Goal: Task Accomplishment & Management: Manage account settings

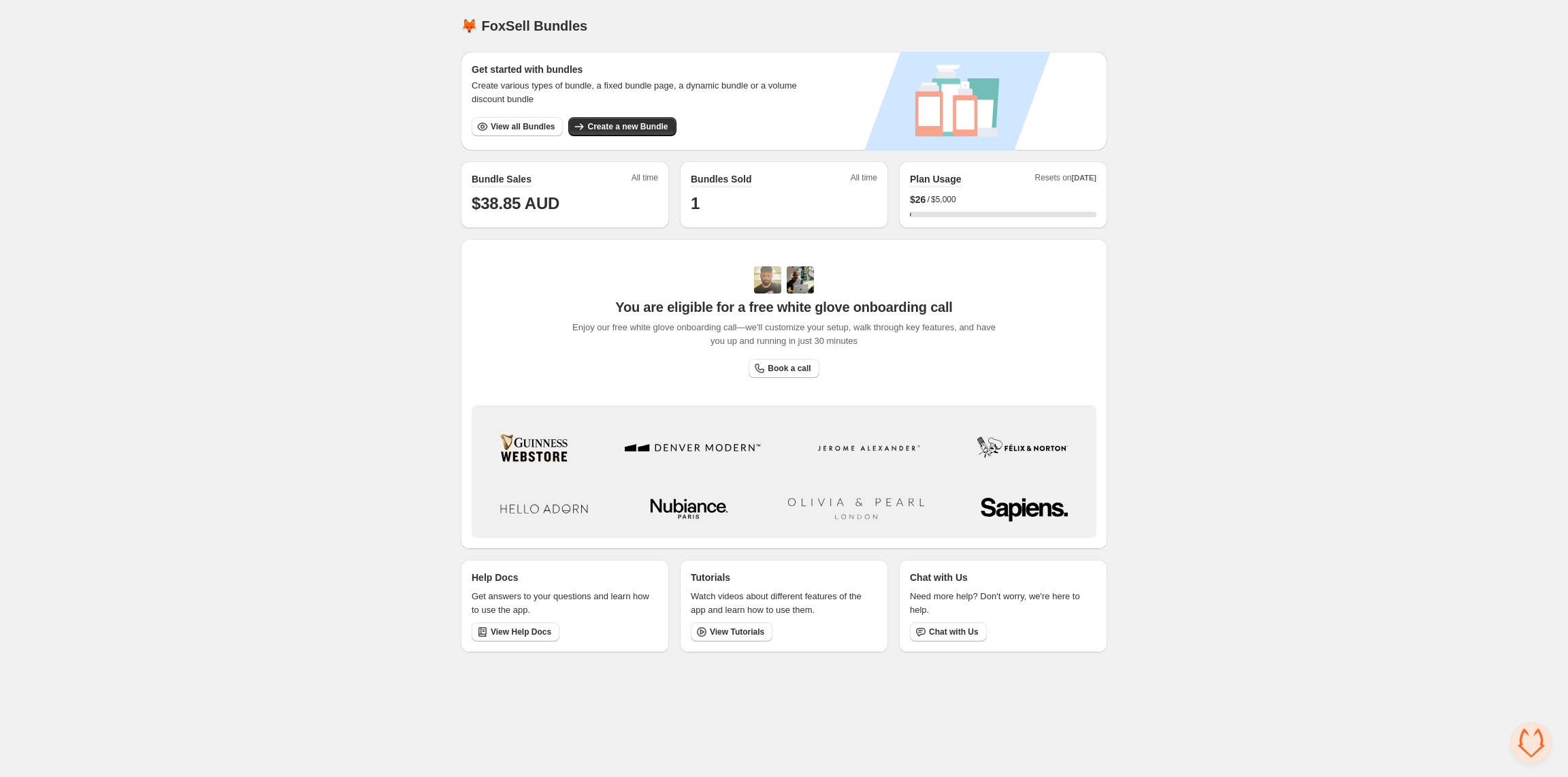
drag, startPoint x: 1422, startPoint y: 41, endPoint x: 1398, endPoint y: 0, distance: 47.5
click at [1420, 40] on div "Home Bundles Analytics Plan and Billing 🦊 FoxSell Bundles. This page is ready 🦊…" at bounding box center [784, 331] width 1568 height 663
drag, startPoint x: 395, startPoint y: 170, endPoint x: 346, endPoint y: 172, distance: 49.0
click at [389, 165] on div "Home Bundles Analytics Plan and Billing 🦊 FoxSell Bundles. This page is ready 🦊…" at bounding box center [784, 331] width 1568 height 663
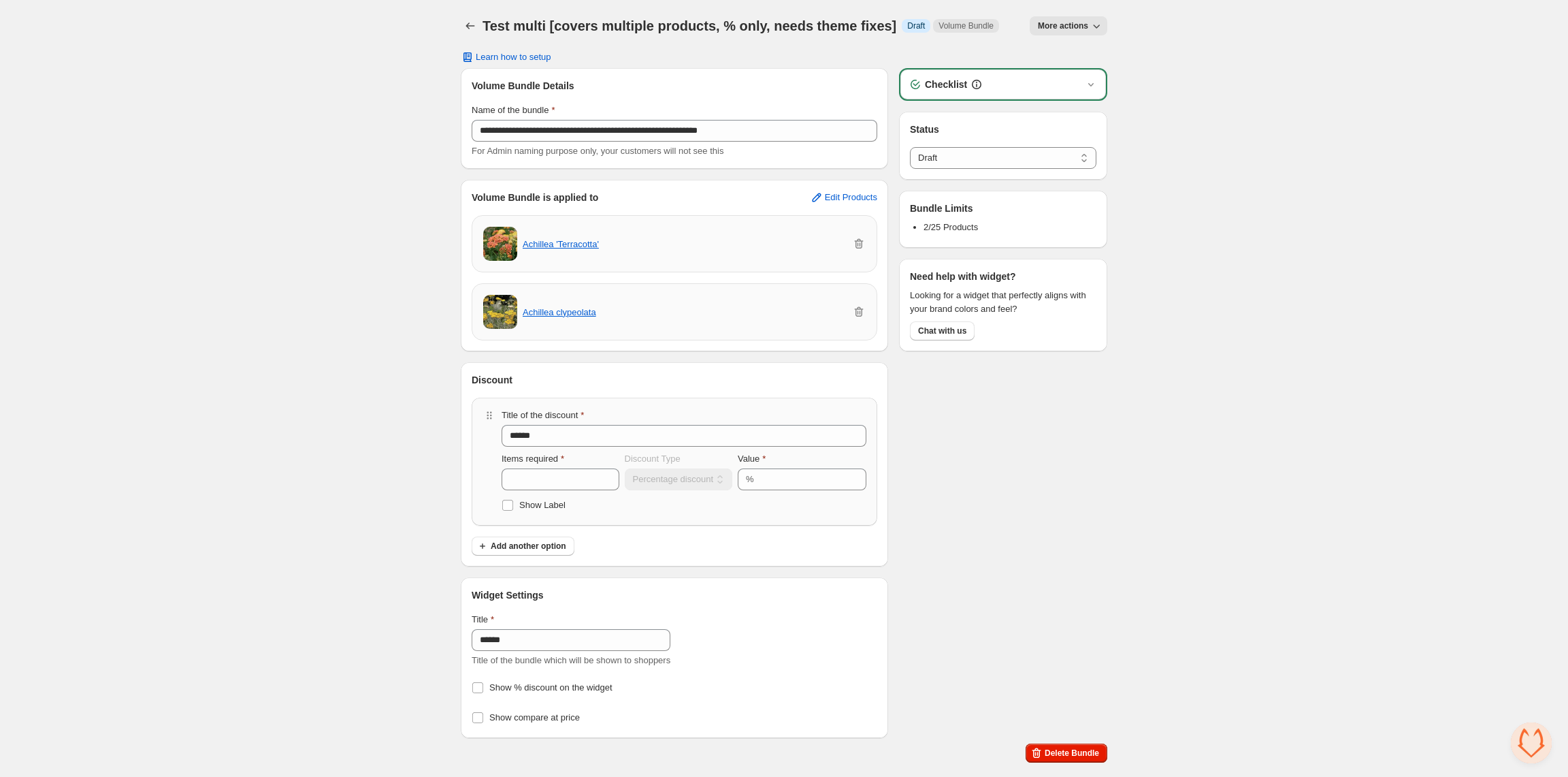
select select "*****"
click at [229, 97] on div "**********" at bounding box center [784, 384] width 1568 height 768
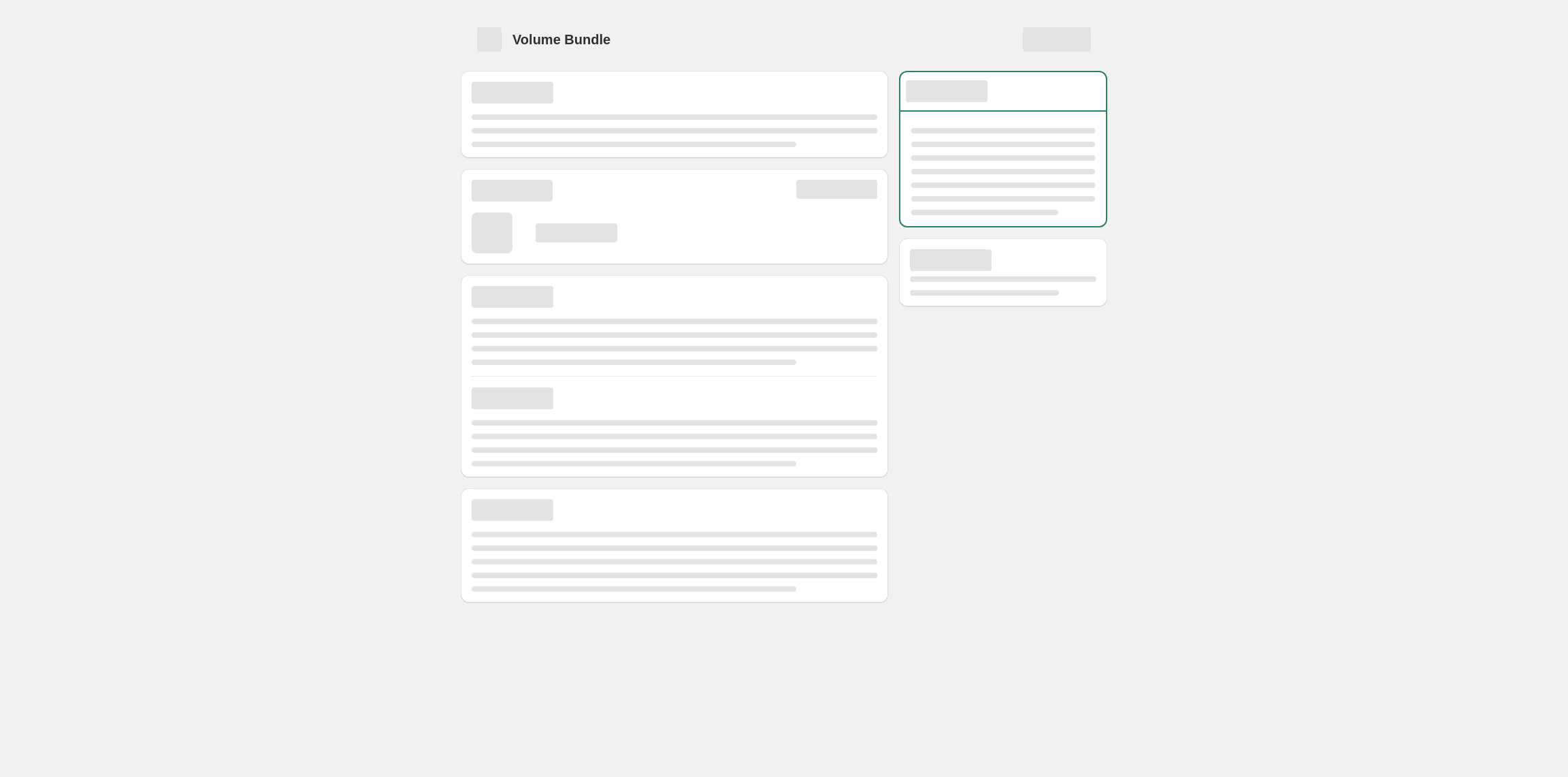
select select "*****"
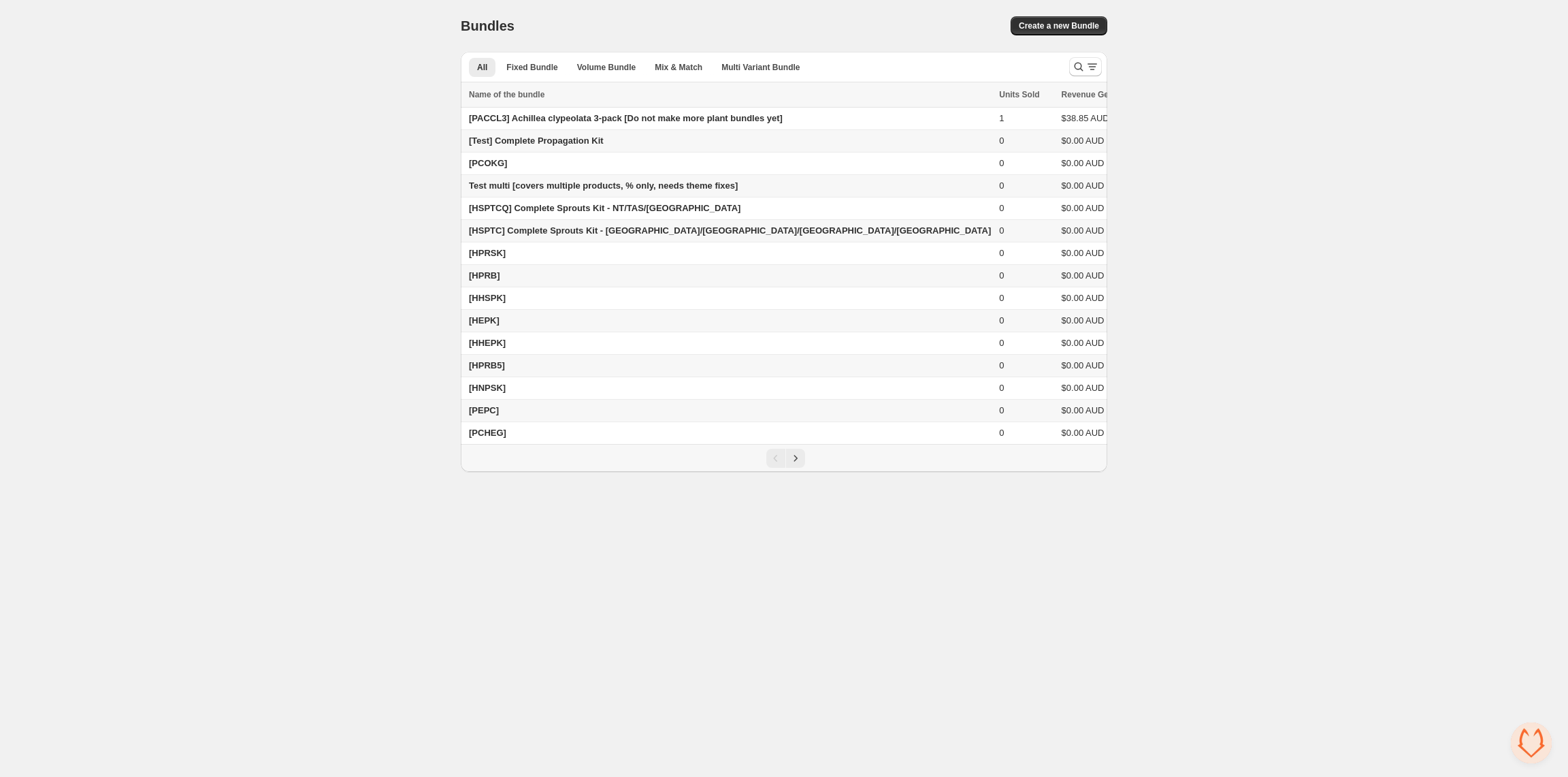
click at [333, 329] on div "Home Bundles Analytics Plan and Billing Bundles. This page is ready Bundles Cre…" at bounding box center [784, 236] width 1568 height 472
click at [787, 466] on button "Next" at bounding box center [795, 457] width 19 height 19
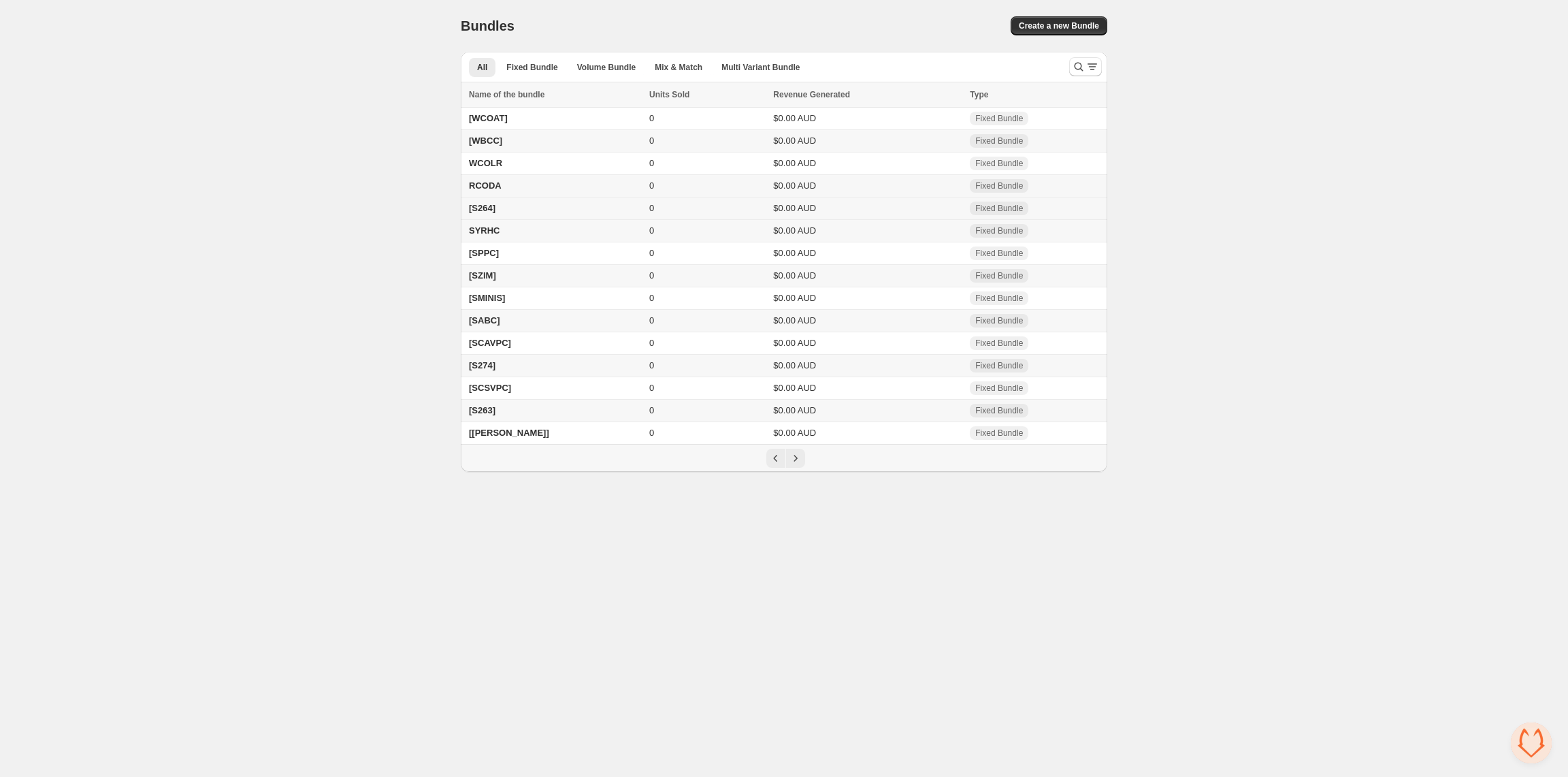
click at [501, 220] on td "[S264]" at bounding box center [553, 209] width 184 height 23
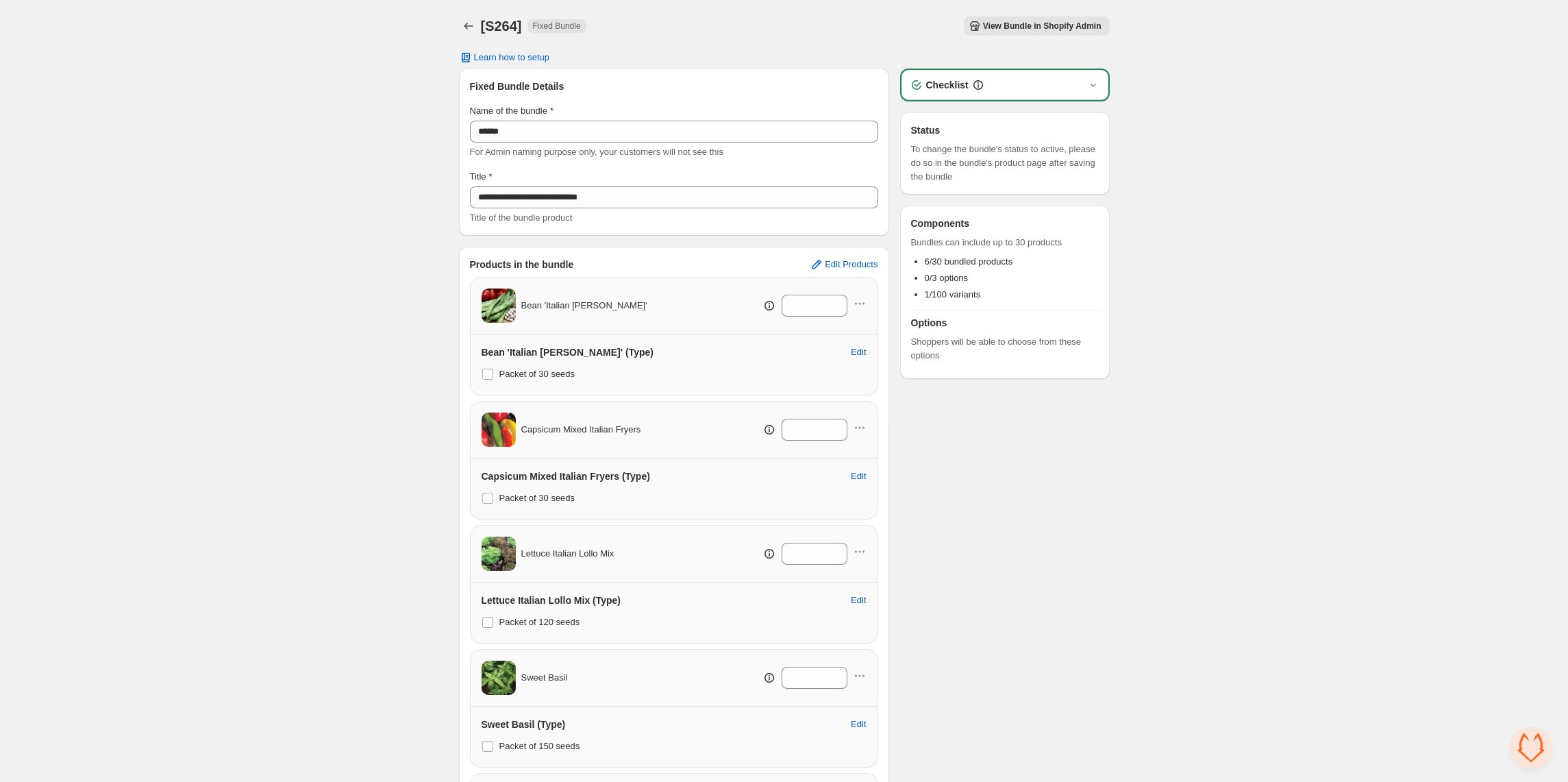
click at [1061, 29] on span "View Bundle in Shopify Admin" at bounding box center [1043, 26] width 119 height 11
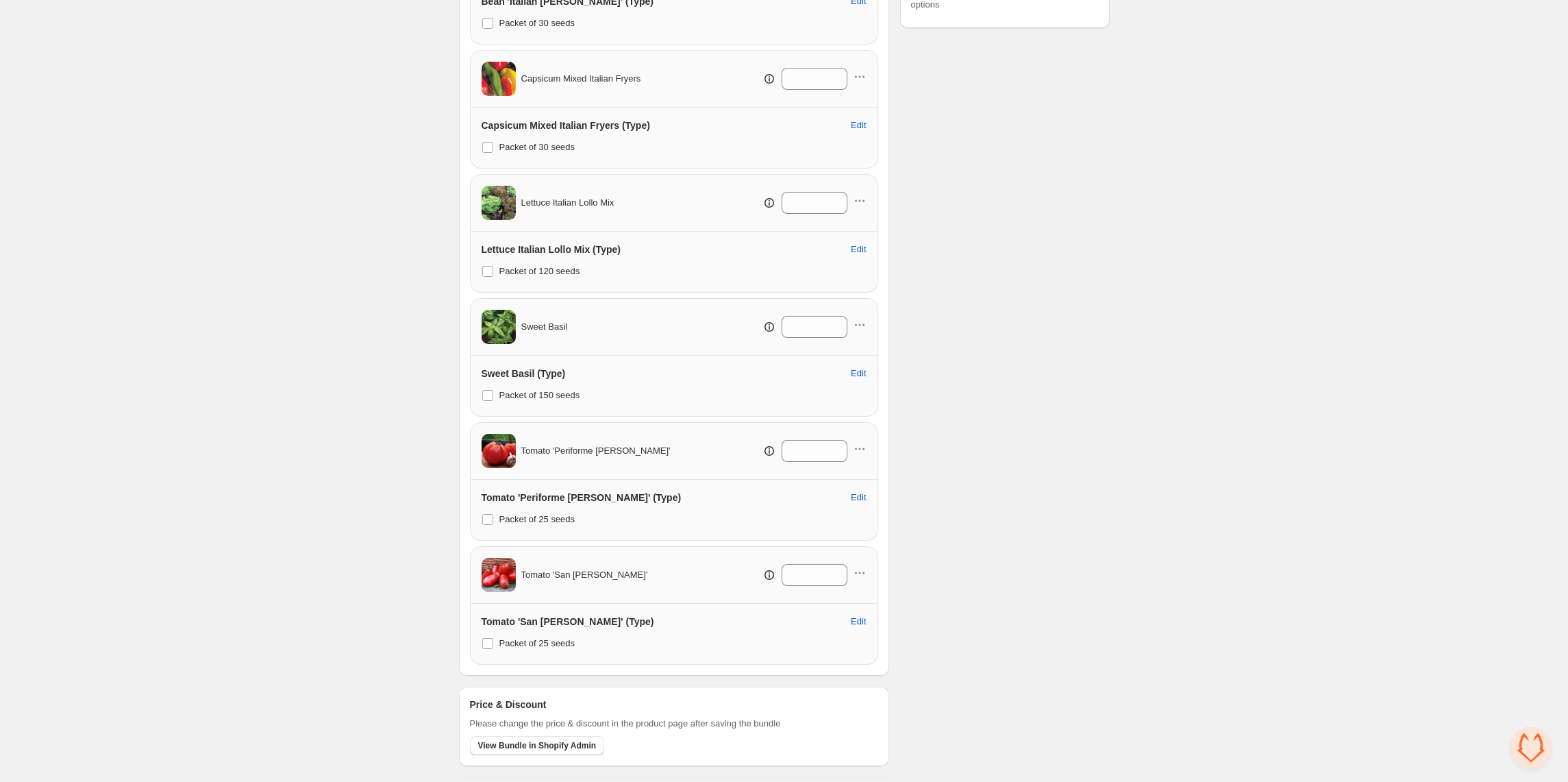
scroll to position [381, 0]
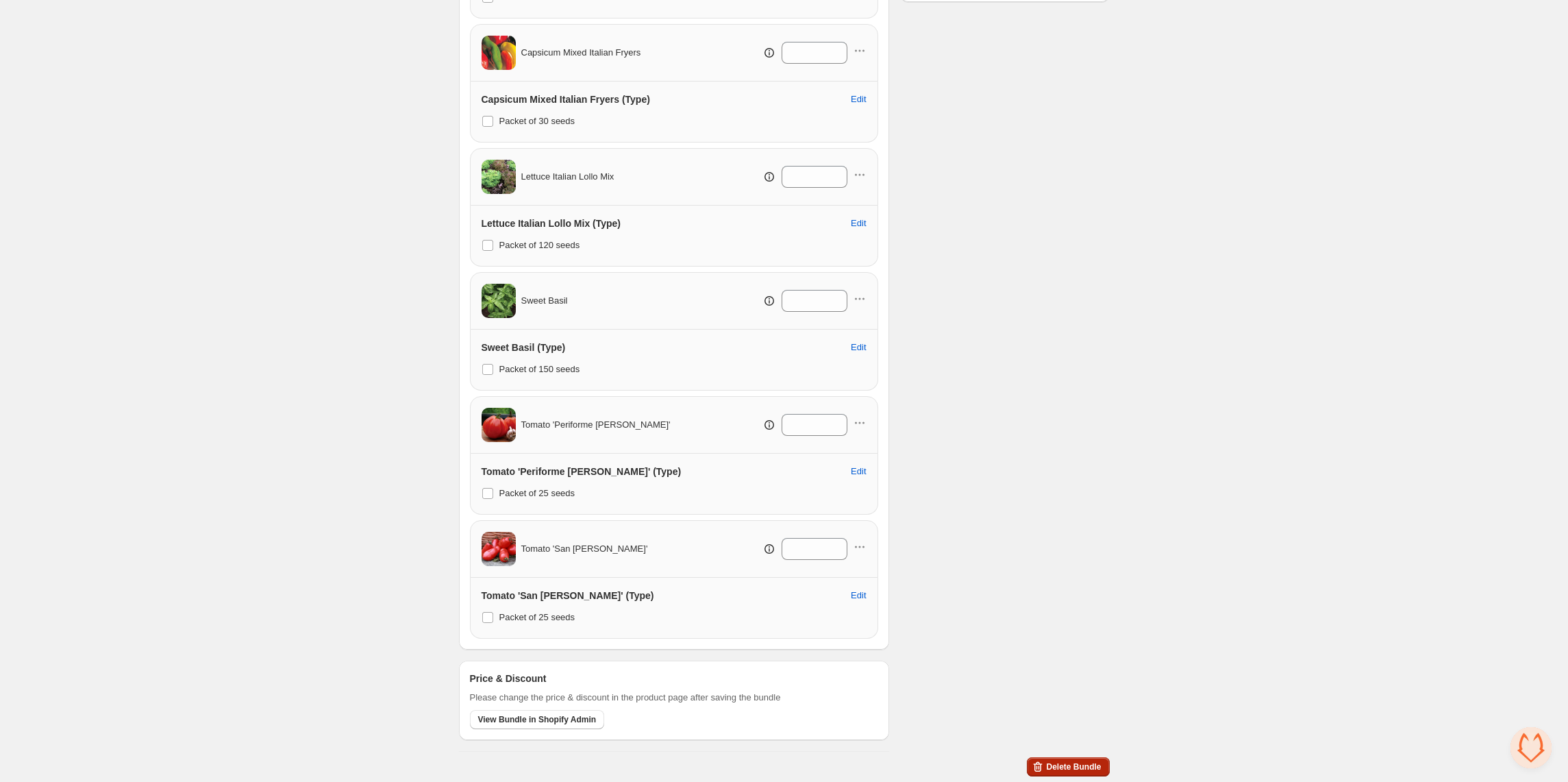
click at [1069, 766] on span "Delete Bundle" at bounding box center [1074, 767] width 55 height 11
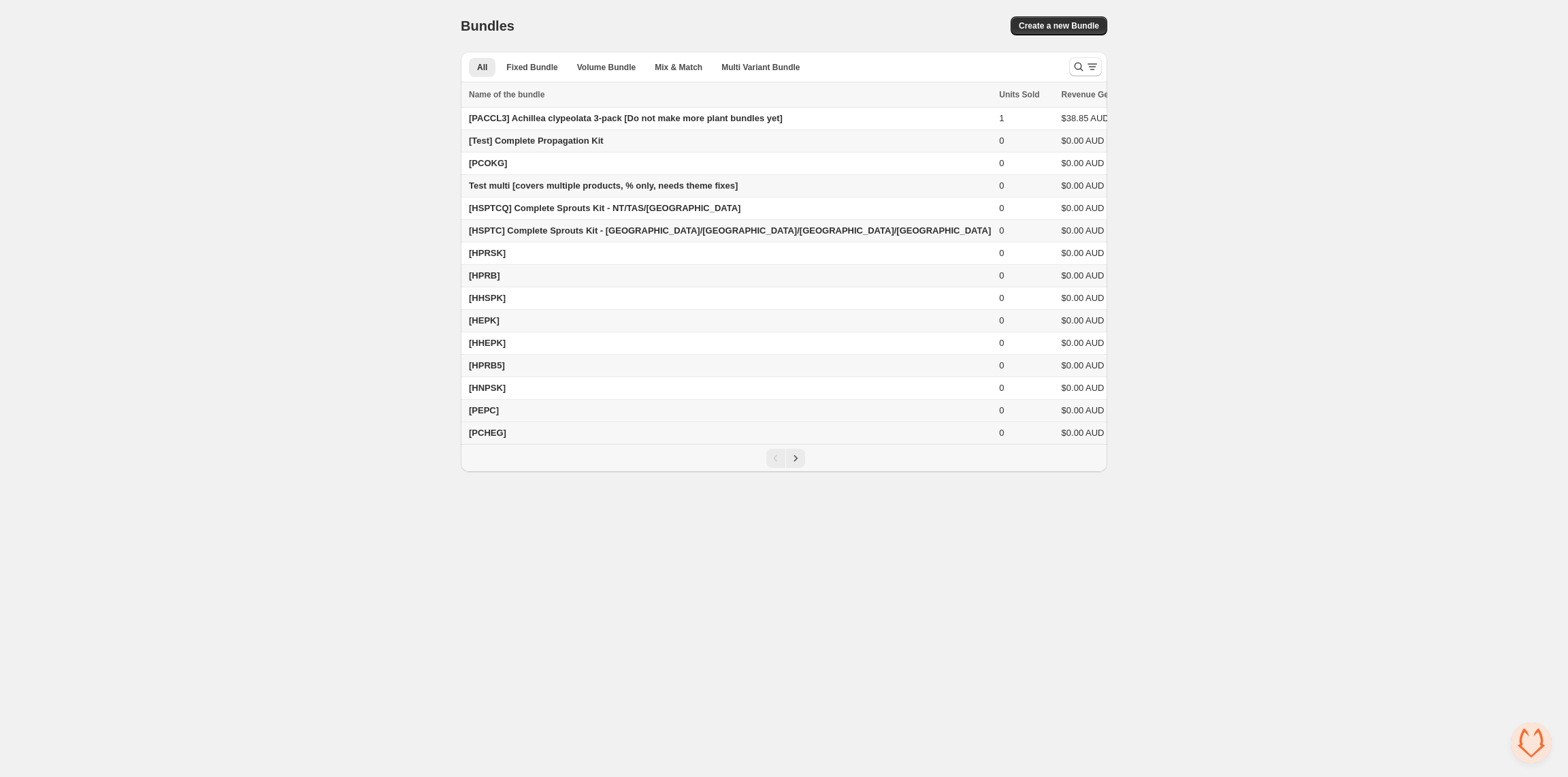
click at [1165, 438] on span "Fixed Bundle" at bounding box center [1188, 433] width 48 height 11
click at [666, 645] on body "Home Bundles Analytics Plan and Billing Bundles. This page is ready Bundles Cre…" at bounding box center [784, 388] width 1568 height 777
click at [794, 465] on icon "Next" at bounding box center [796, 458] width 14 height 14
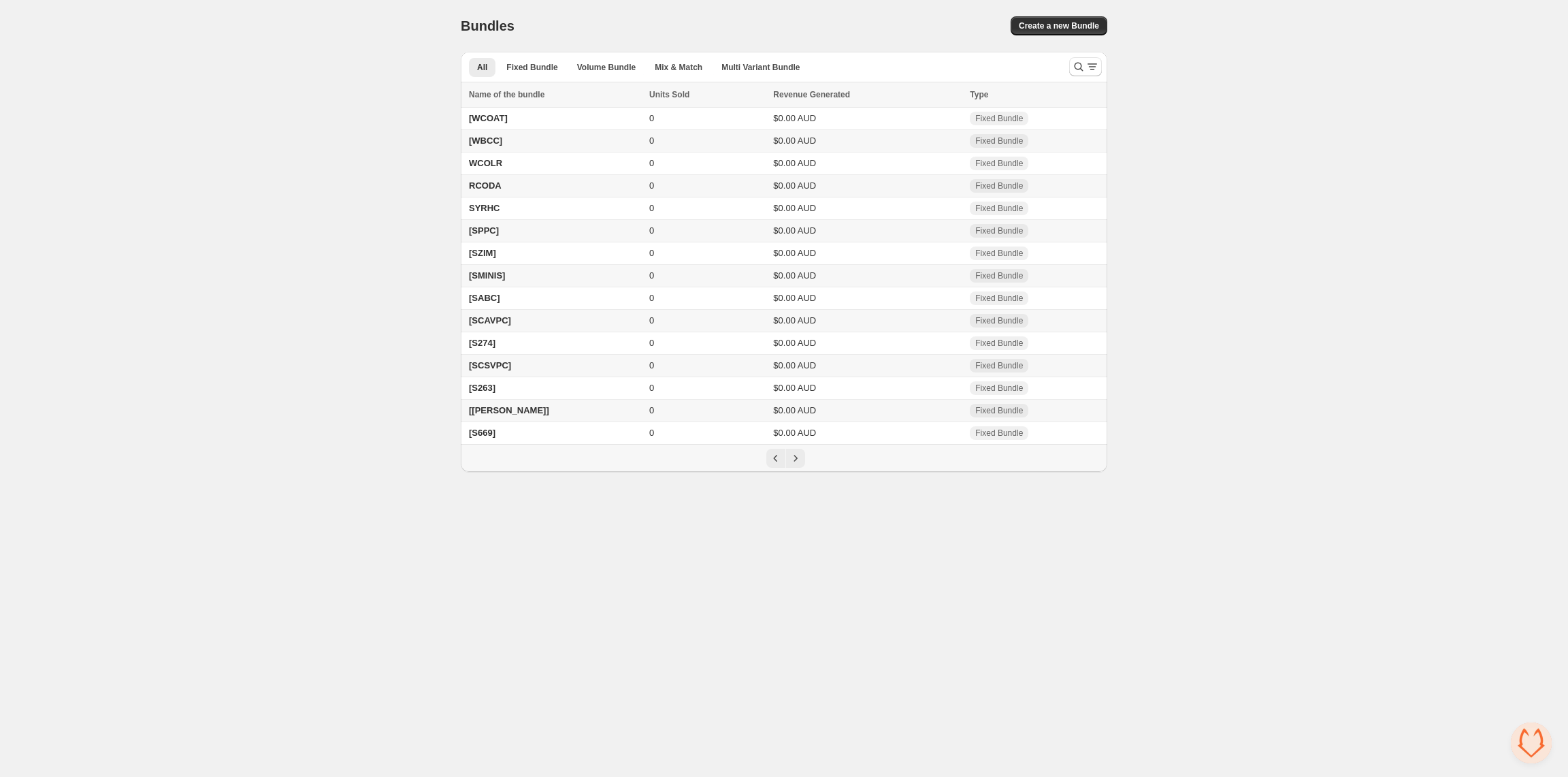
click at [498, 233] on span "[SPPC]" at bounding box center [483, 230] width 30 height 10
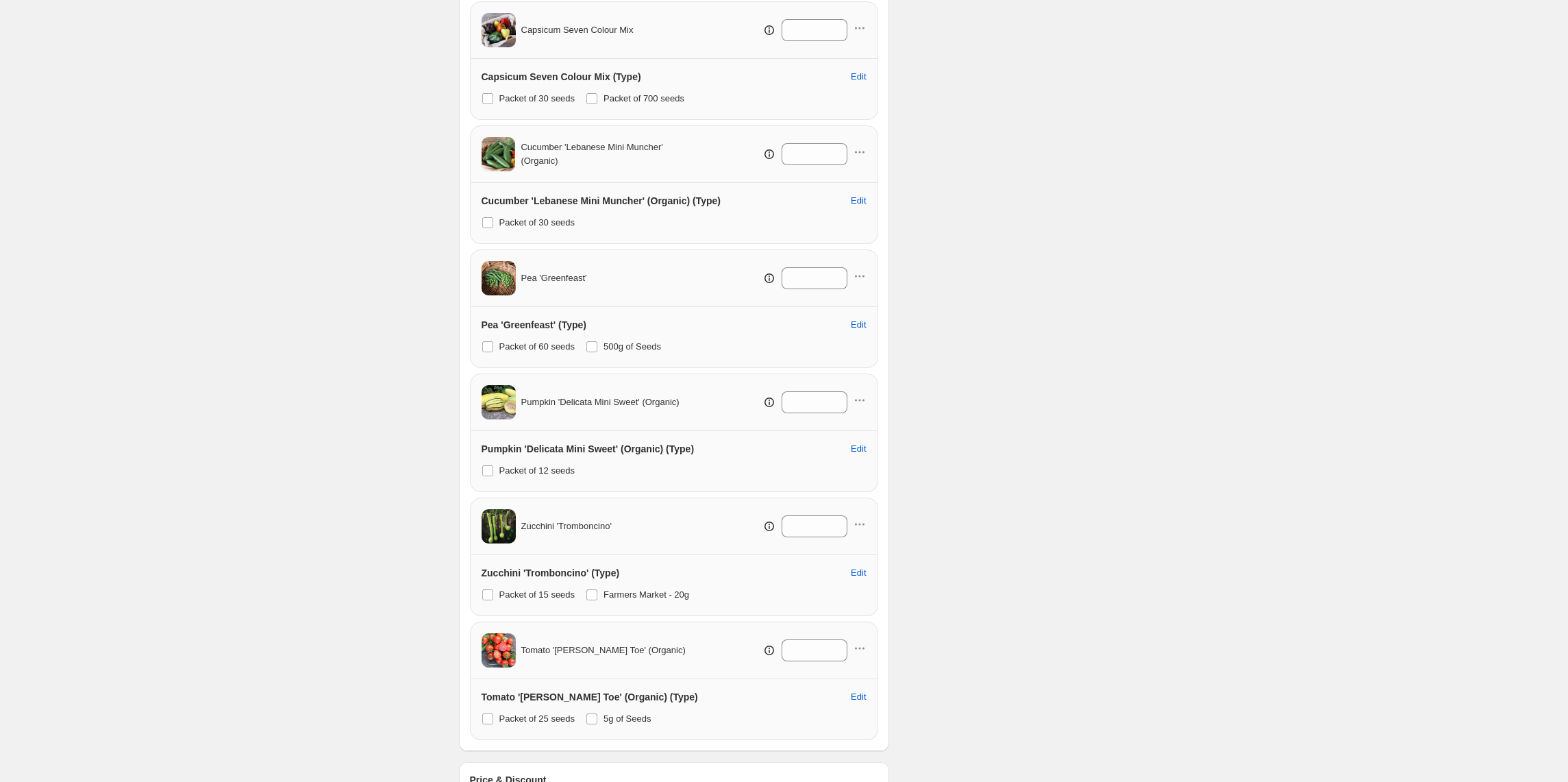
scroll to position [630, 0]
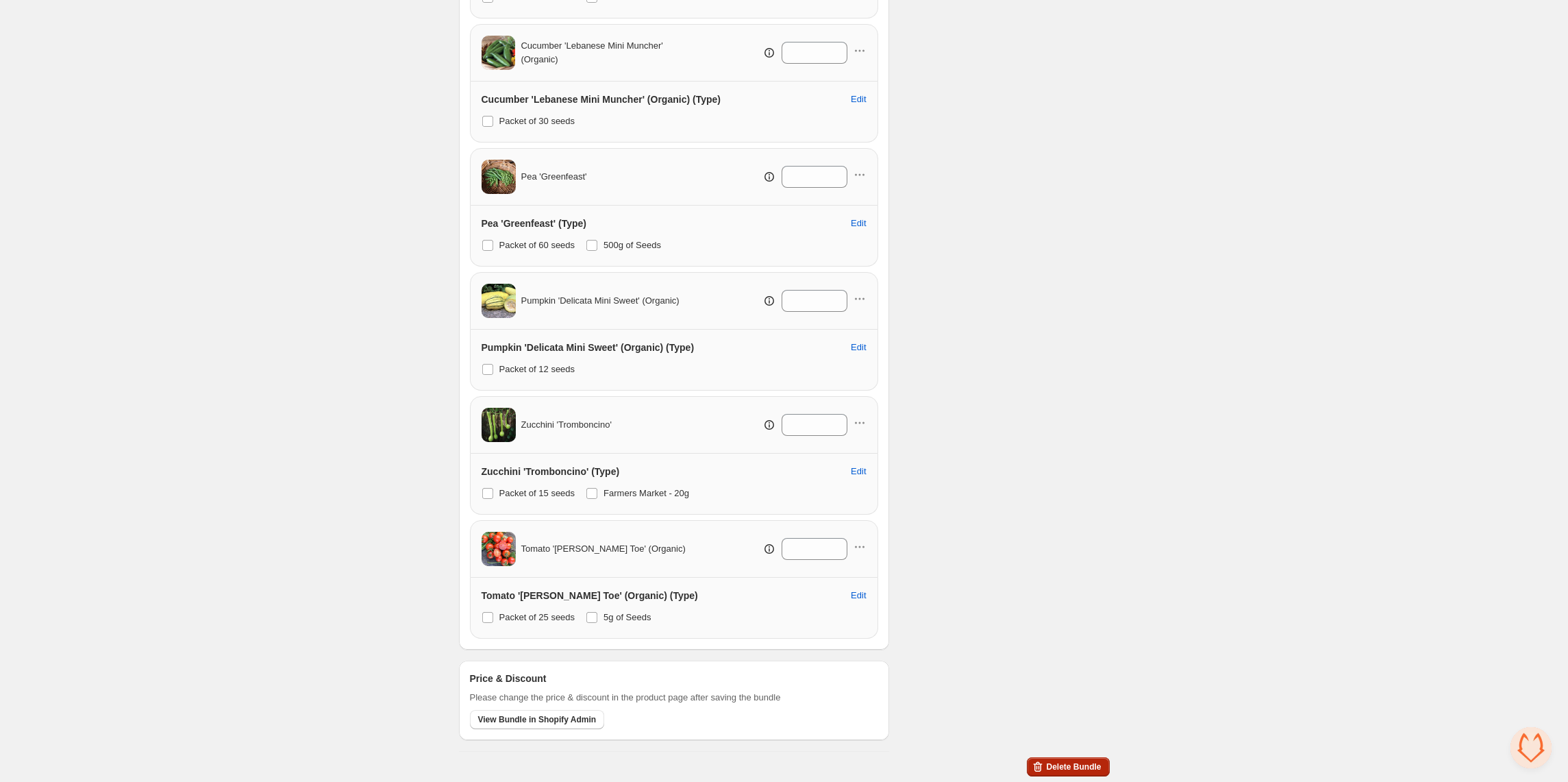
click at [1091, 765] on span "Delete Bundle" at bounding box center [1074, 767] width 55 height 11
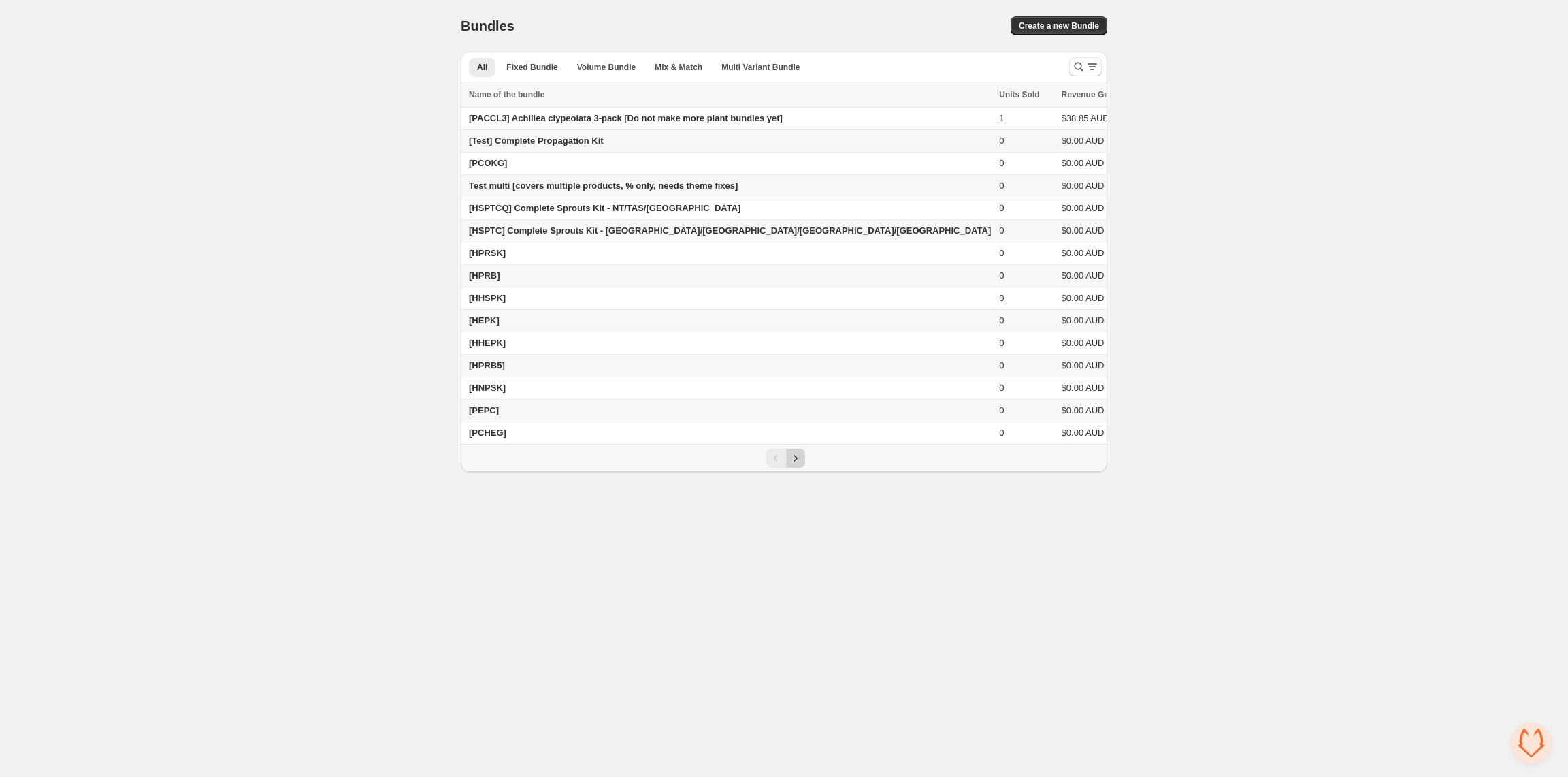
click at [797, 465] on icon "Next" at bounding box center [796, 458] width 14 height 14
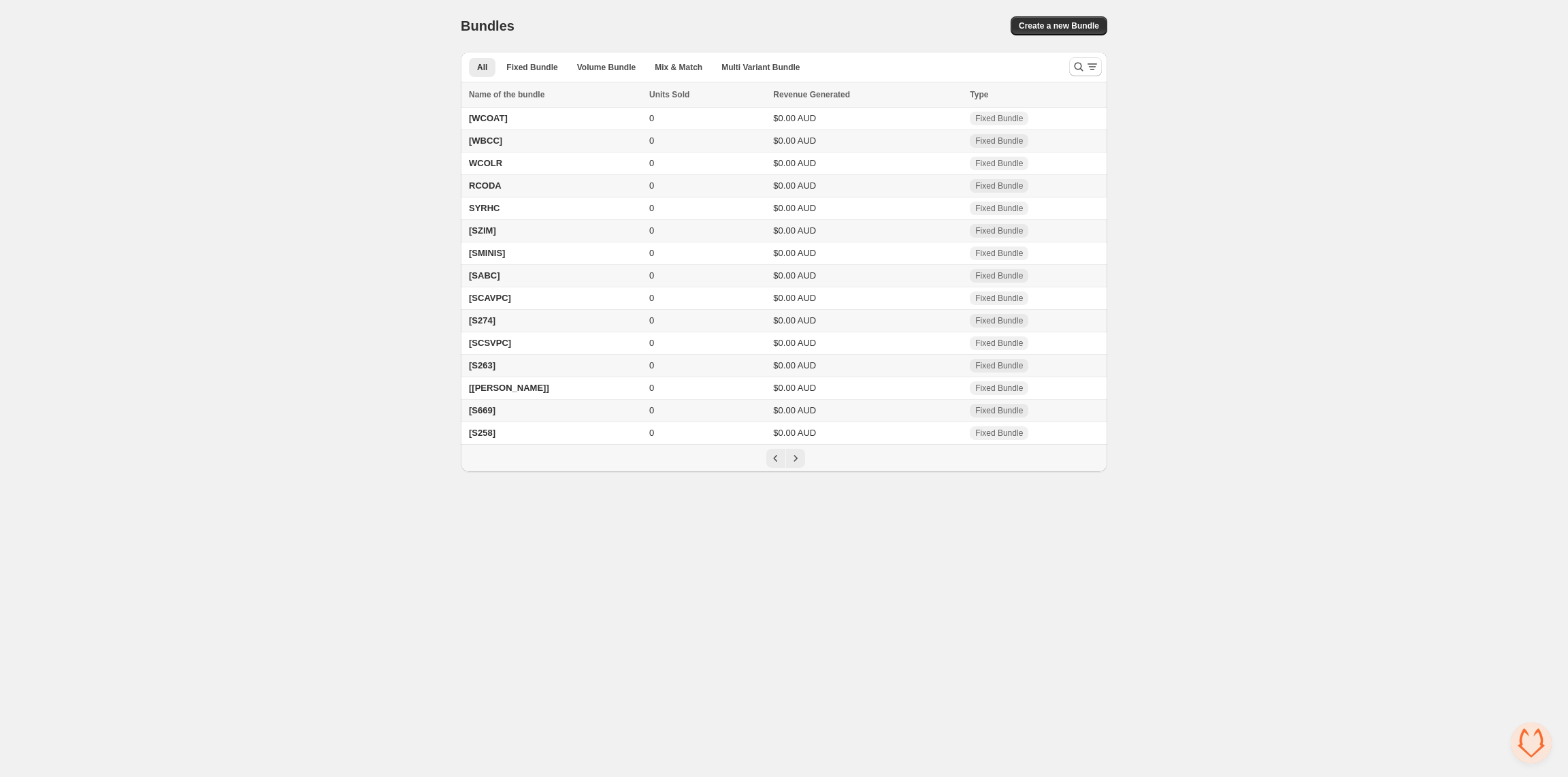
click at [509, 276] on td "[SABC]" at bounding box center [553, 276] width 184 height 23
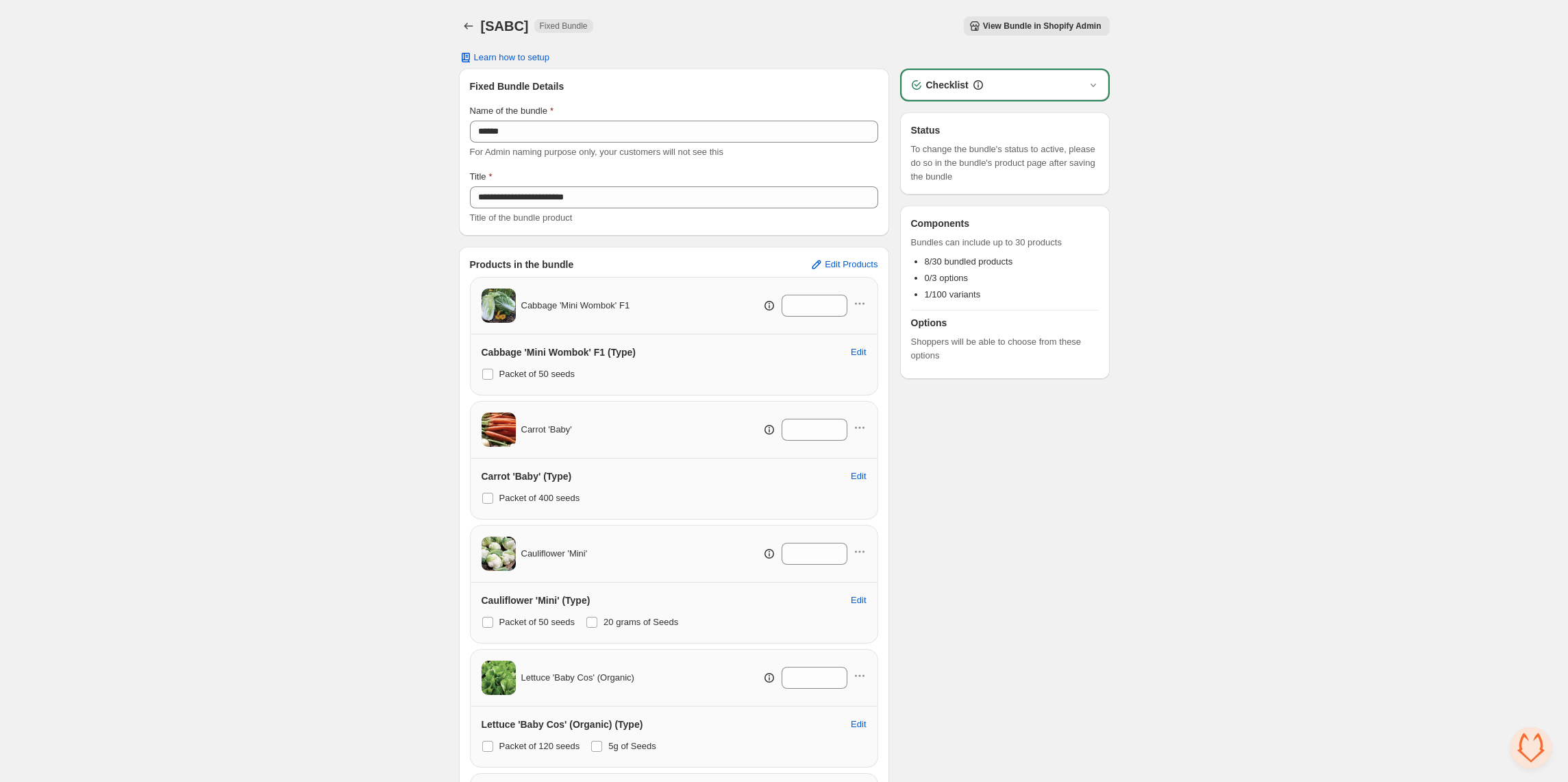
scroll to position [630, 0]
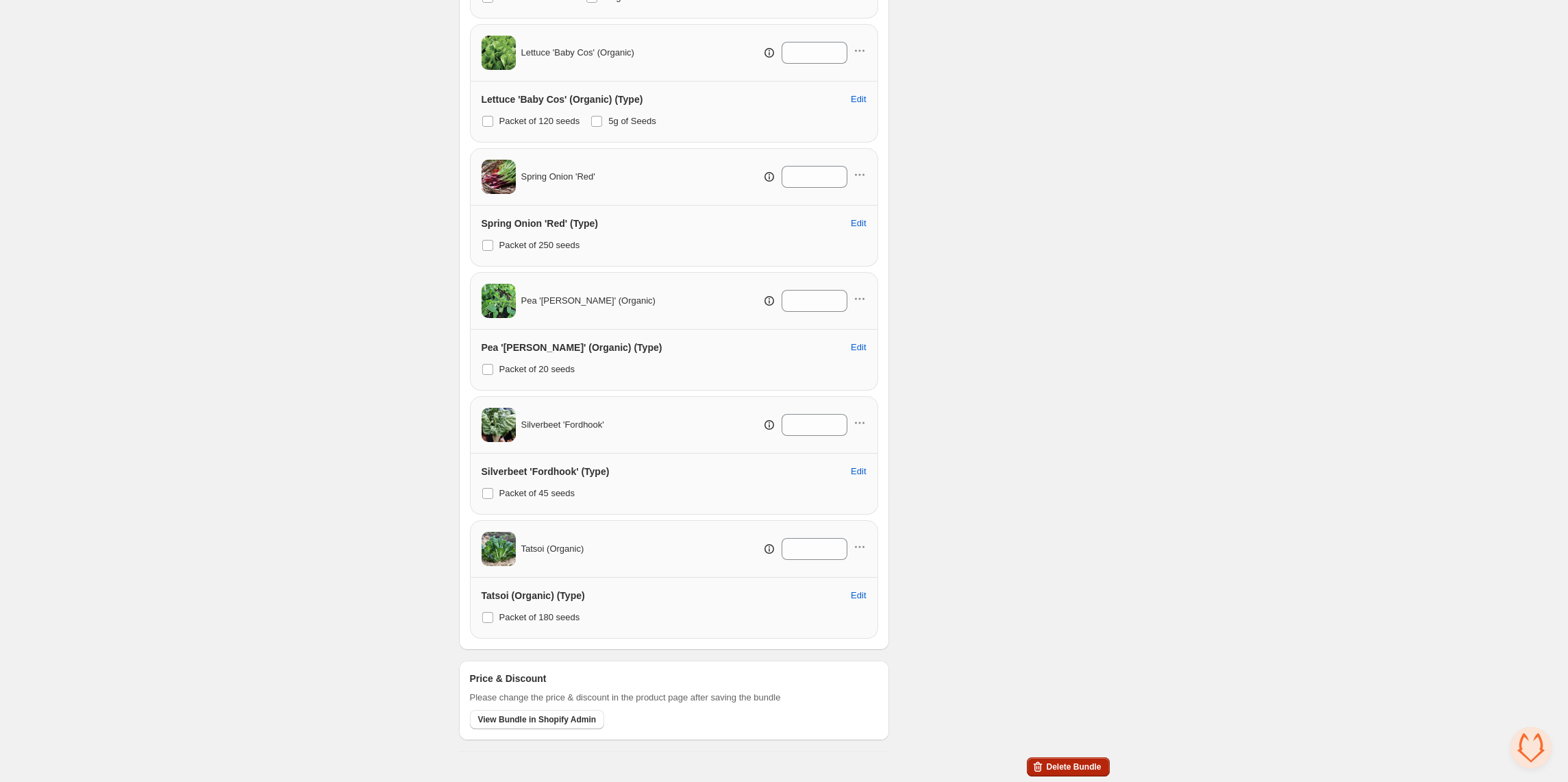
click at [1069, 774] on button "Delete Bundle" at bounding box center [1068, 766] width 82 height 19
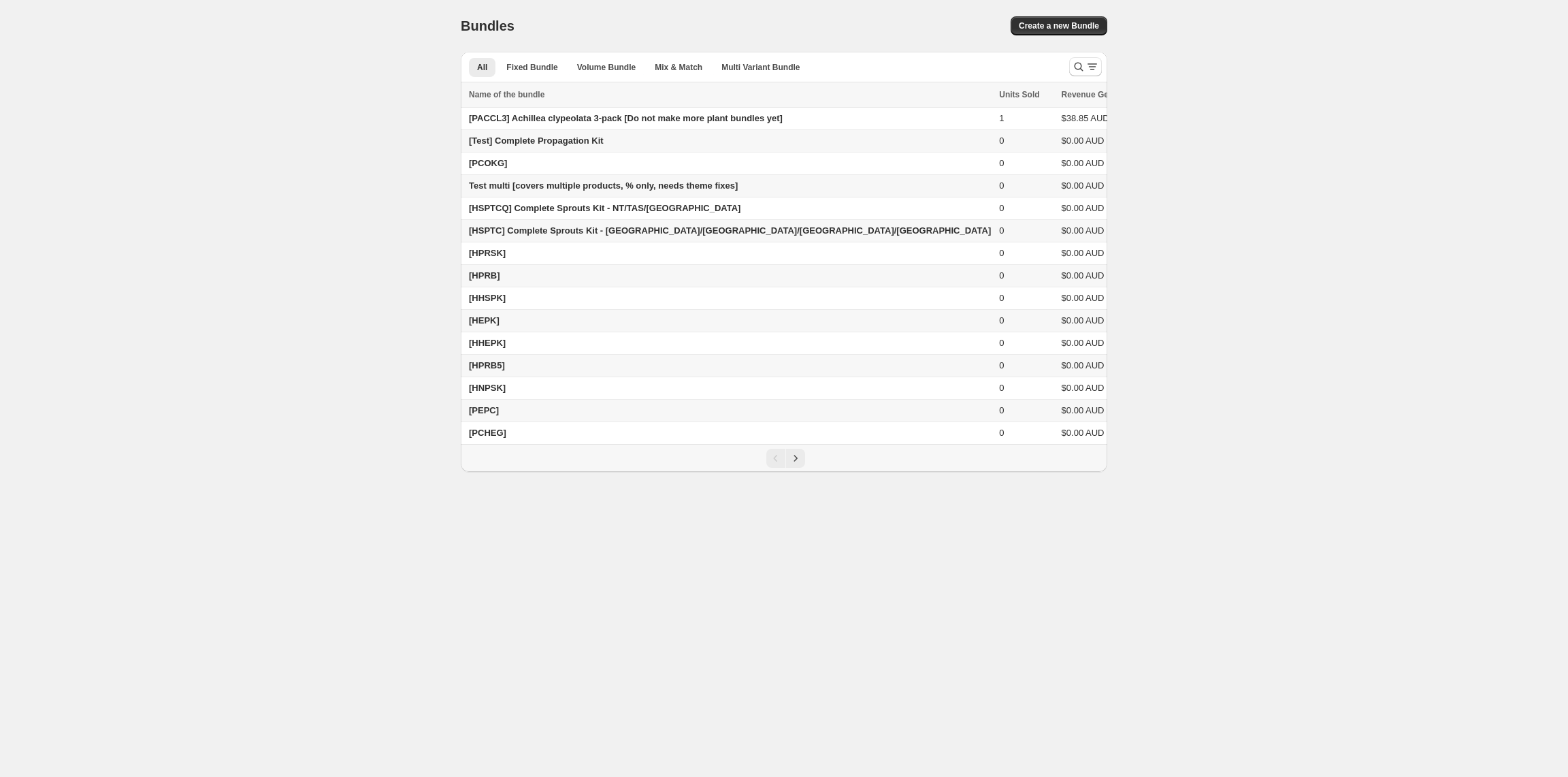
click at [809, 467] on div "Pagination" at bounding box center [785, 457] width 633 height 19
click at [805, 467] on div "Pagination" at bounding box center [785, 457] width 633 height 19
click at [796, 465] on icon "Next" at bounding box center [796, 458] width 14 height 14
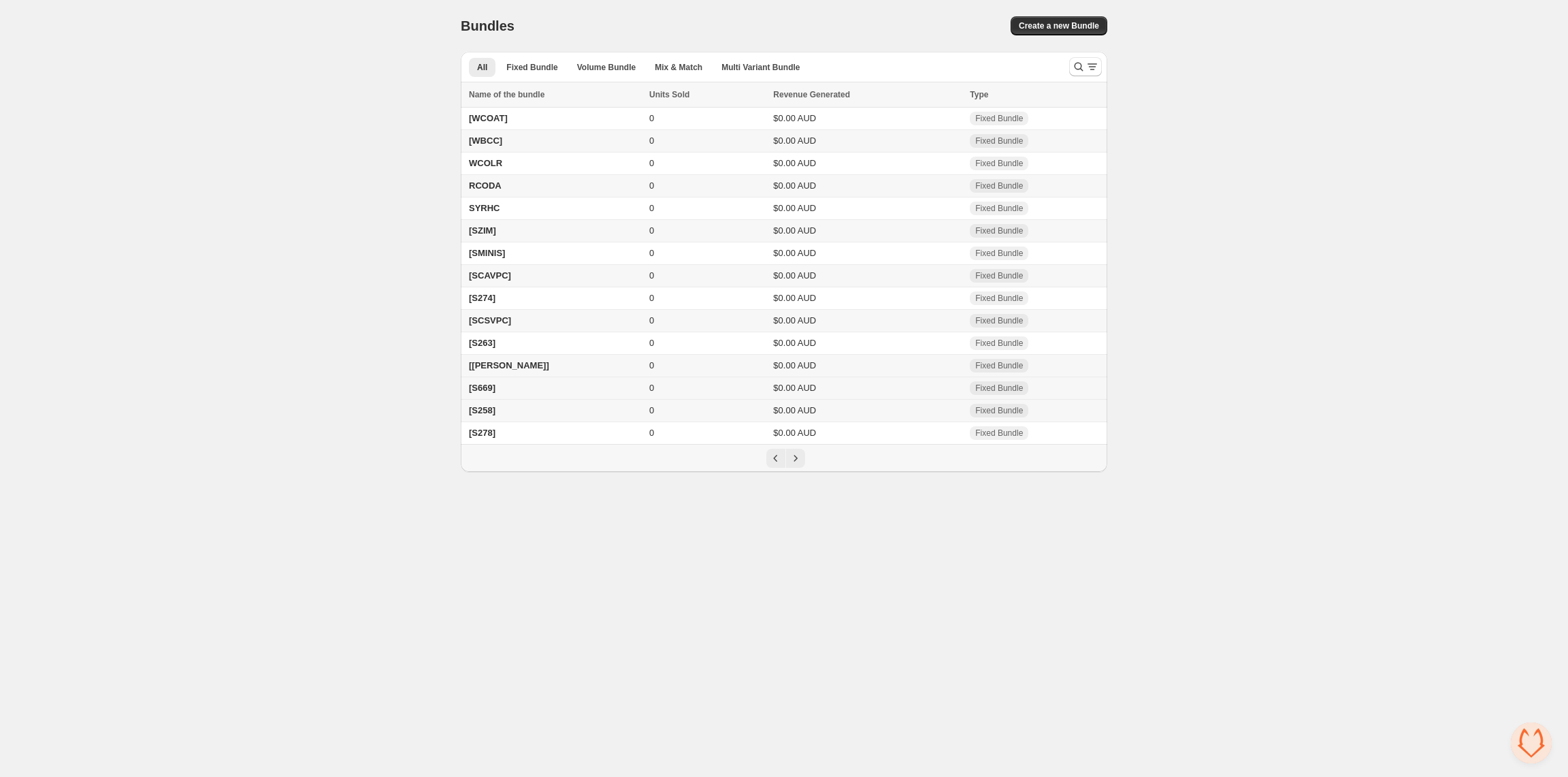
click at [498, 400] on td "[S669]" at bounding box center [553, 389] width 184 height 23
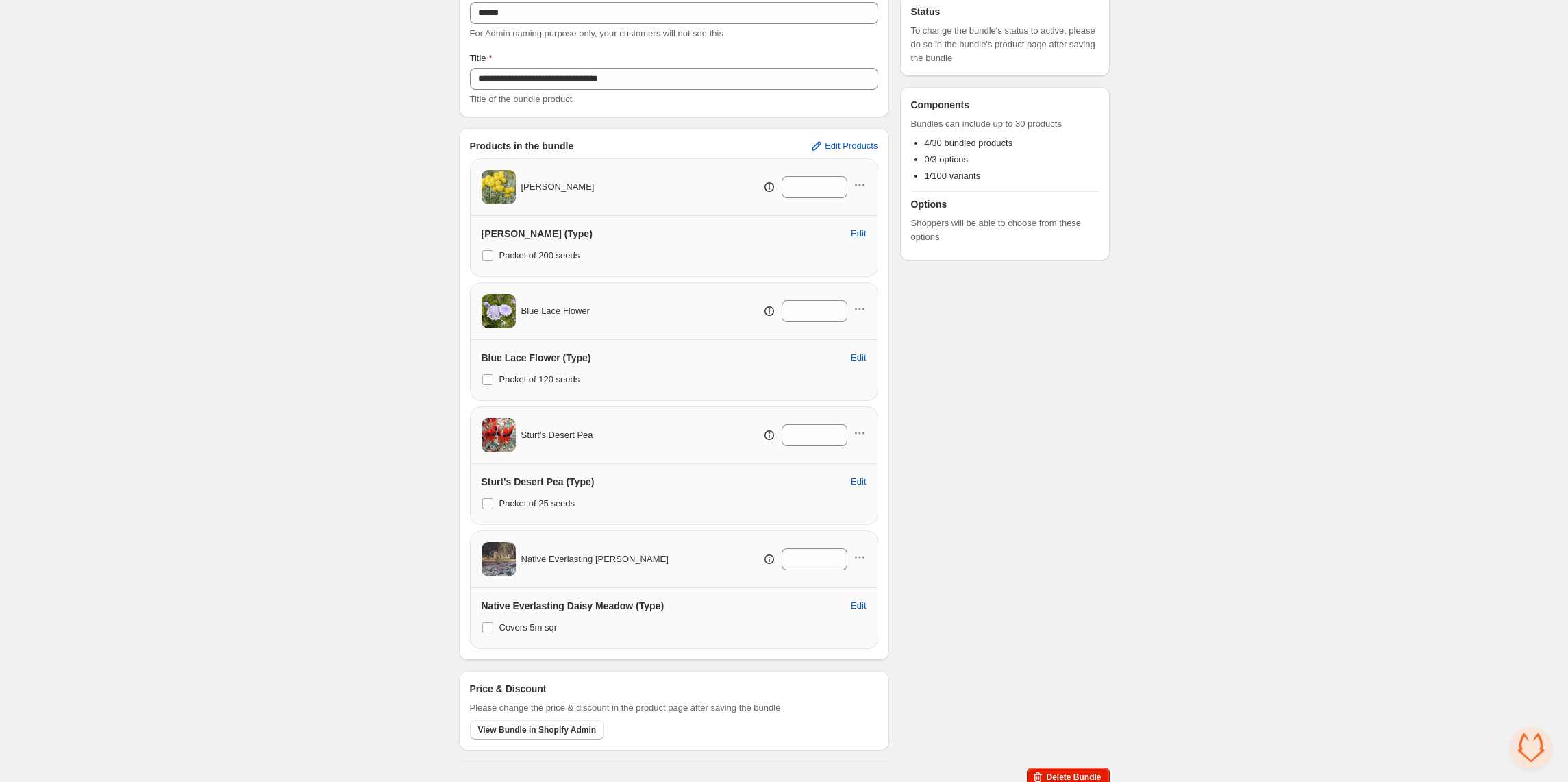
scroll to position [132, 0]
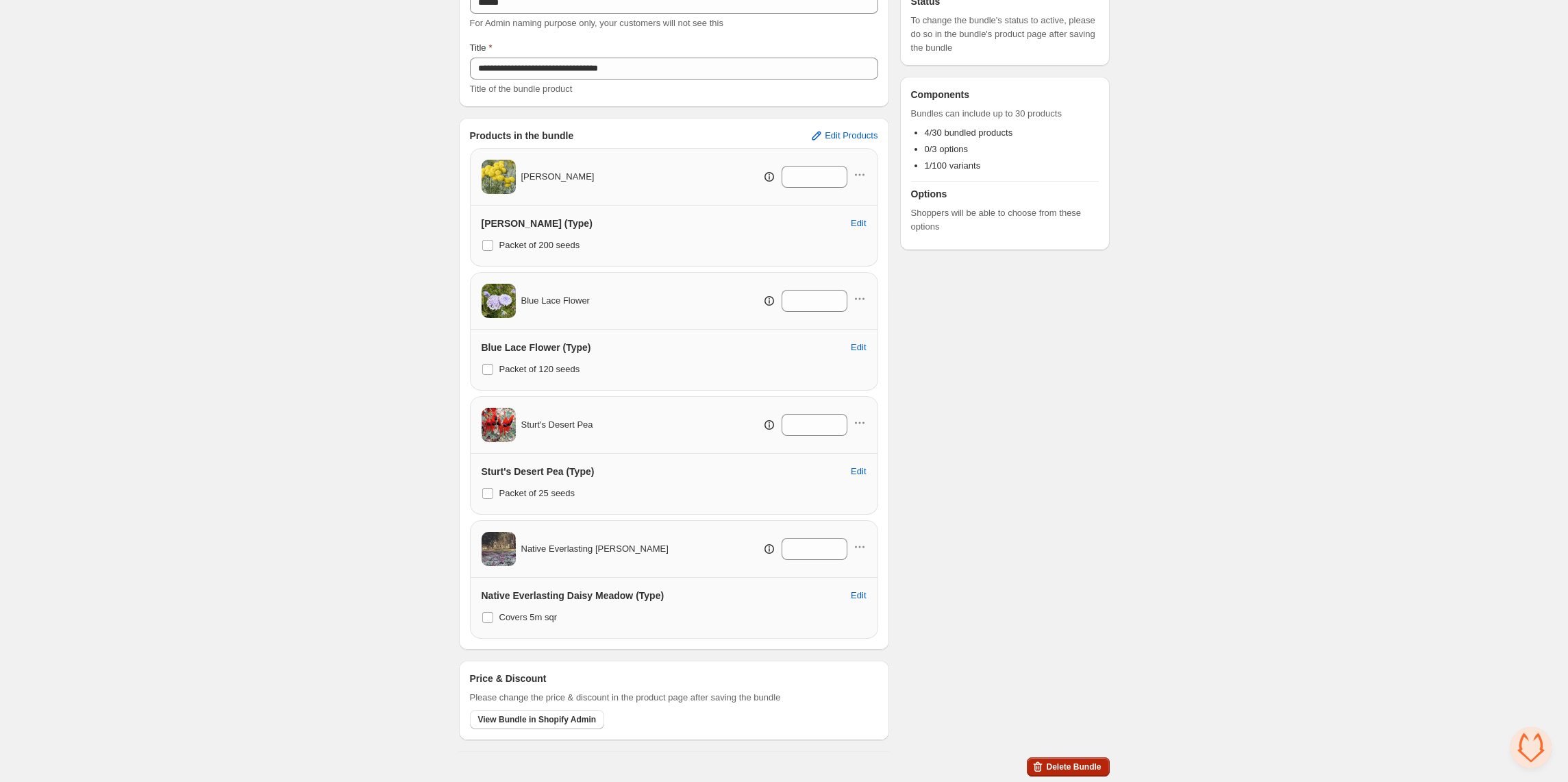
click at [1076, 771] on span "Delete Bundle" at bounding box center [1074, 767] width 55 height 11
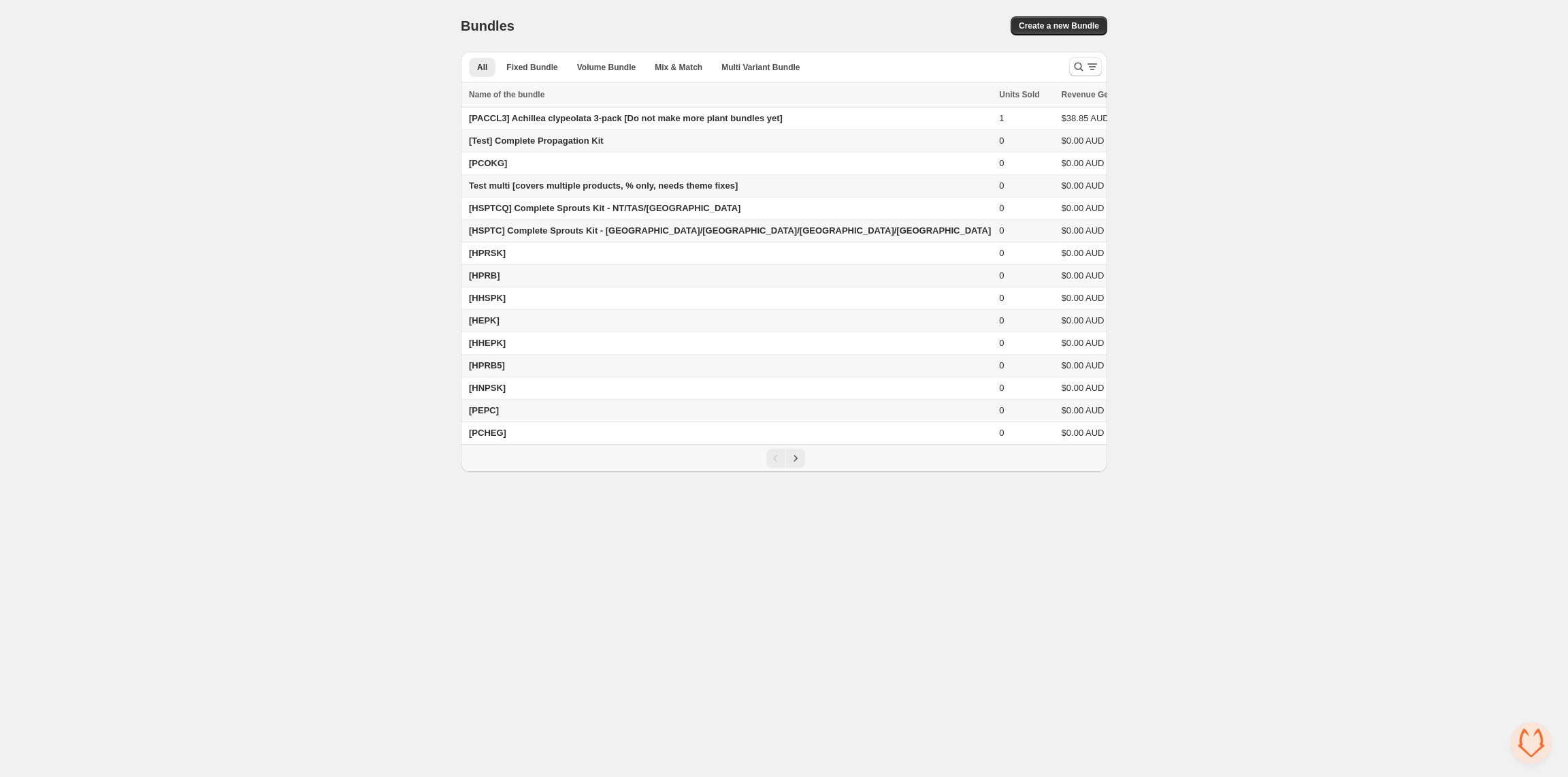
click at [776, 472] on div "Pagination" at bounding box center [784, 458] width 647 height 27
click at [790, 465] on icon "Next" at bounding box center [796, 458] width 14 height 14
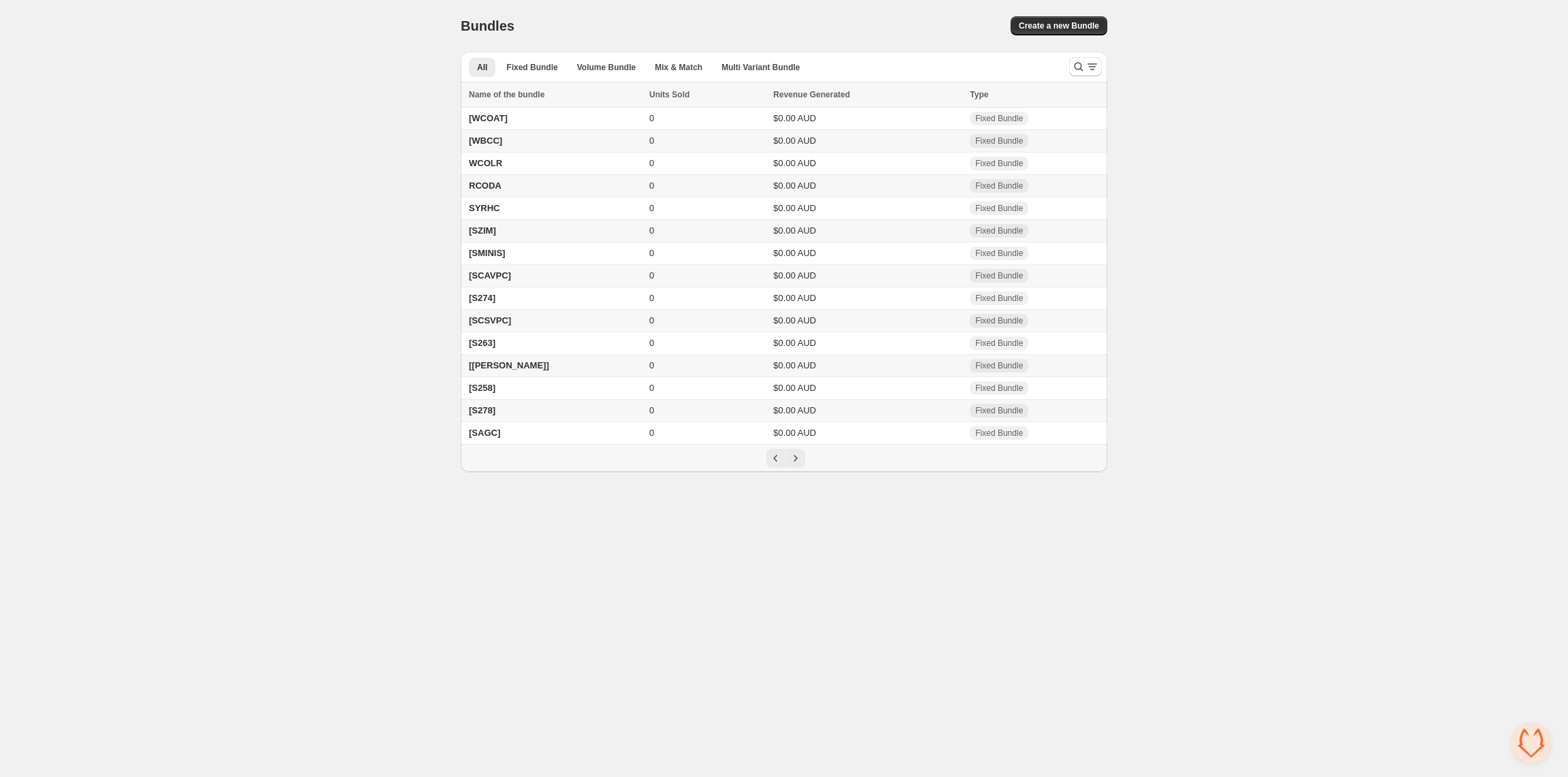
click at [514, 227] on td "[SZIM]" at bounding box center [553, 231] width 184 height 23
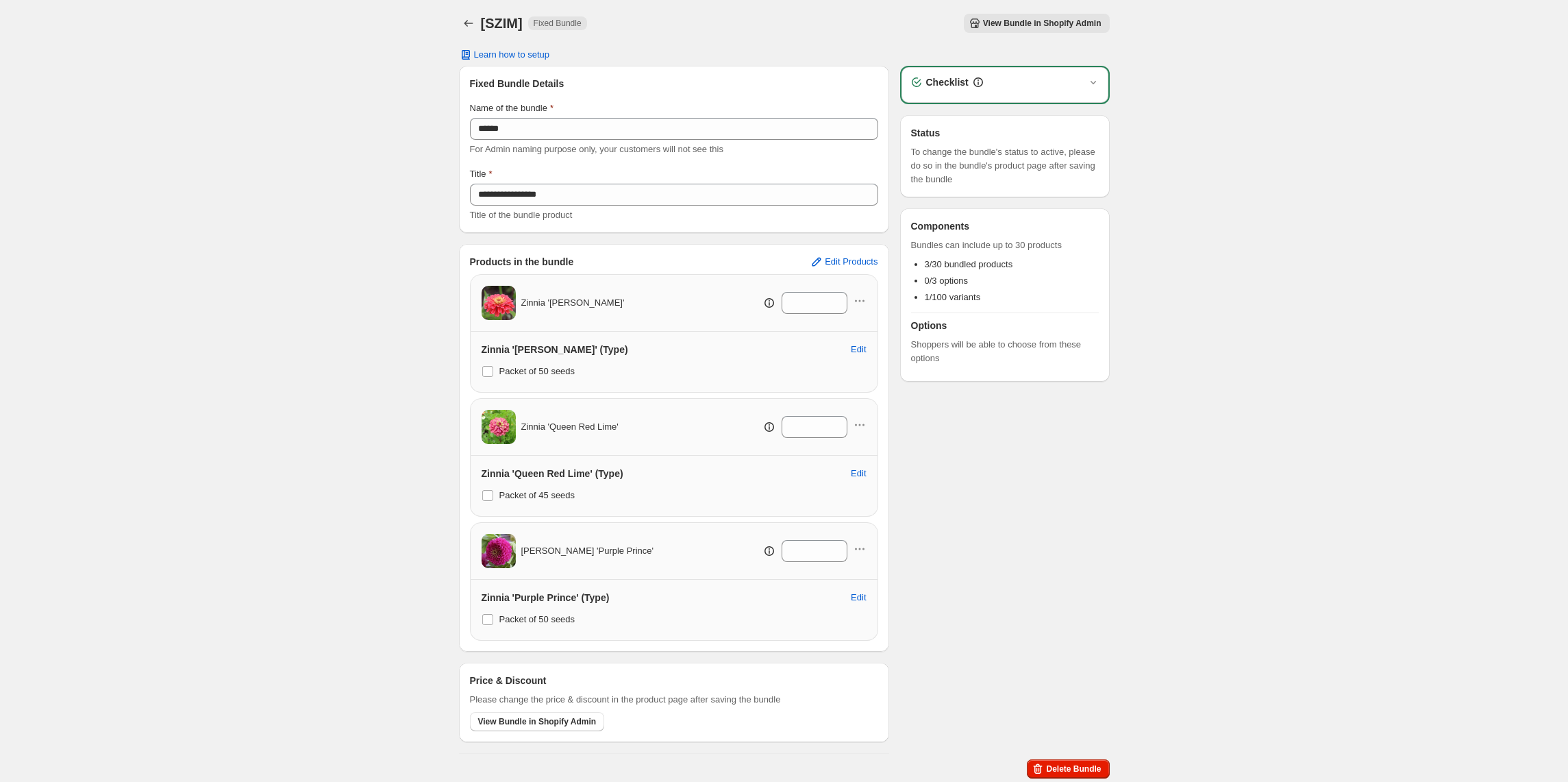
scroll to position [7, 0]
click at [1060, 768] on span "Delete Bundle" at bounding box center [1074, 767] width 55 height 11
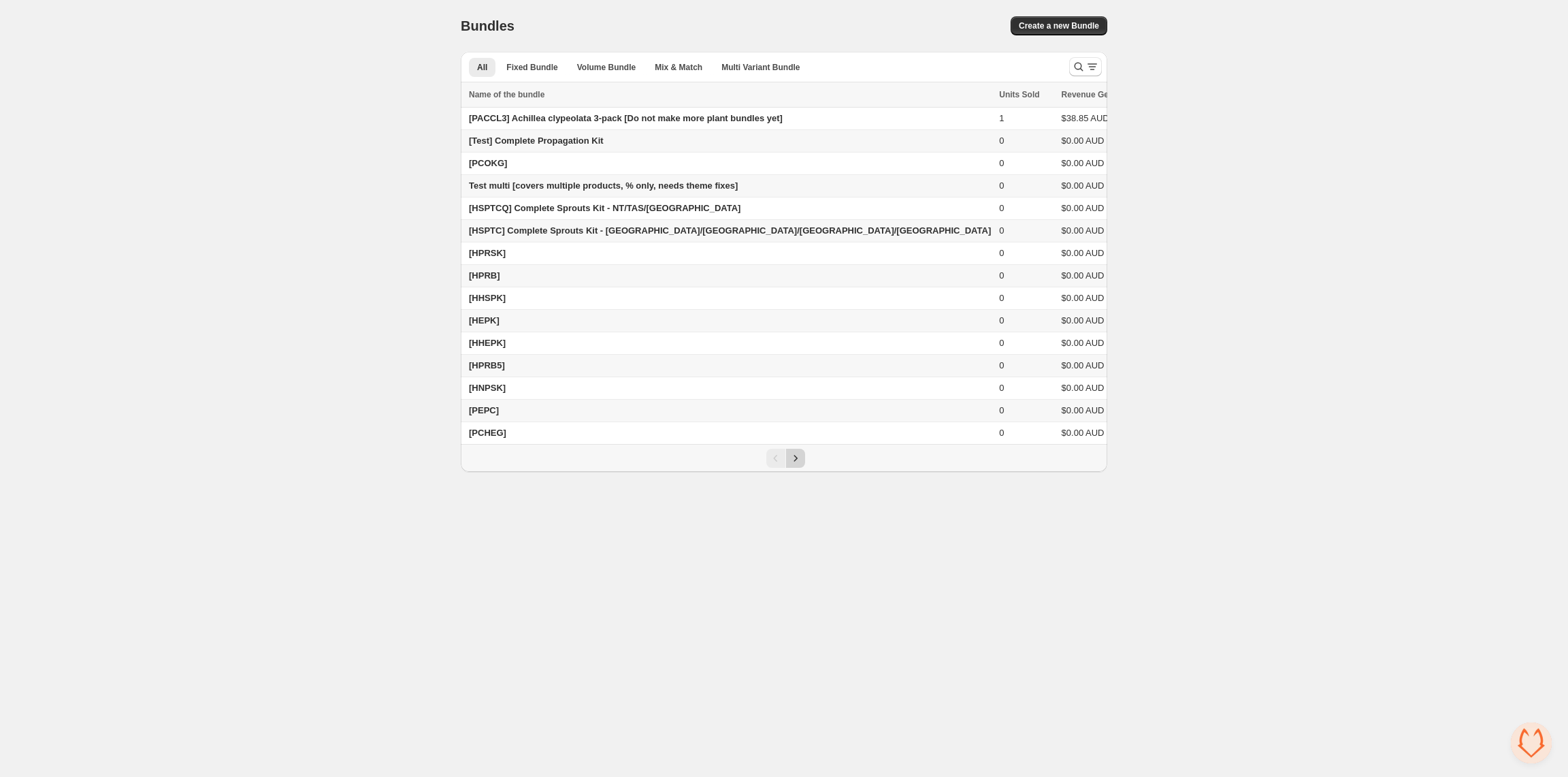
click at [803, 467] on div "Pagination" at bounding box center [785, 457] width 633 height 19
click at [797, 465] on icon "Next" at bounding box center [796, 458] width 14 height 14
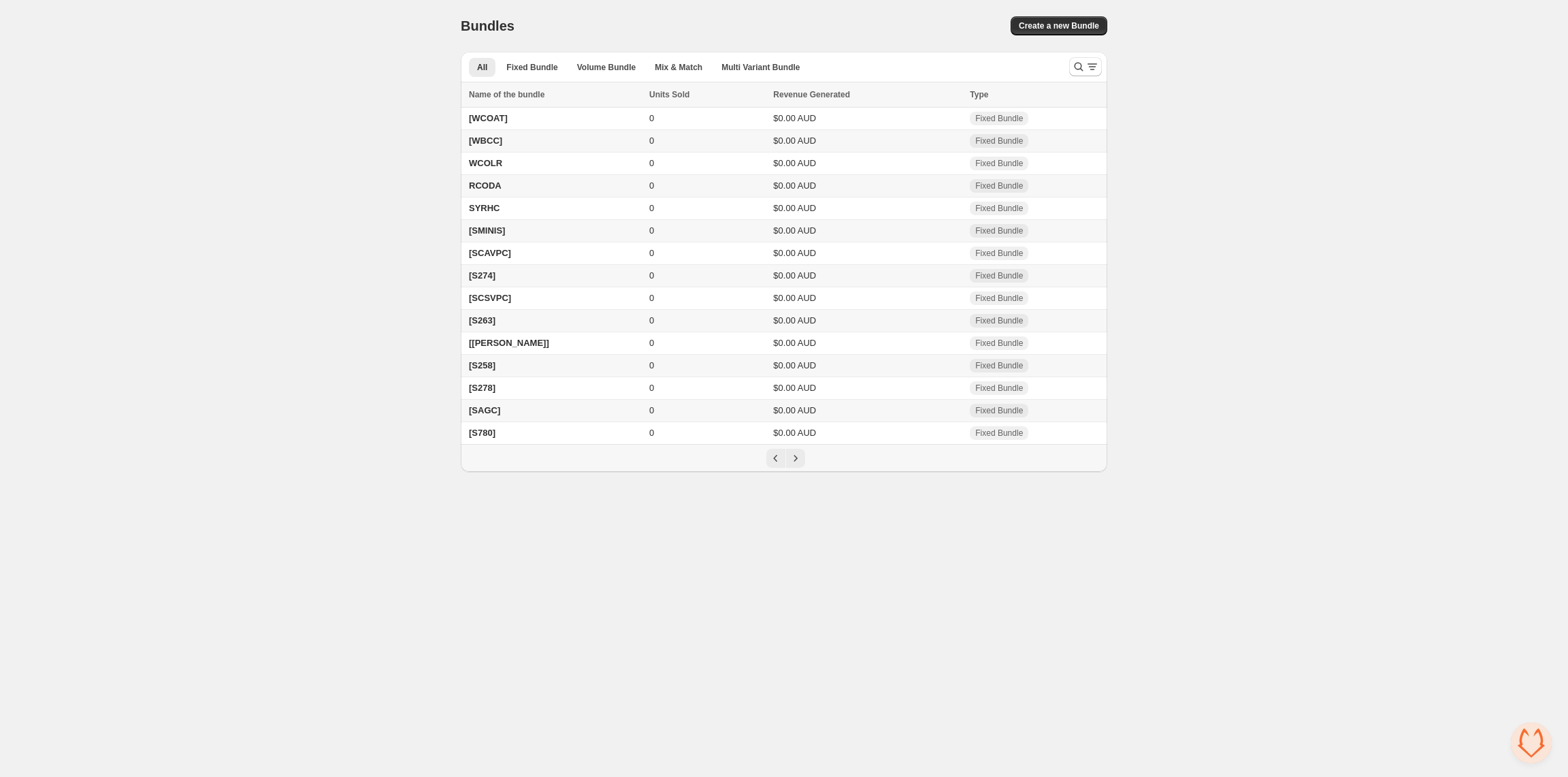
click at [546, 417] on td "[SAGC]" at bounding box center [553, 411] width 184 height 23
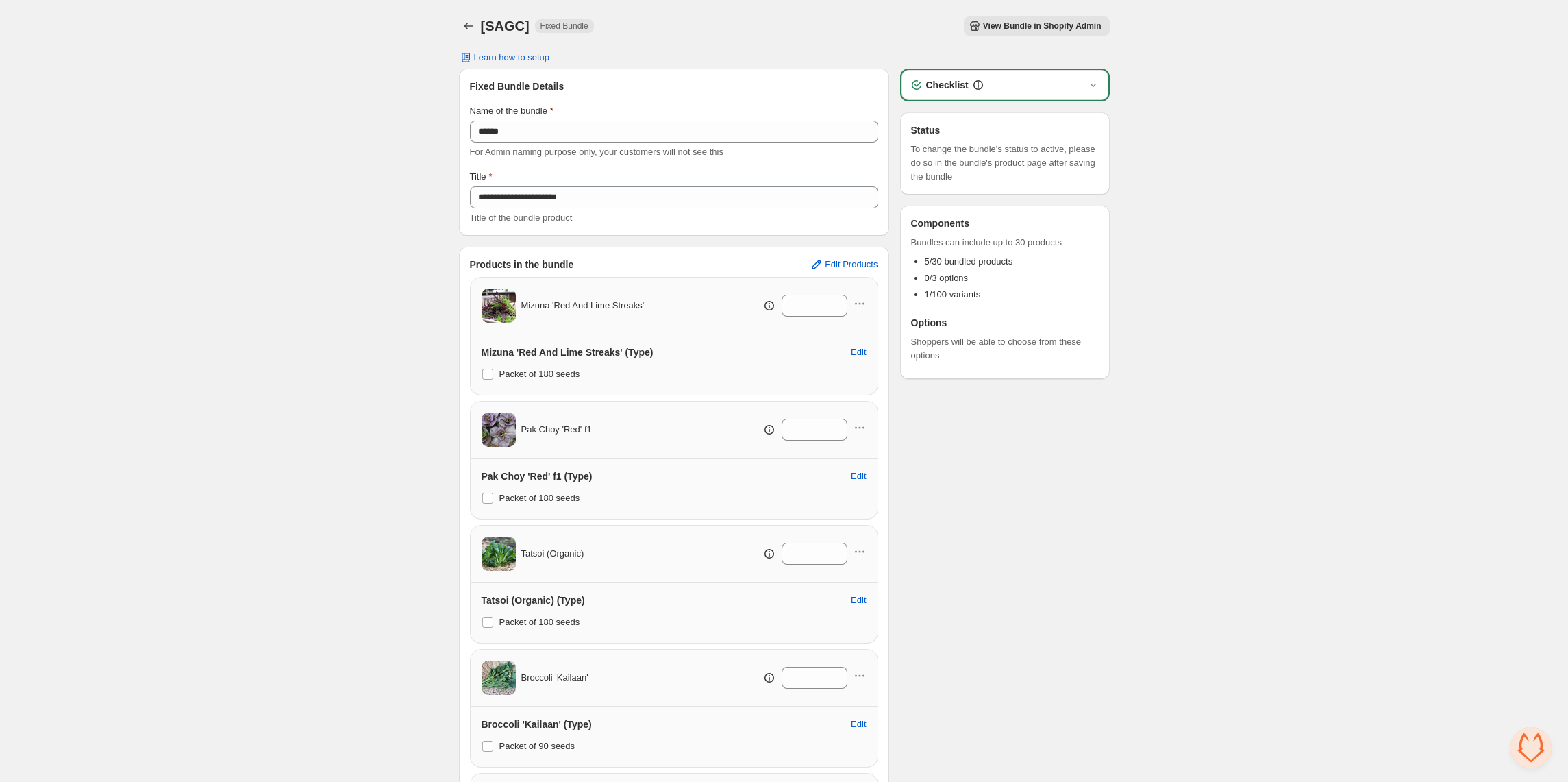
drag, startPoint x: 1225, startPoint y: 663, endPoint x: 1246, endPoint y: 673, distance: 23.3
click at [1225, 664] on div "**********" at bounding box center [784, 517] width 1568 height 1035
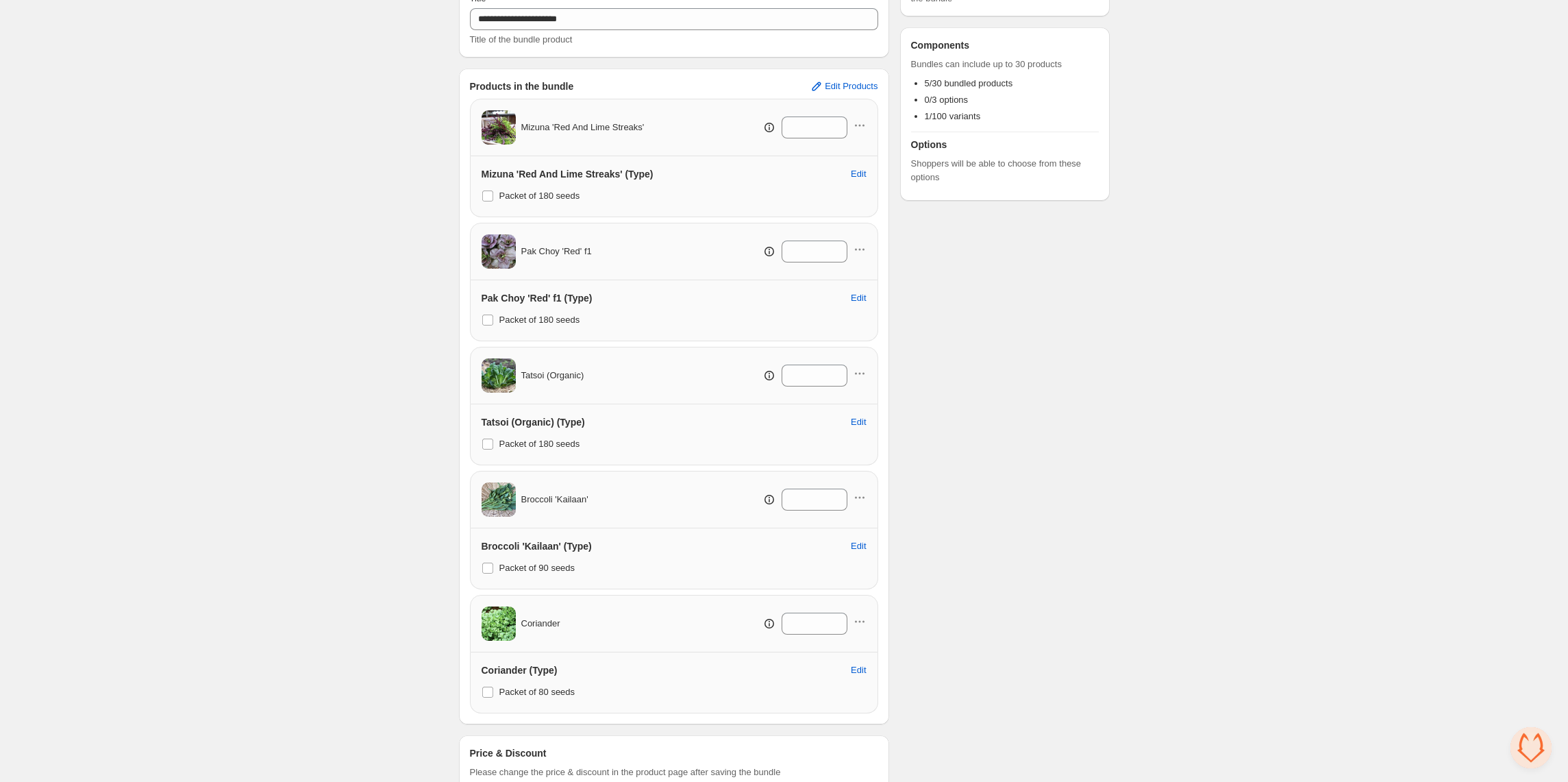
scroll to position [257, 0]
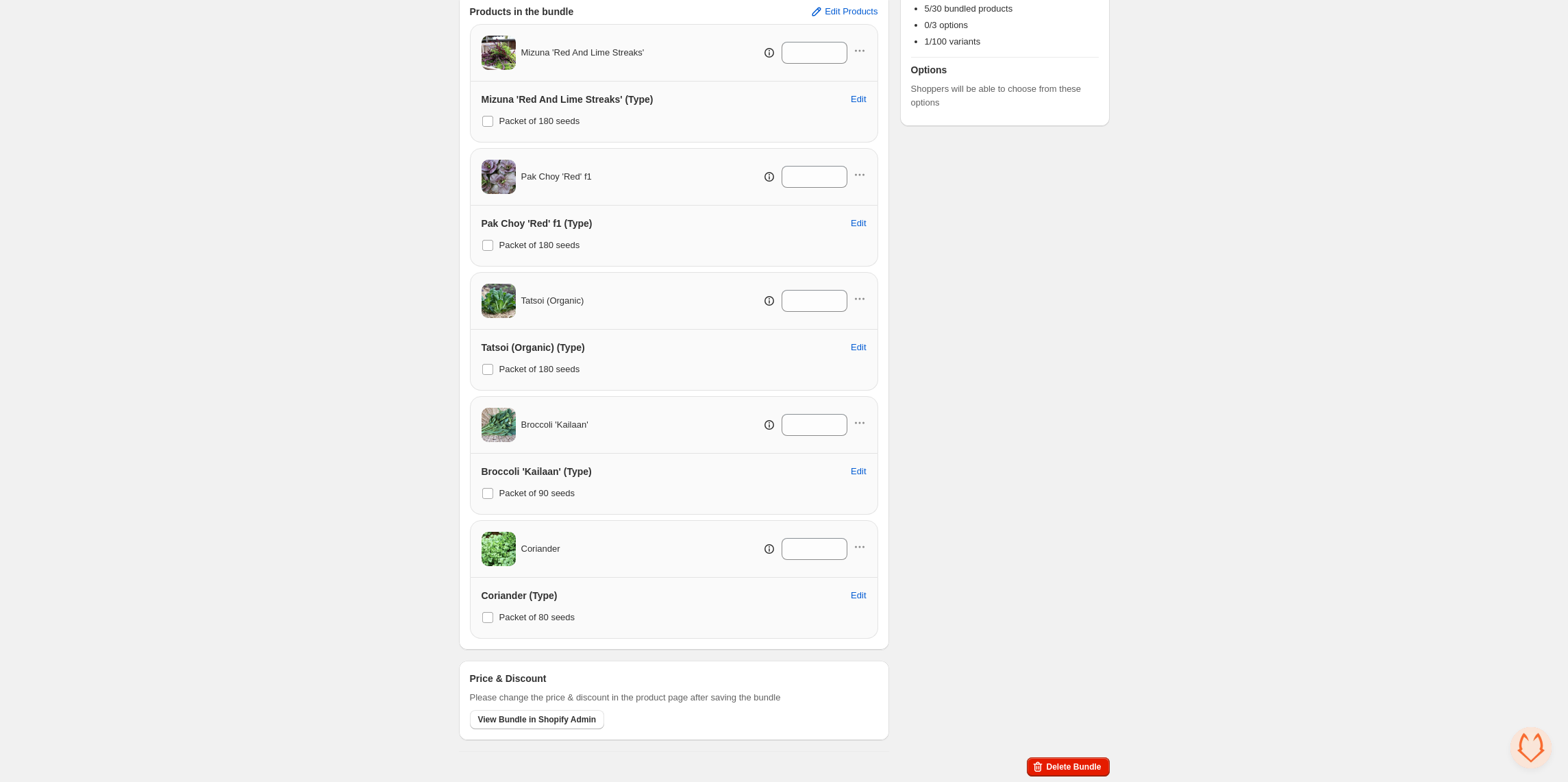
click at [1079, 777] on div "**********" at bounding box center [784, 290] width 651 height 983
click at [1072, 767] on span "Delete Bundle" at bounding box center [1074, 767] width 55 height 11
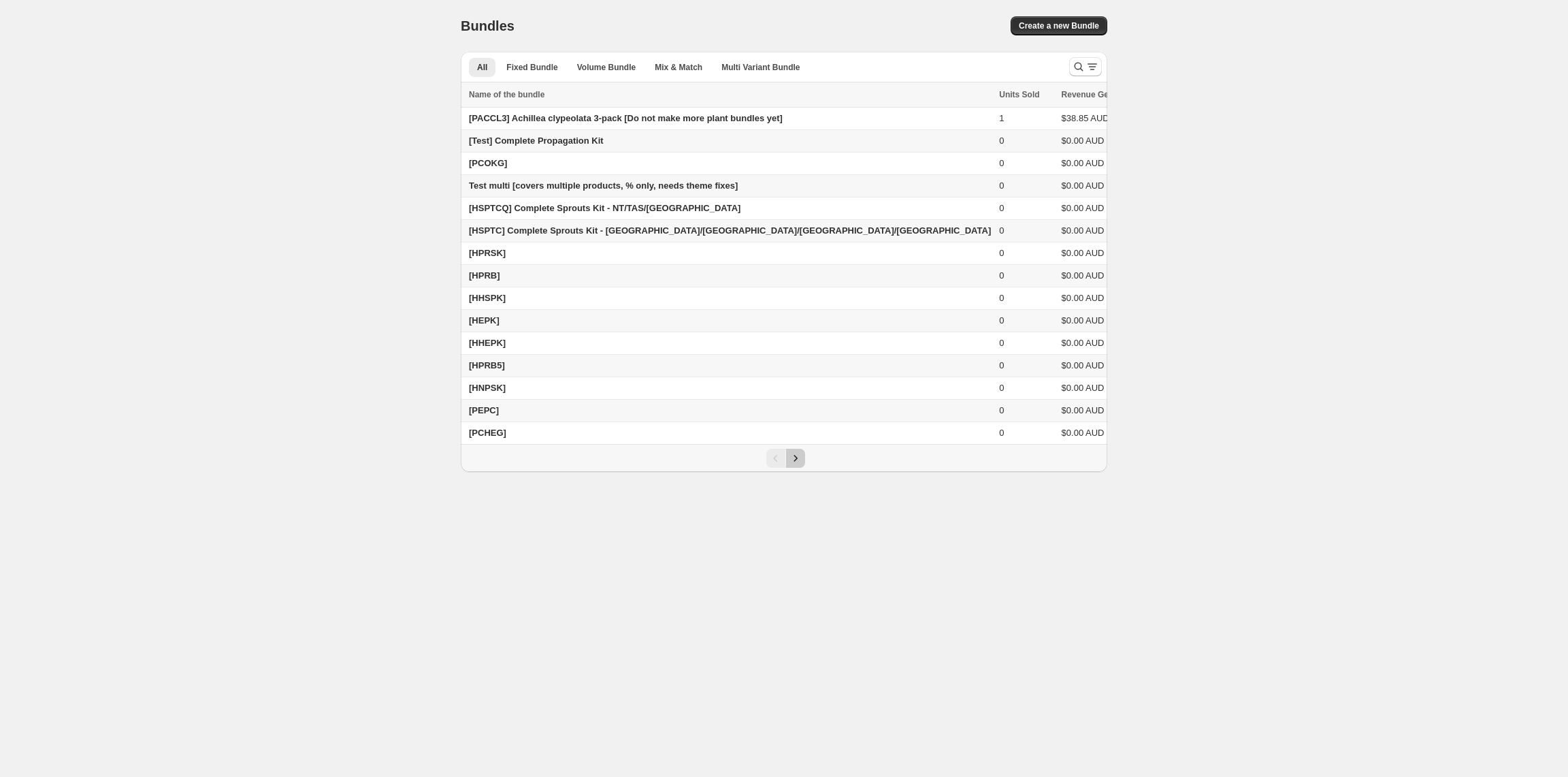
click at [793, 465] on icon "Next" at bounding box center [796, 458] width 14 height 14
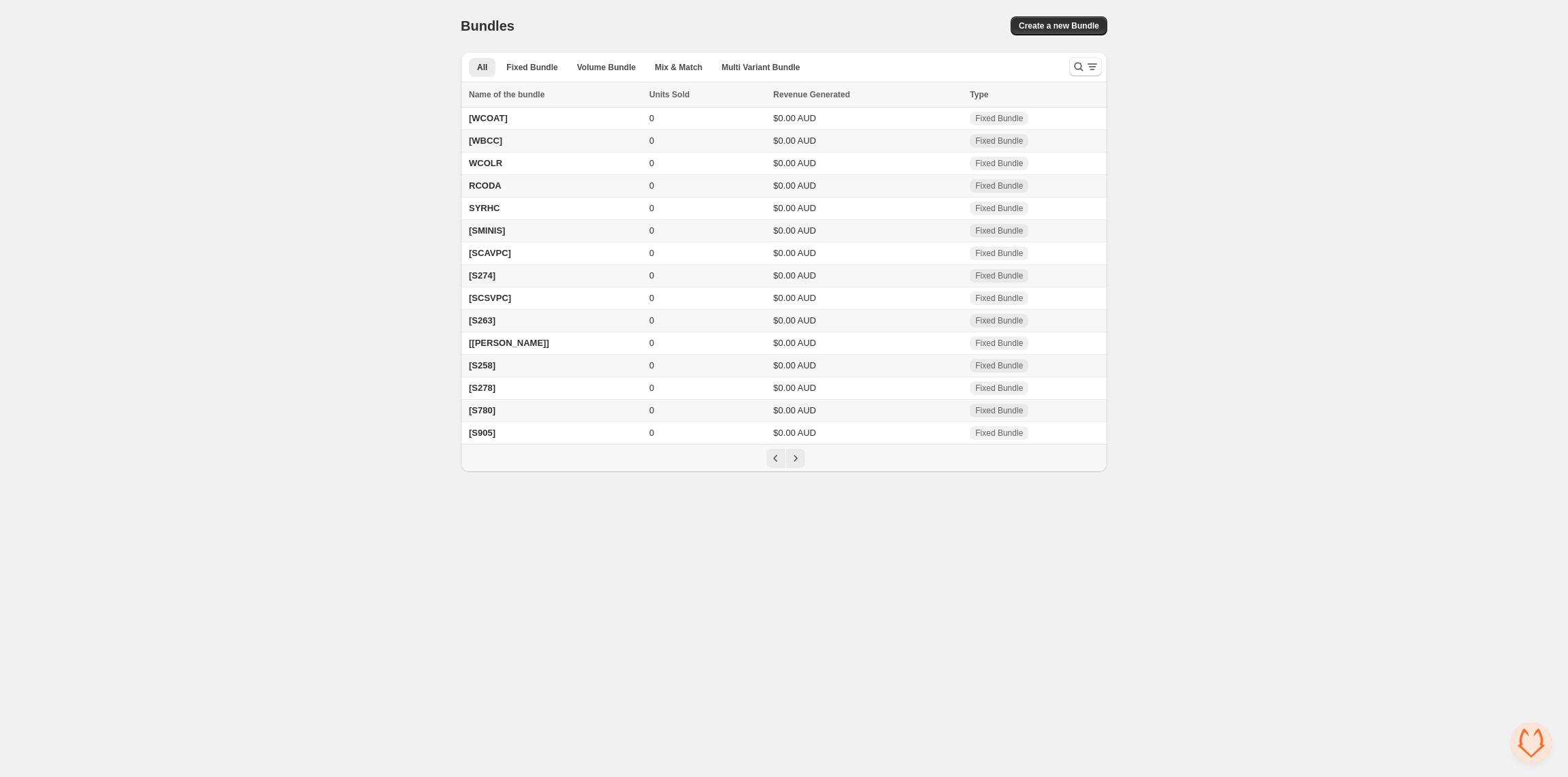
click at [514, 384] on td "[S278]" at bounding box center [553, 389] width 184 height 23
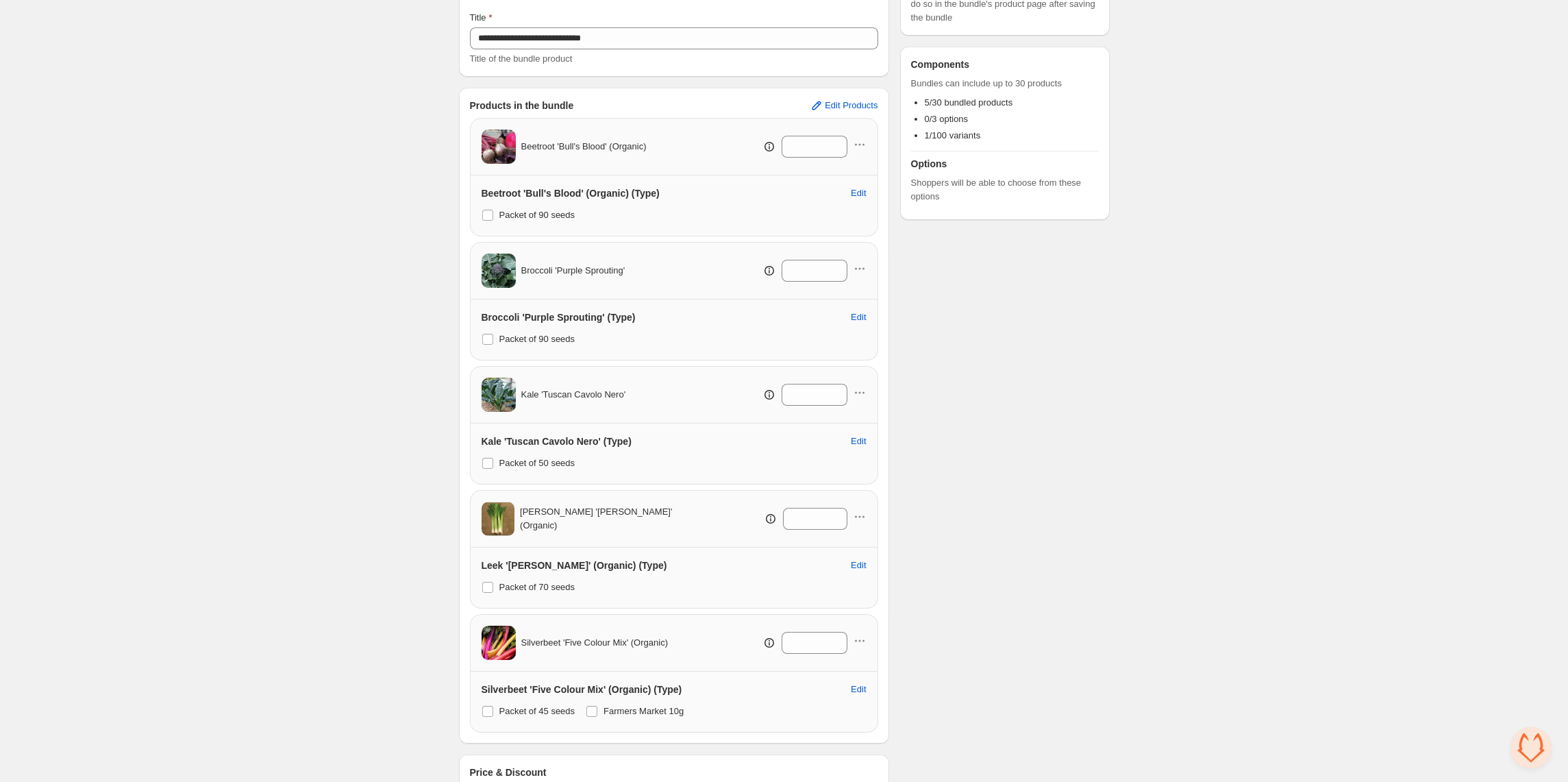
scroll to position [257, 0]
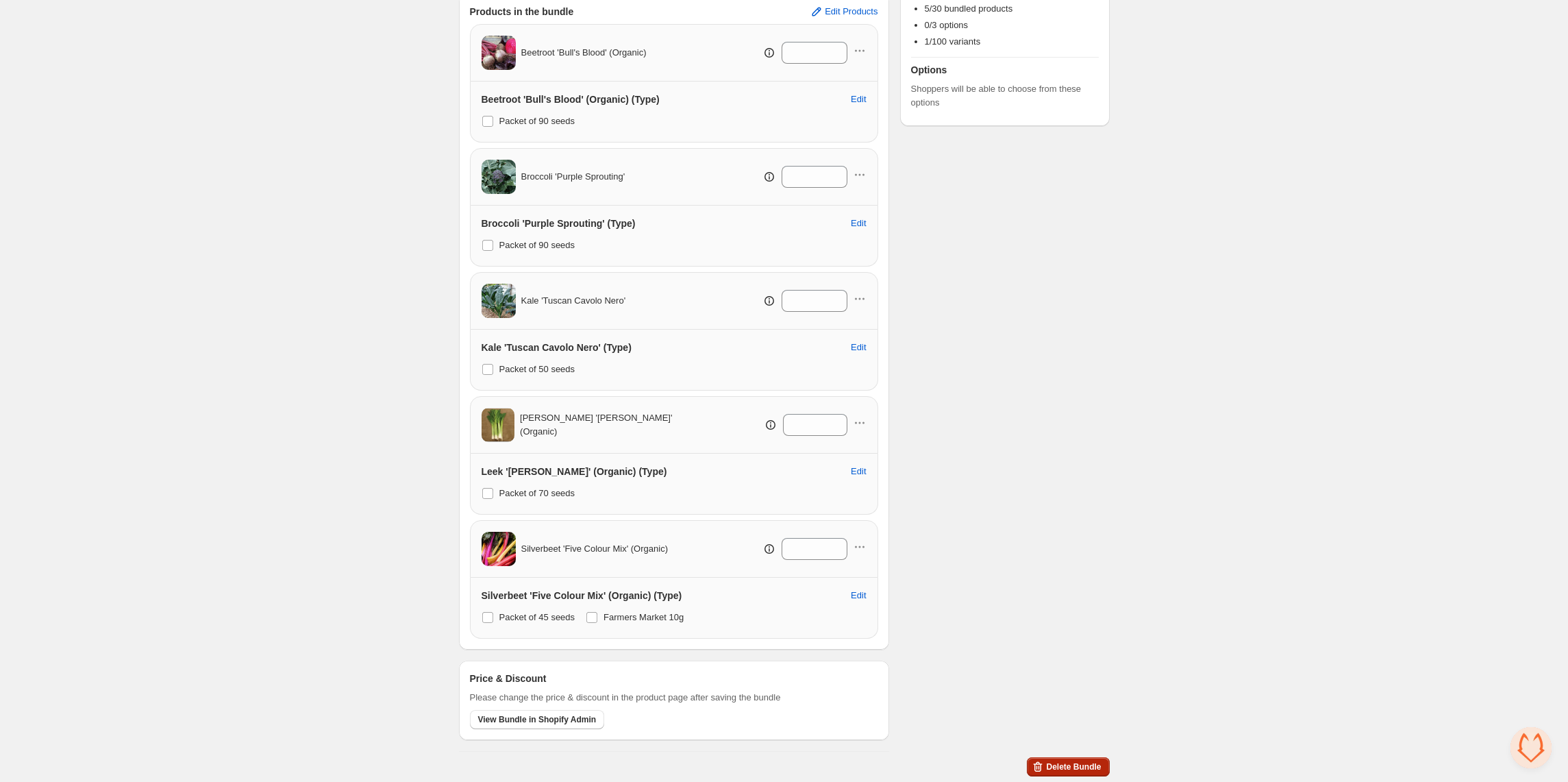
click at [1050, 759] on button "Delete Bundle" at bounding box center [1068, 766] width 82 height 19
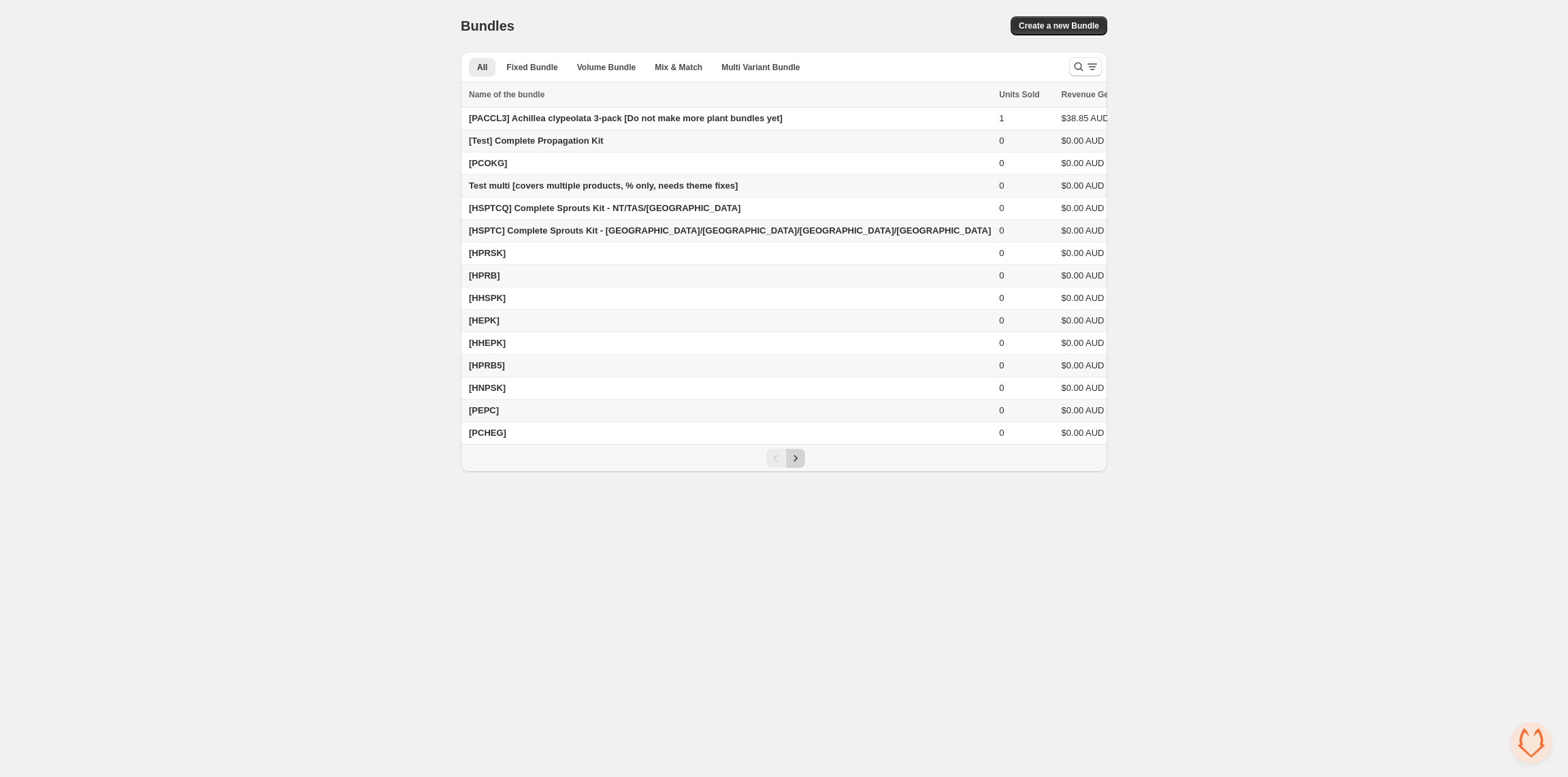
click at [802, 467] on button "Next" at bounding box center [795, 457] width 19 height 19
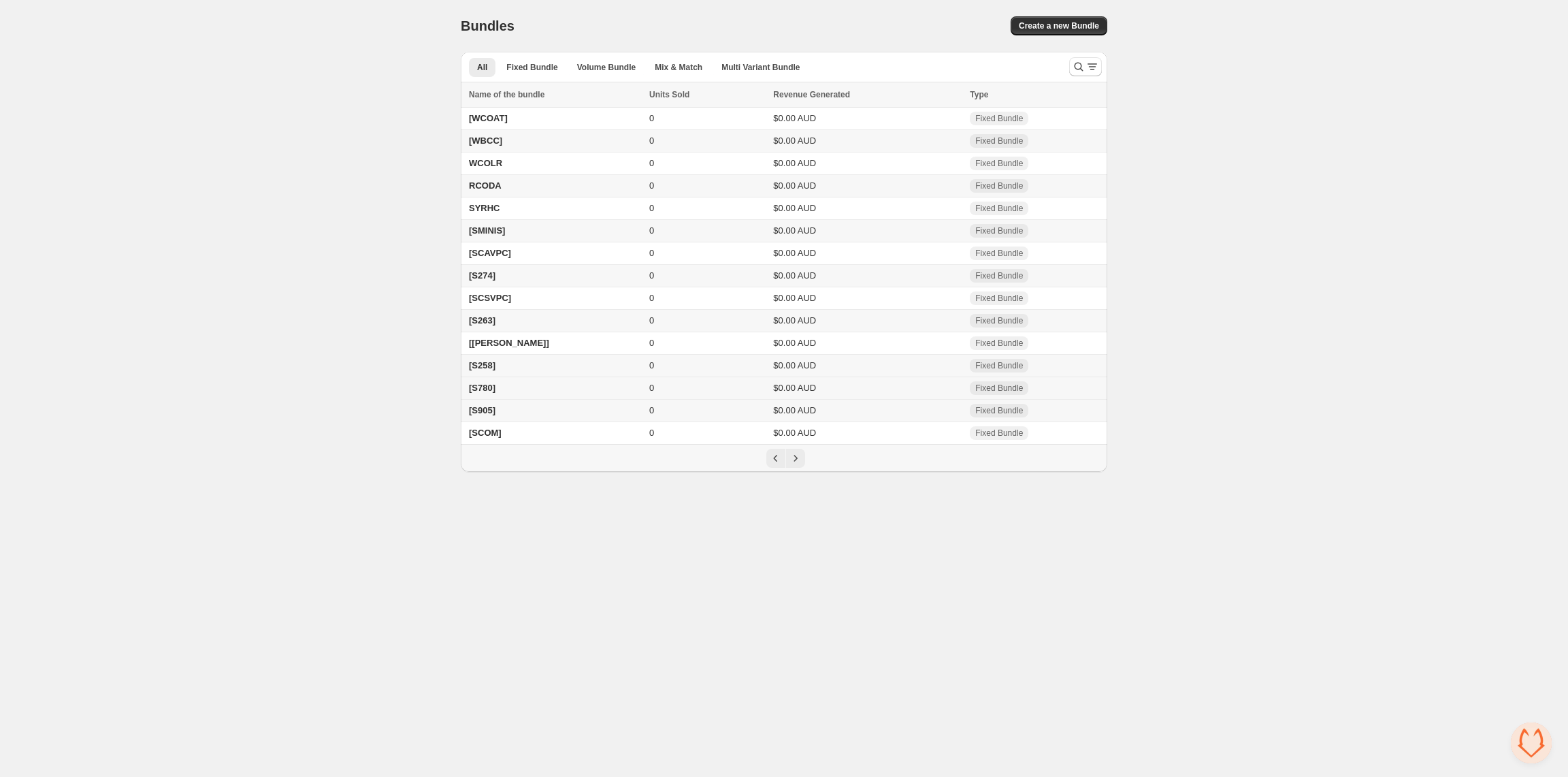
click at [534, 387] on td "[S780]" at bounding box center [553, 389] width 184 height 23
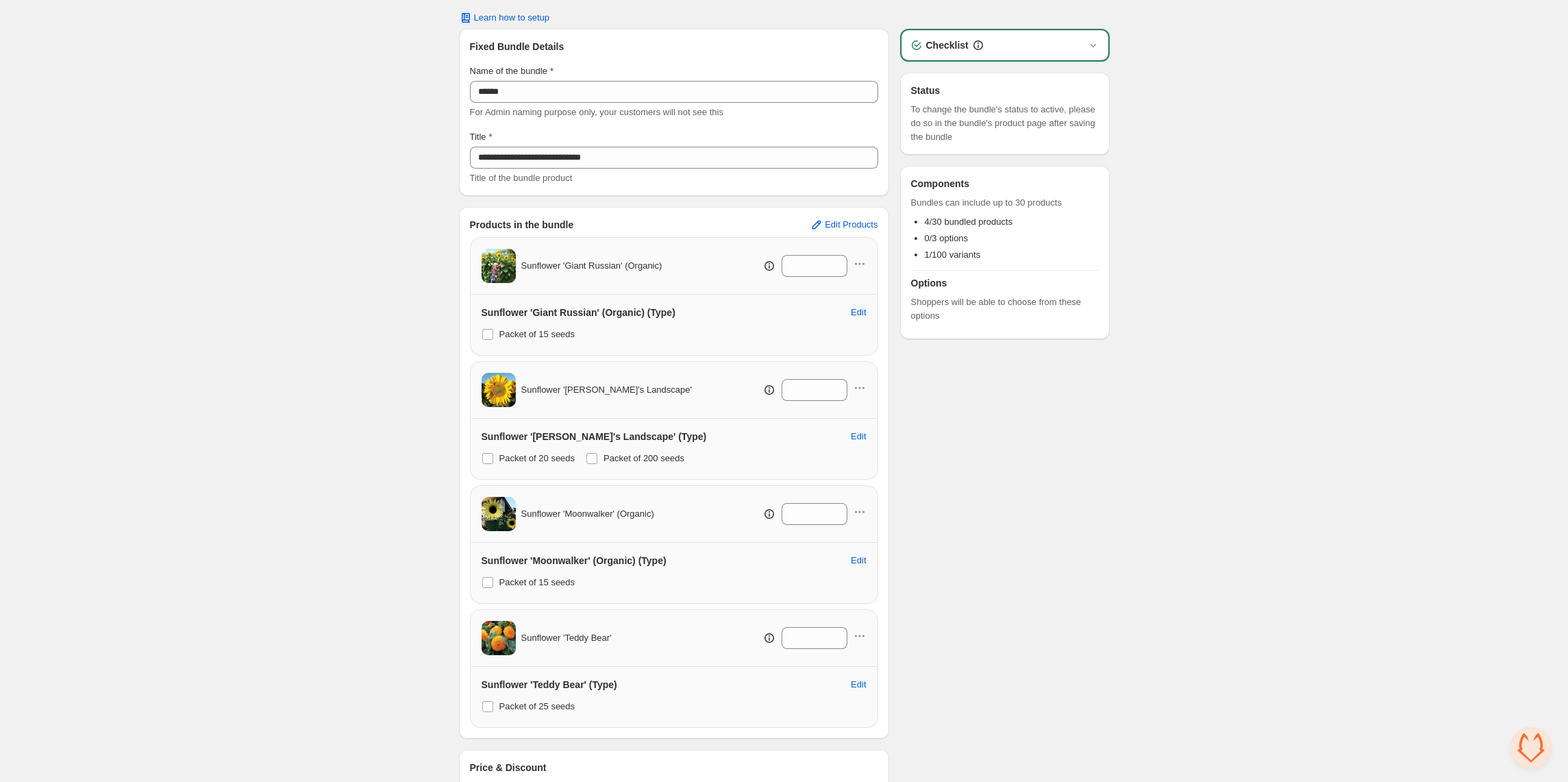
scroll to position [132, 0]
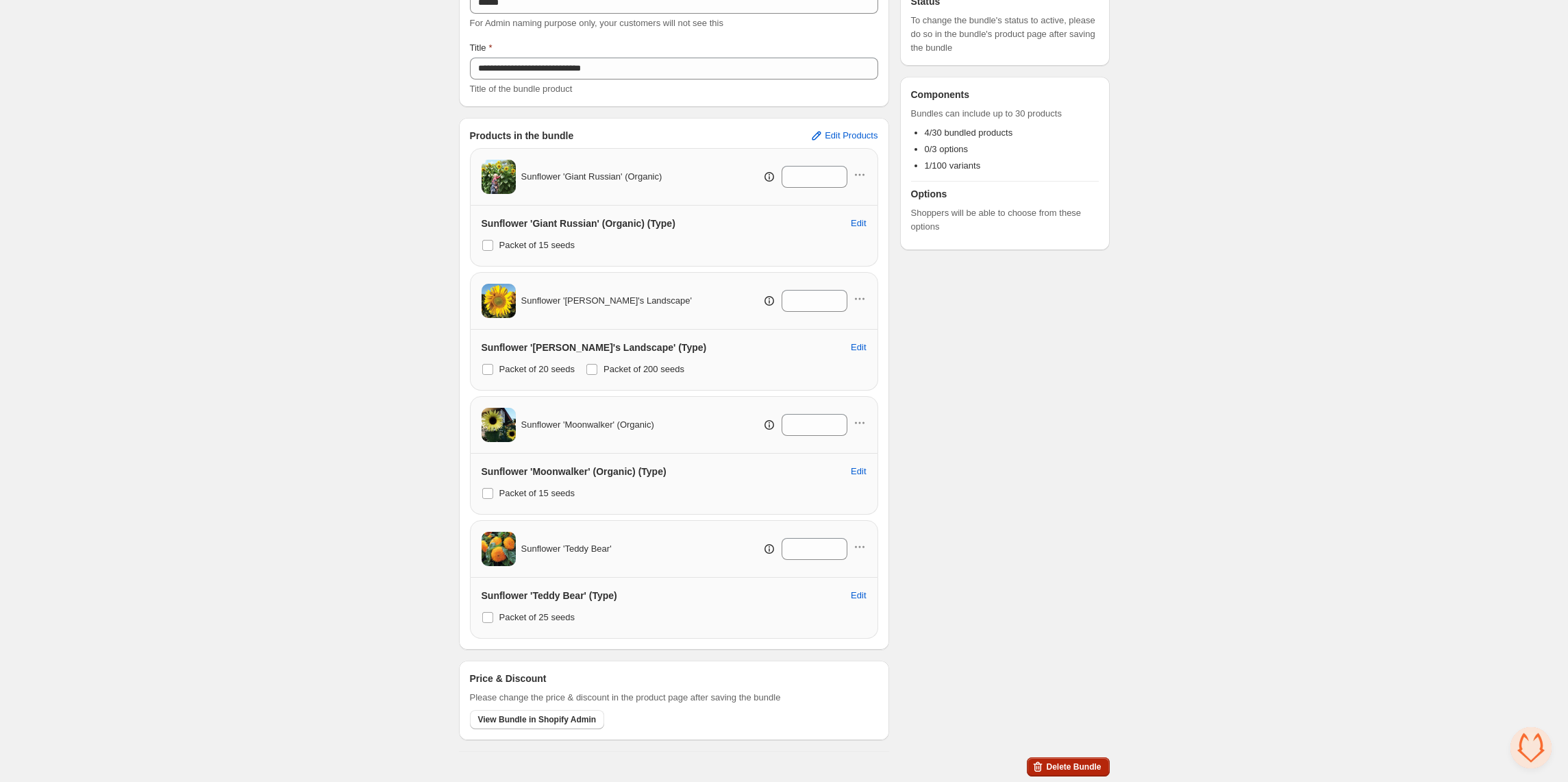
click at [1072, 764] on span "Delete Bundle" at bounding box center [1074, 767] width 55 height 11
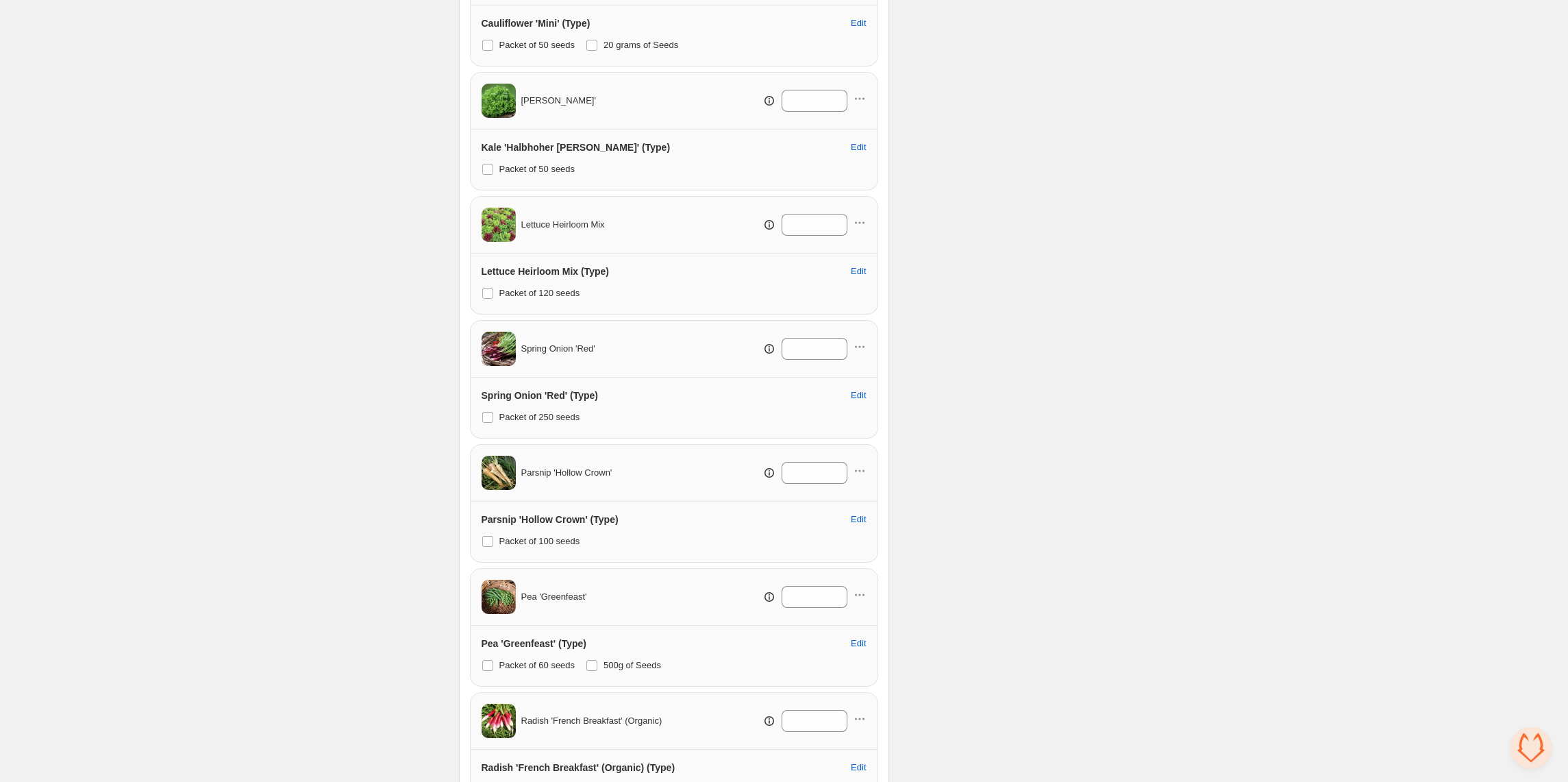
scroll to position [1129, 0]
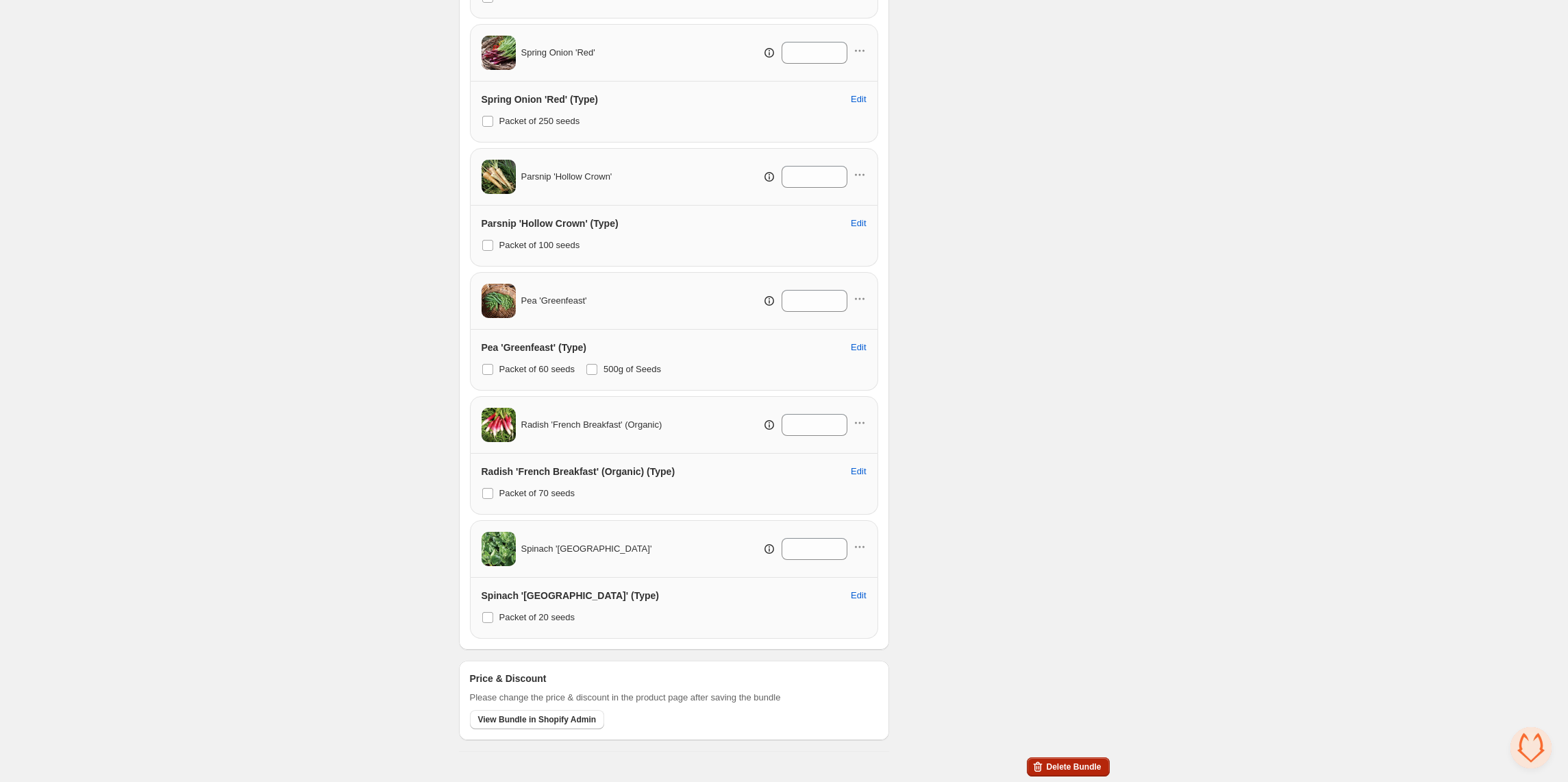
click at [1077, 769] on span "Delete Bundle" at bounding box center [1074, 767] width 55 height 11
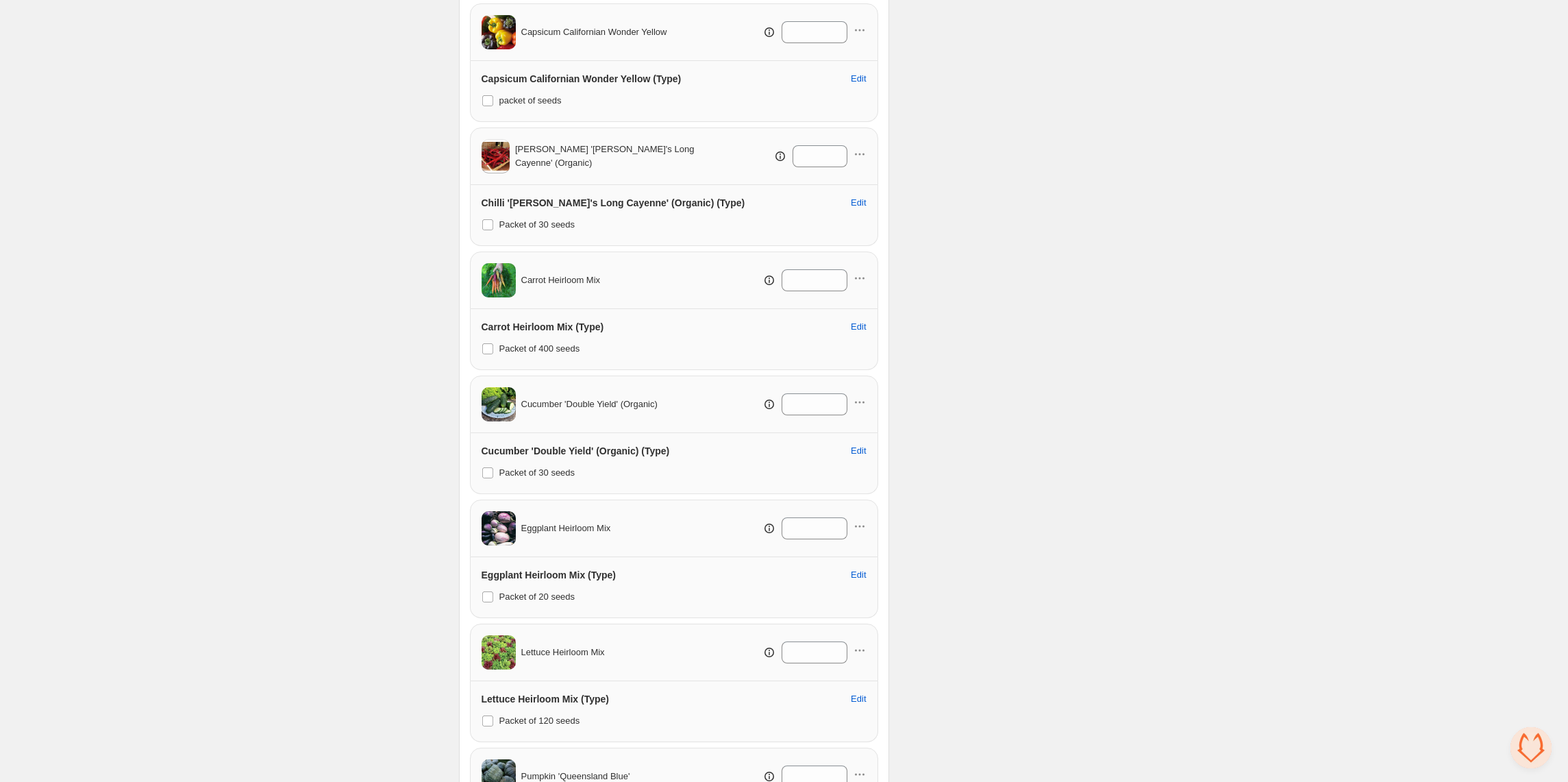
scroll to position [1129, 0]
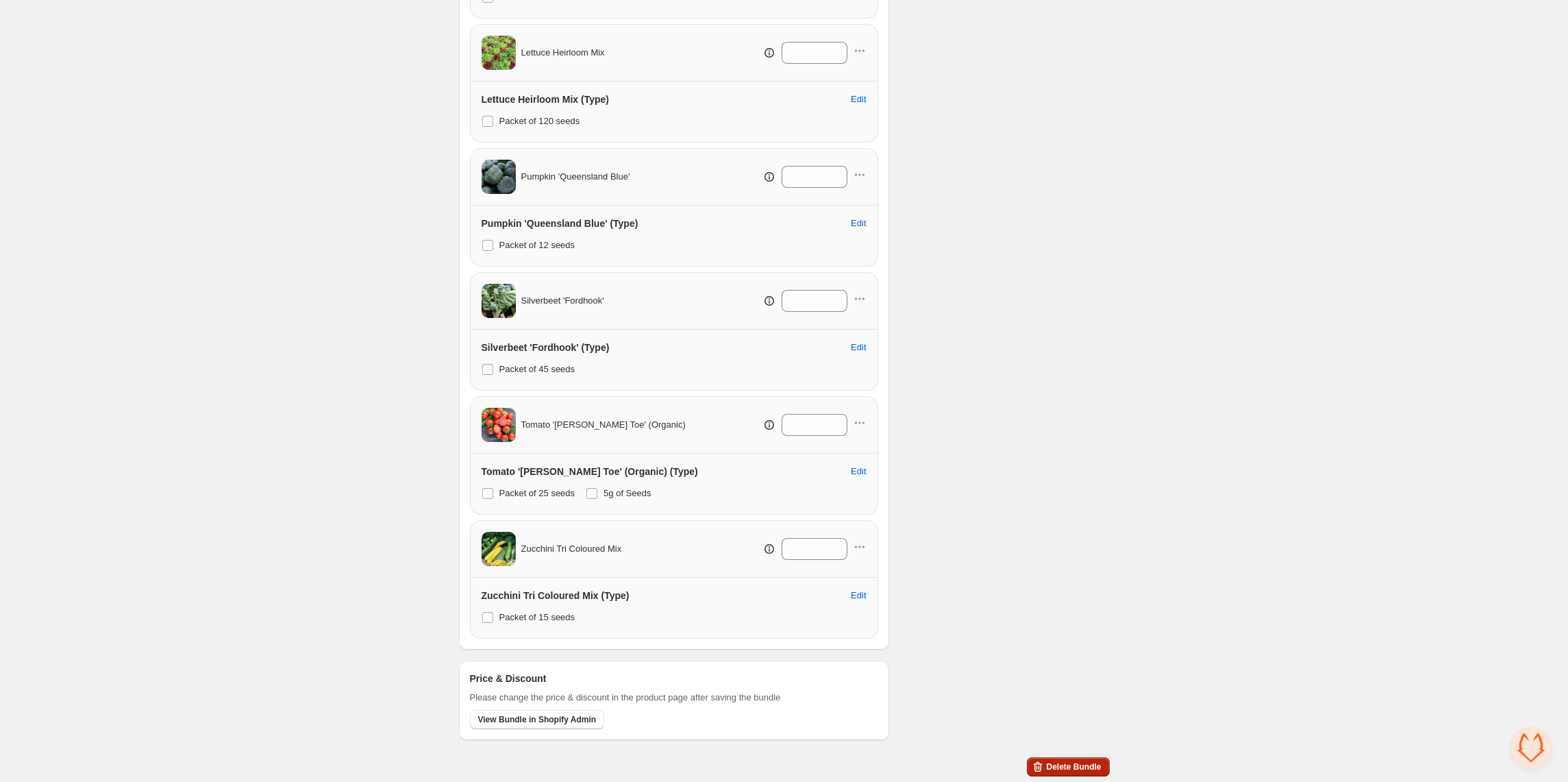
click at [1091, 770] on span "Delete Bundle" at bounding box center [1074, 767] width 55 height 11
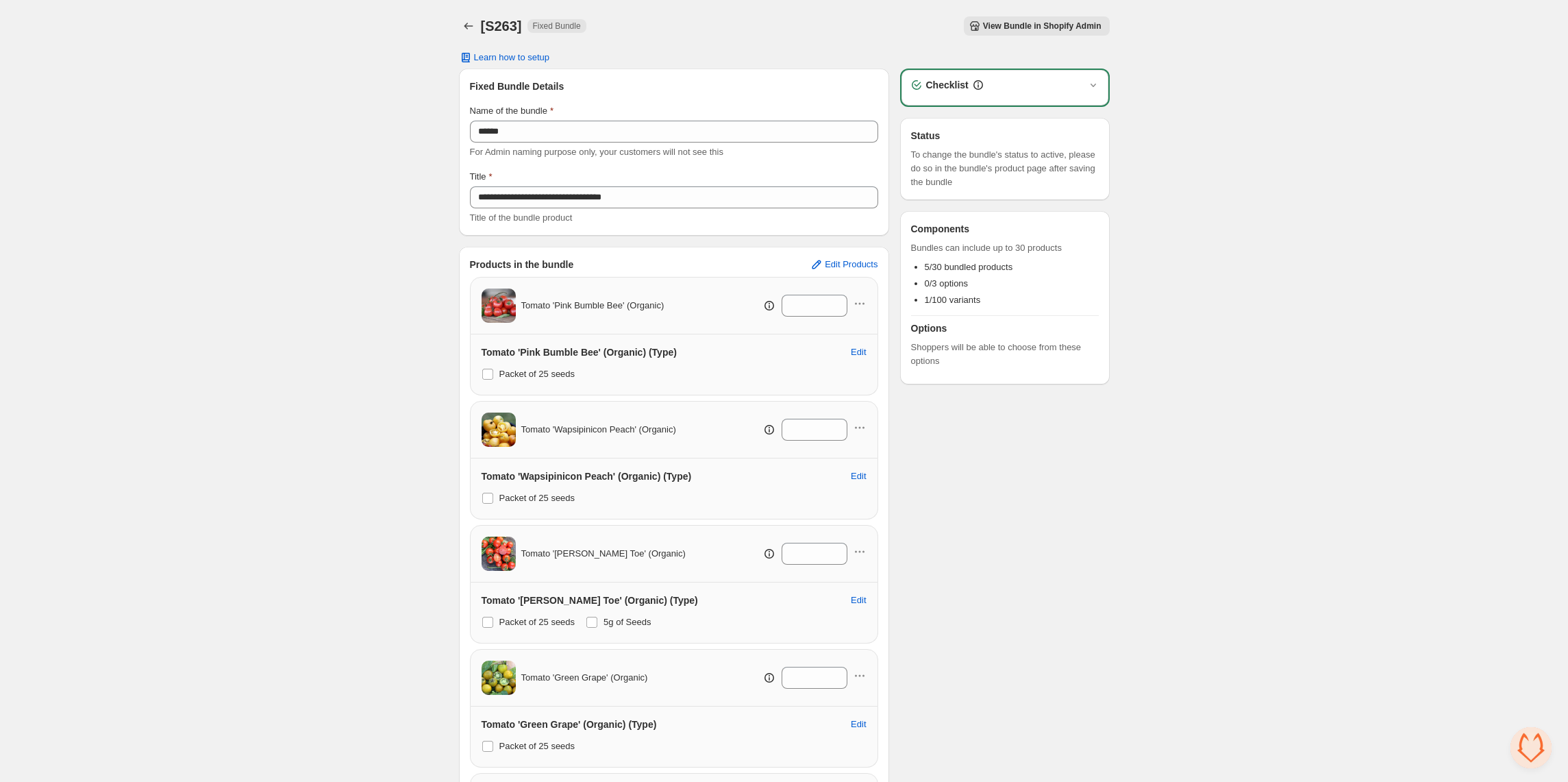
scroll to position [257, 0]
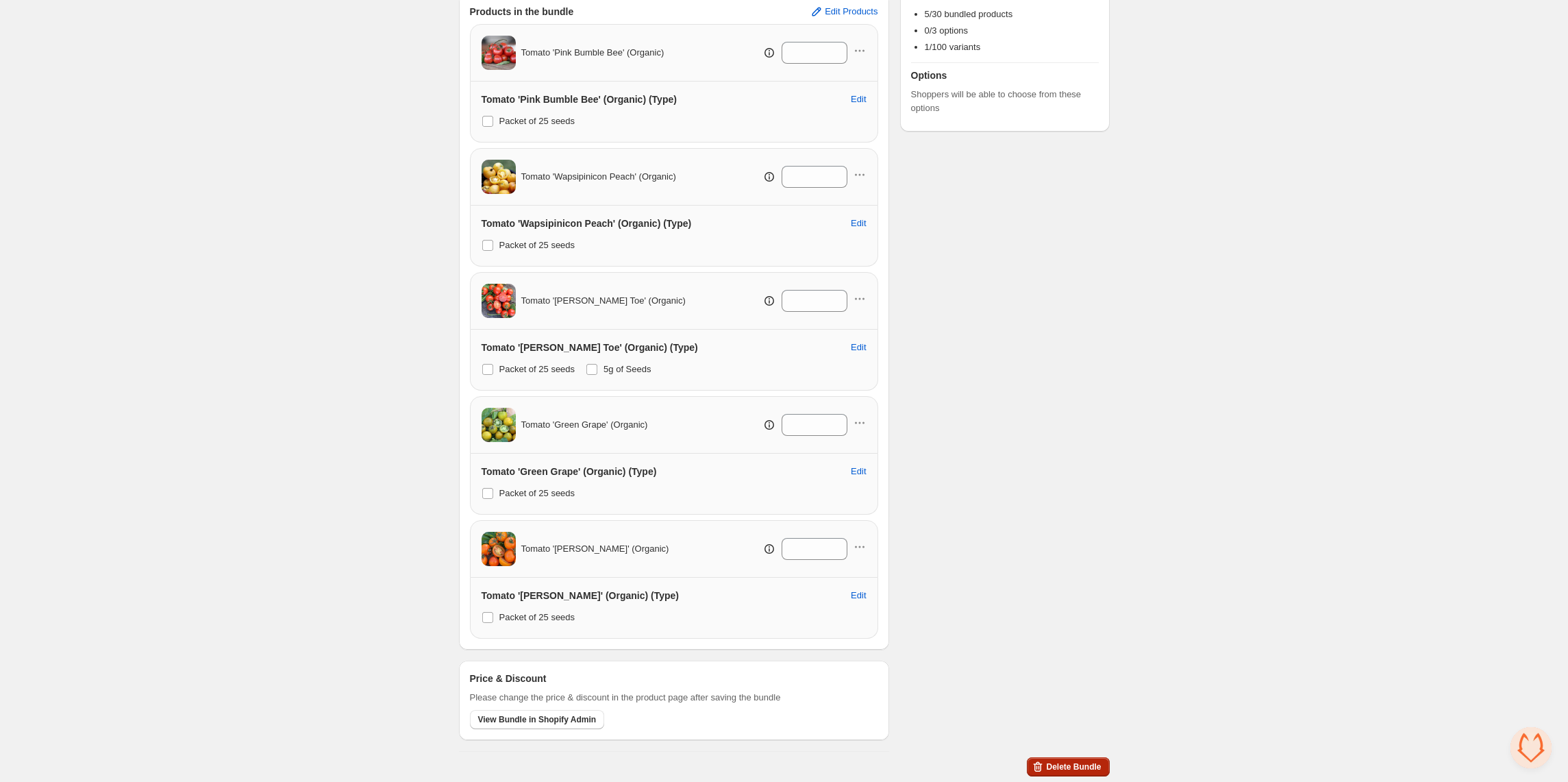
click at [1078, 764] on span "Delete Bundle" at bounding box center [1074, 767] width 55 height 11
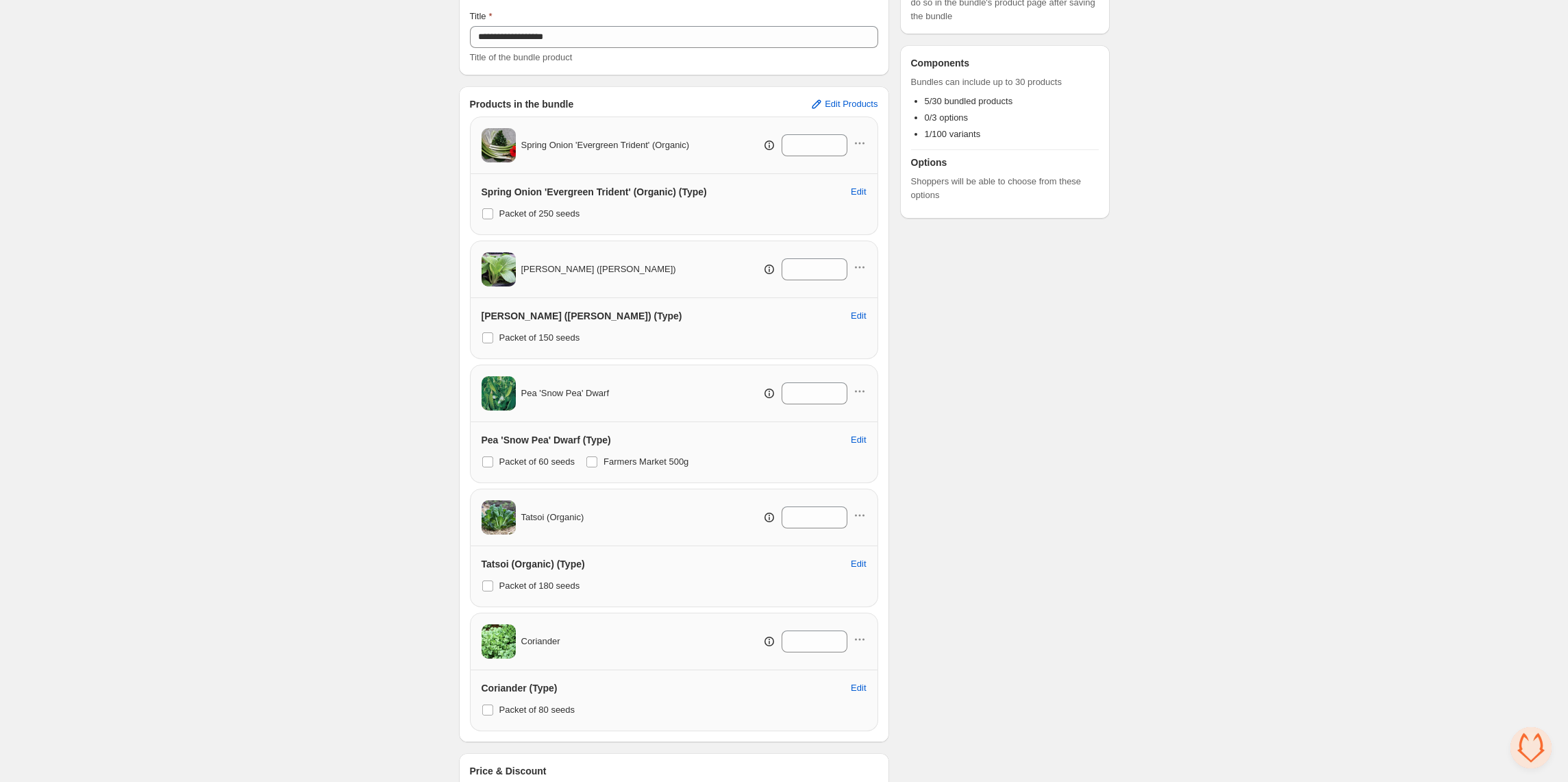
scroll to position [257, 0]
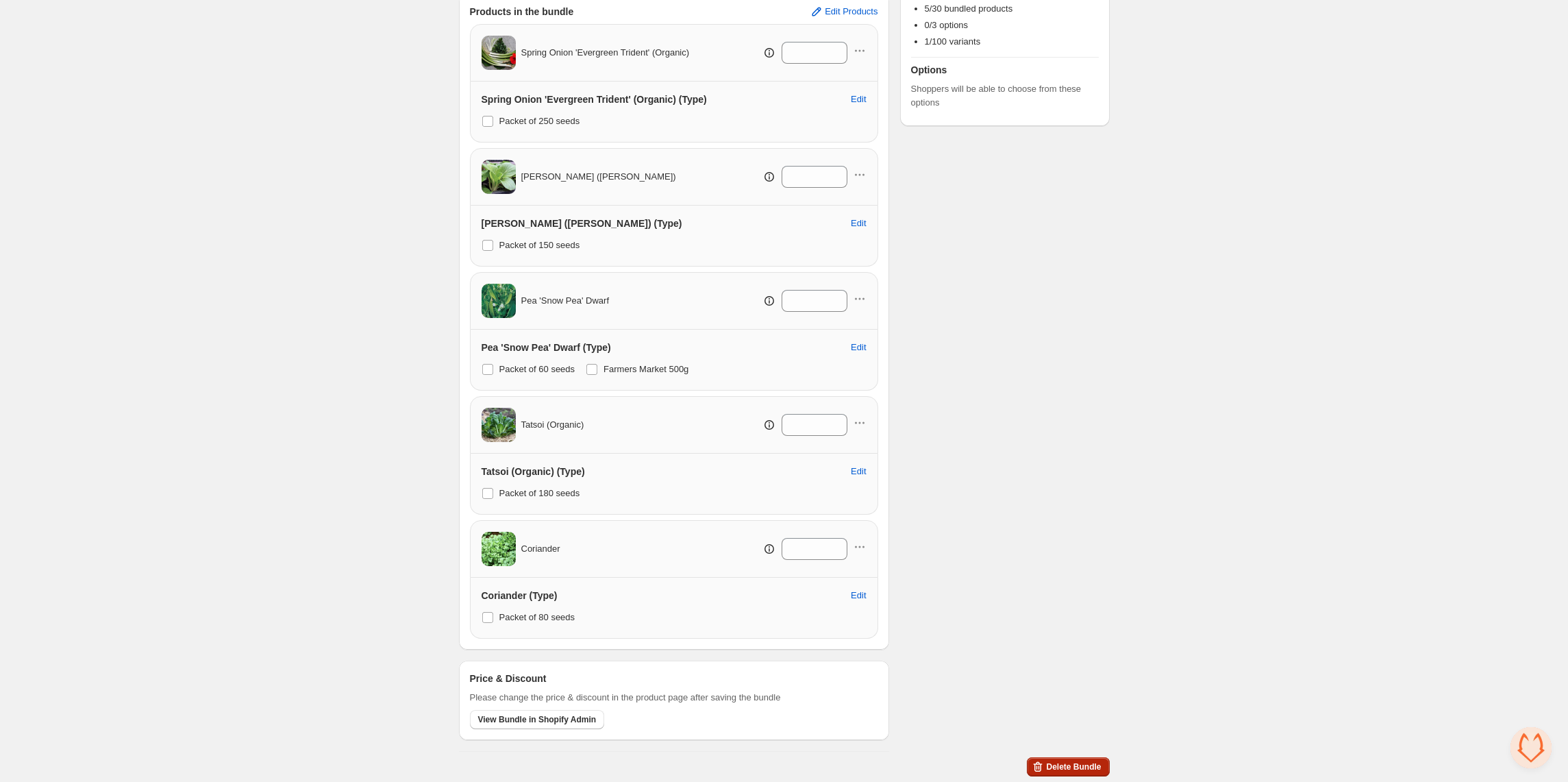
click at [1081, 766] on span "Delete Bundle" at bounding box center [1074, 767] width 55 height 11
click at [1072, 771] on span "Delete Bundle" at bounding box center [1074, 767] width 55 height 11
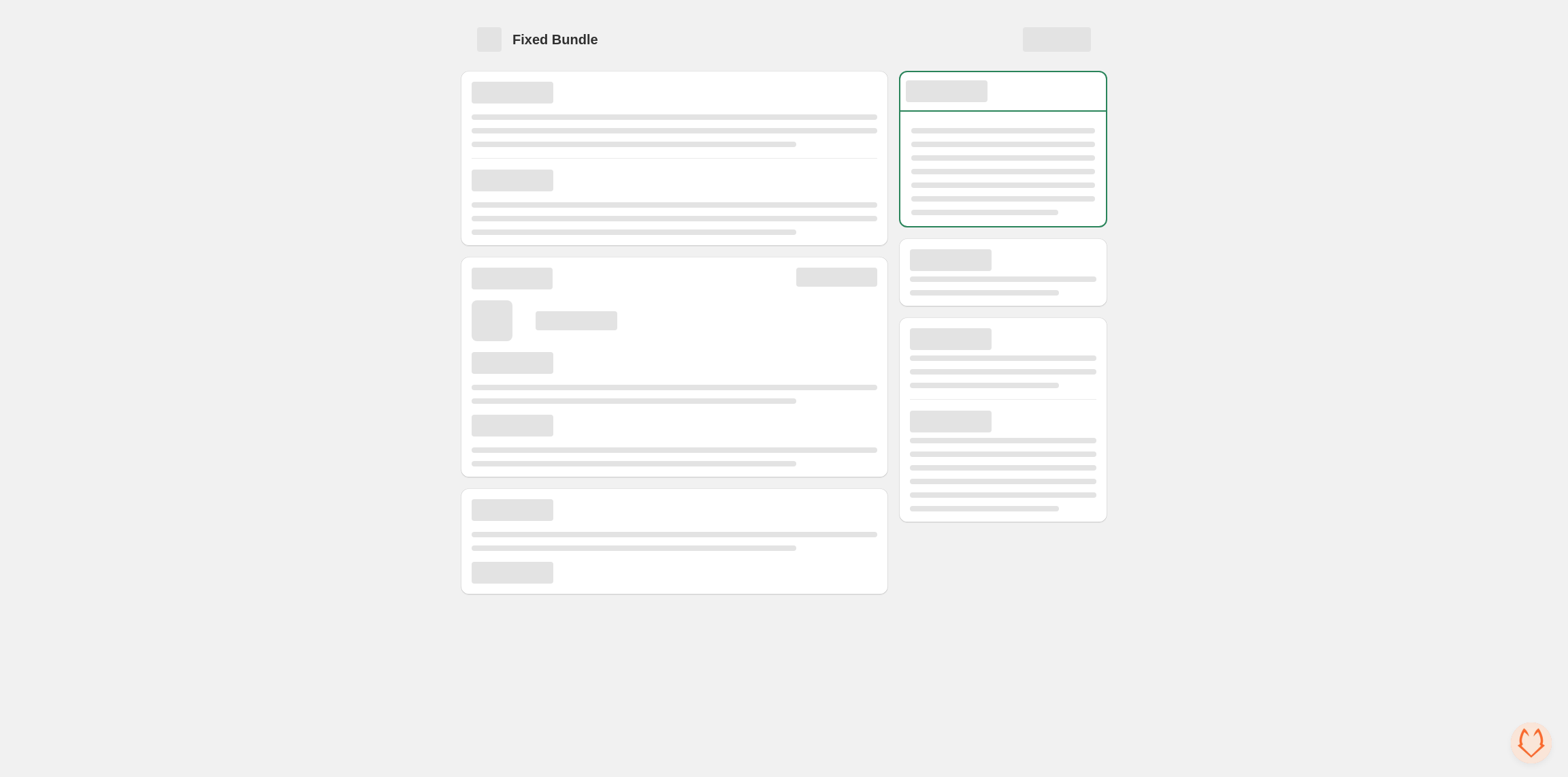
click at [1210, 110] on div "Home Bundles Analytics Plan and Billing Fixed Bundle" at bounding box center [784, 300] width 1568 height 600
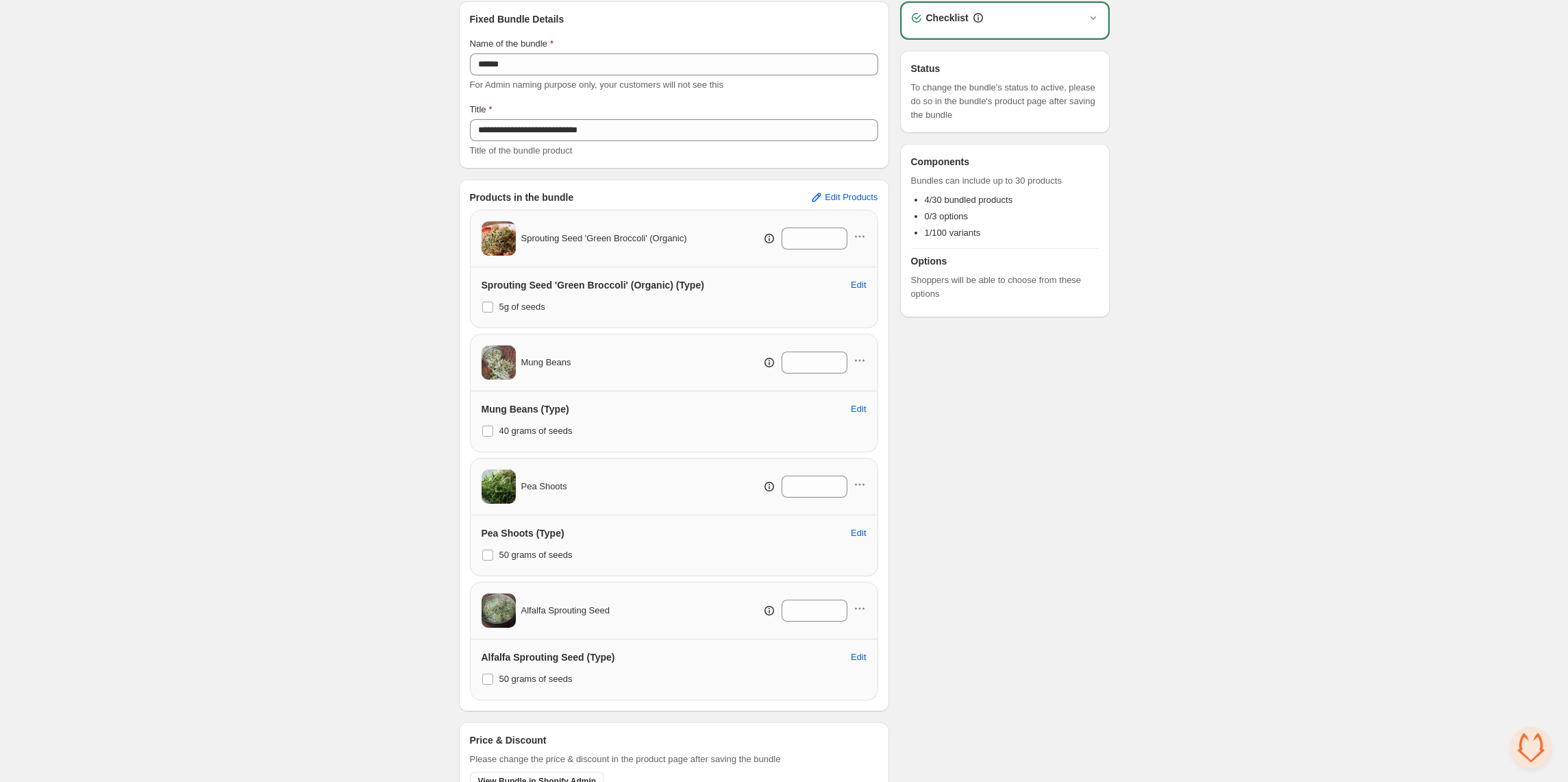
scroll to position [132, 0]
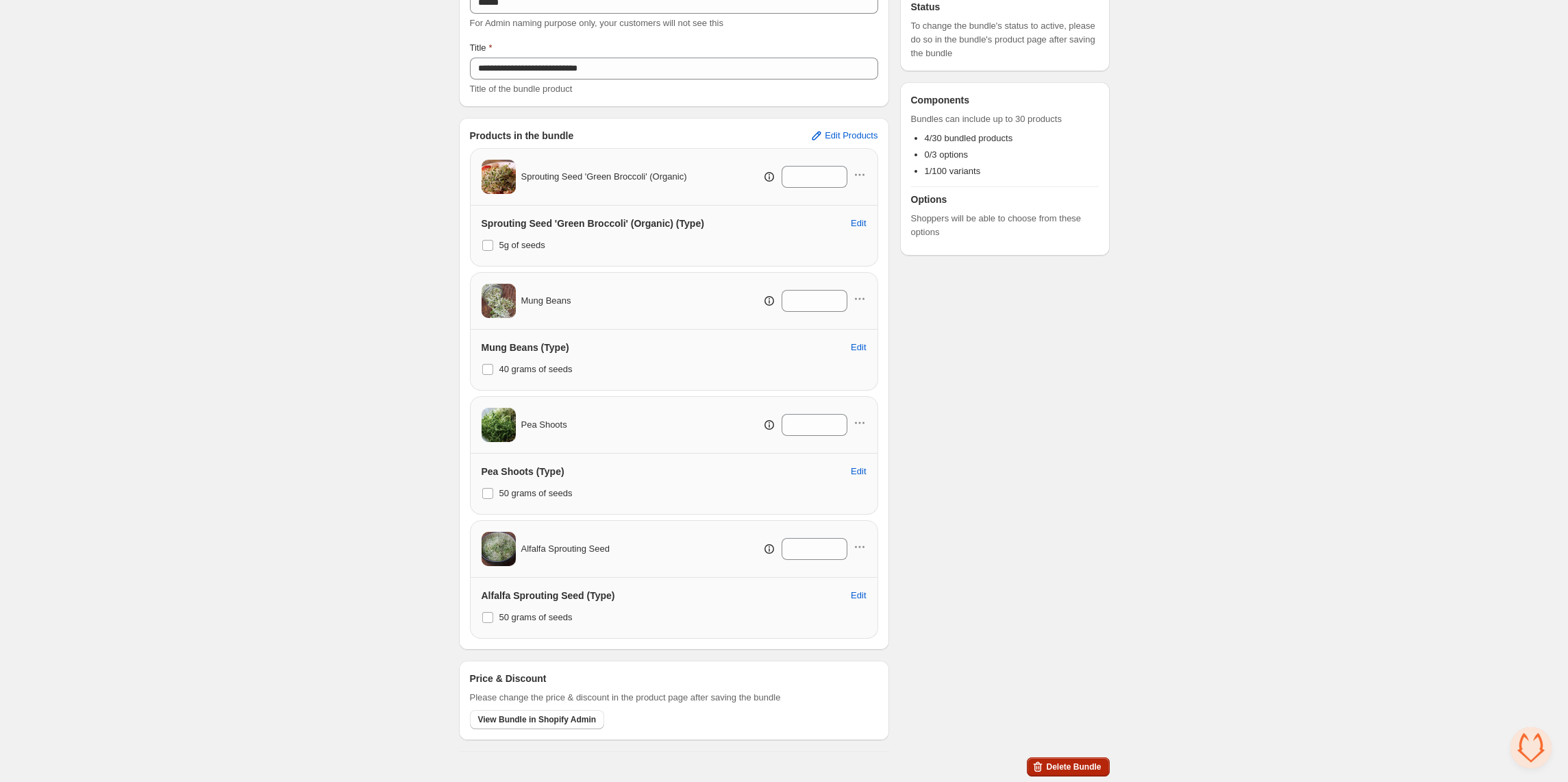
click at [1059, 766] on span "Delete Bundle" at bounding box center [1074, 767] width 55 height 11
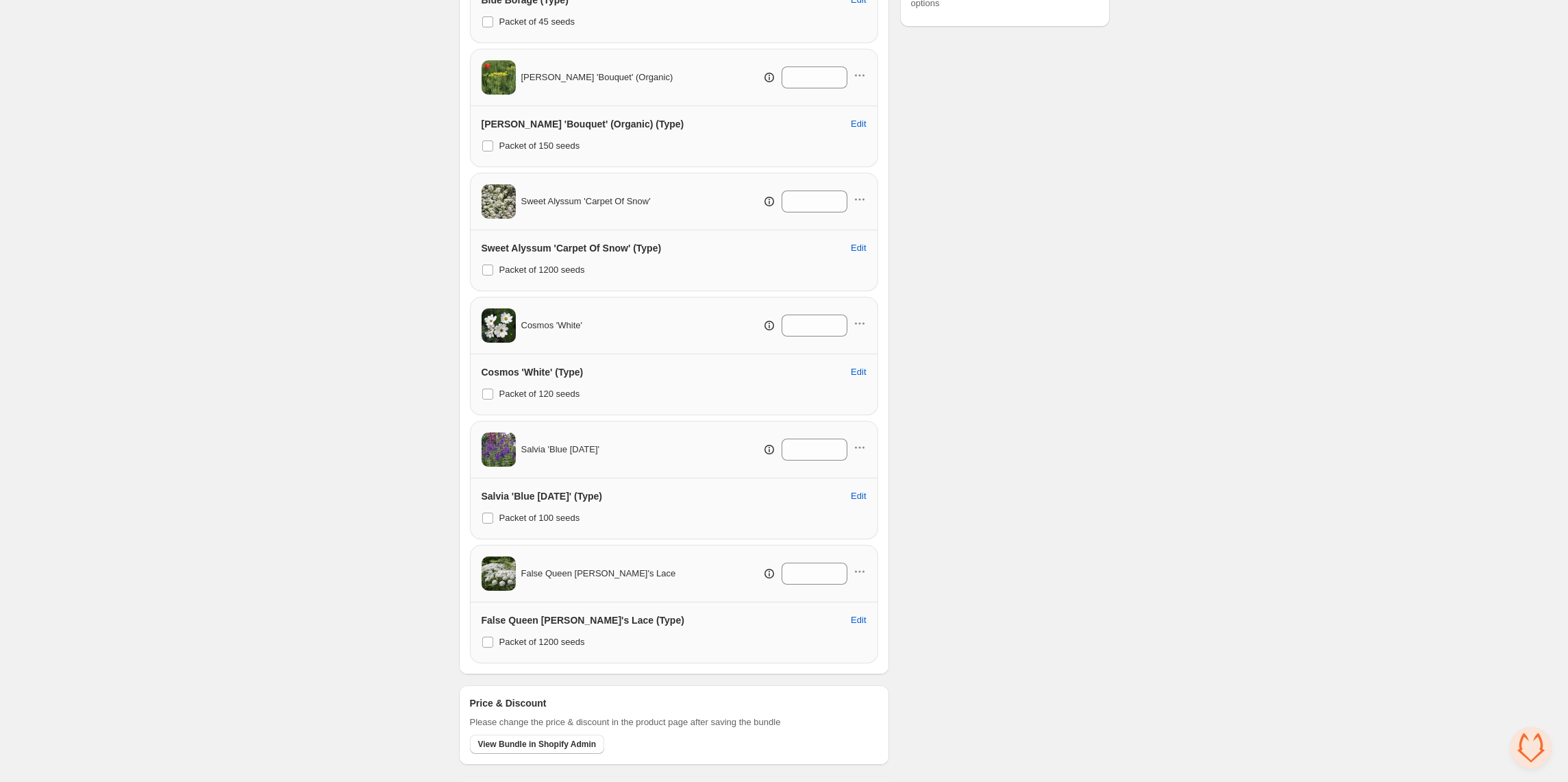
scroll to position [381, 0]
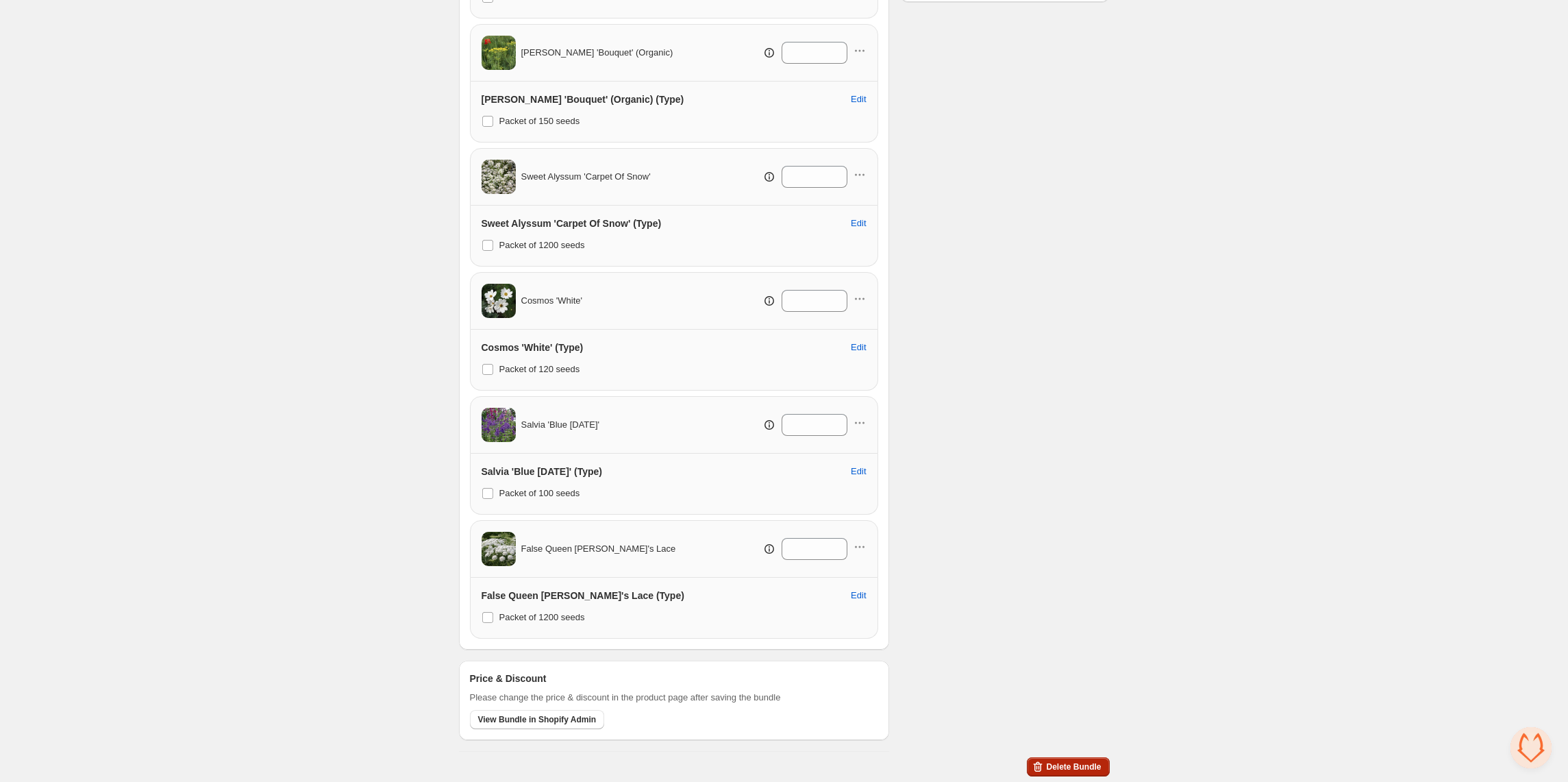
click at [1081, 763] on span "Delete Bundle" at bounding box center [1074, 767] width 55 height 11
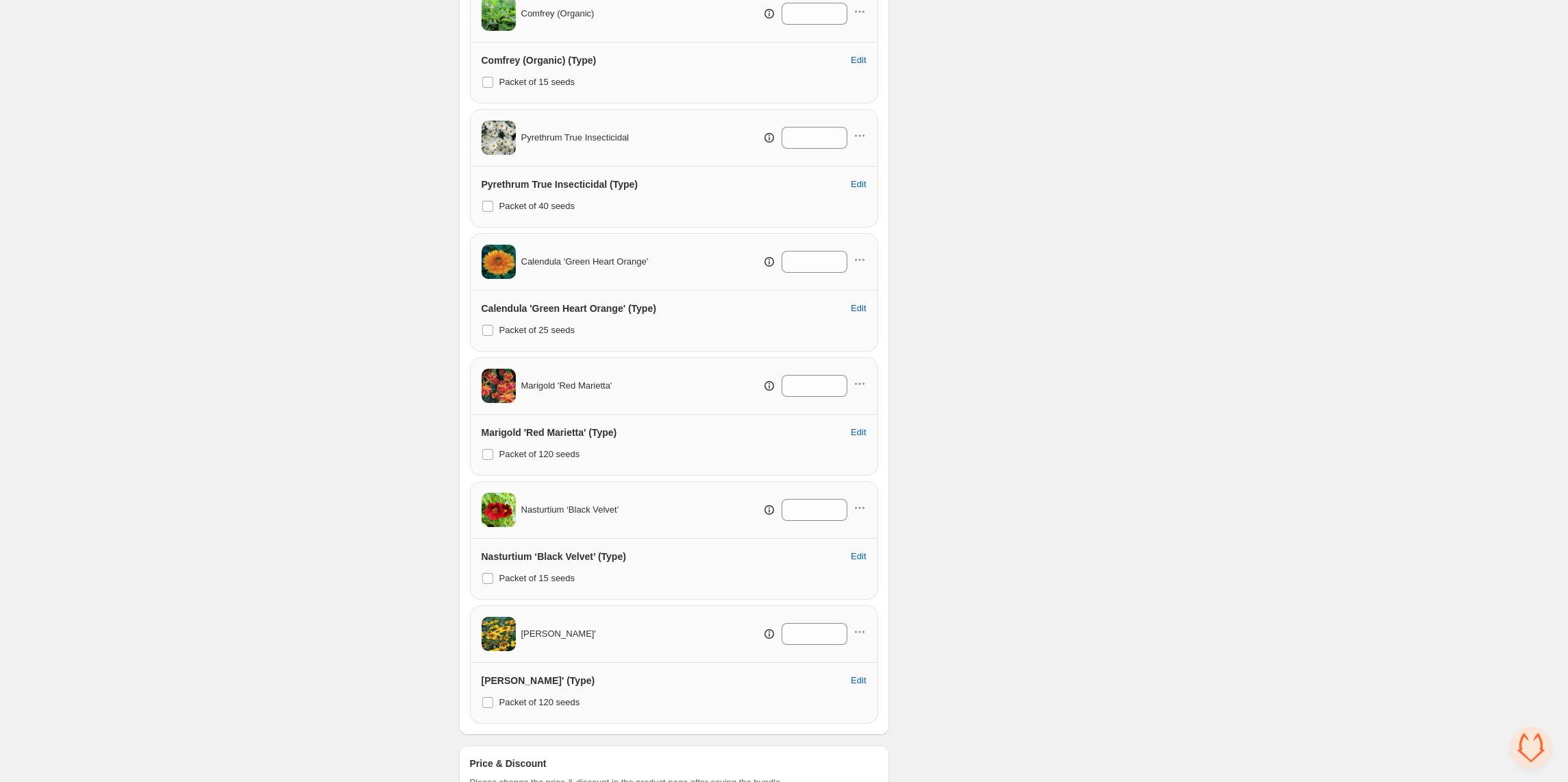
scroll to position [630, 0]
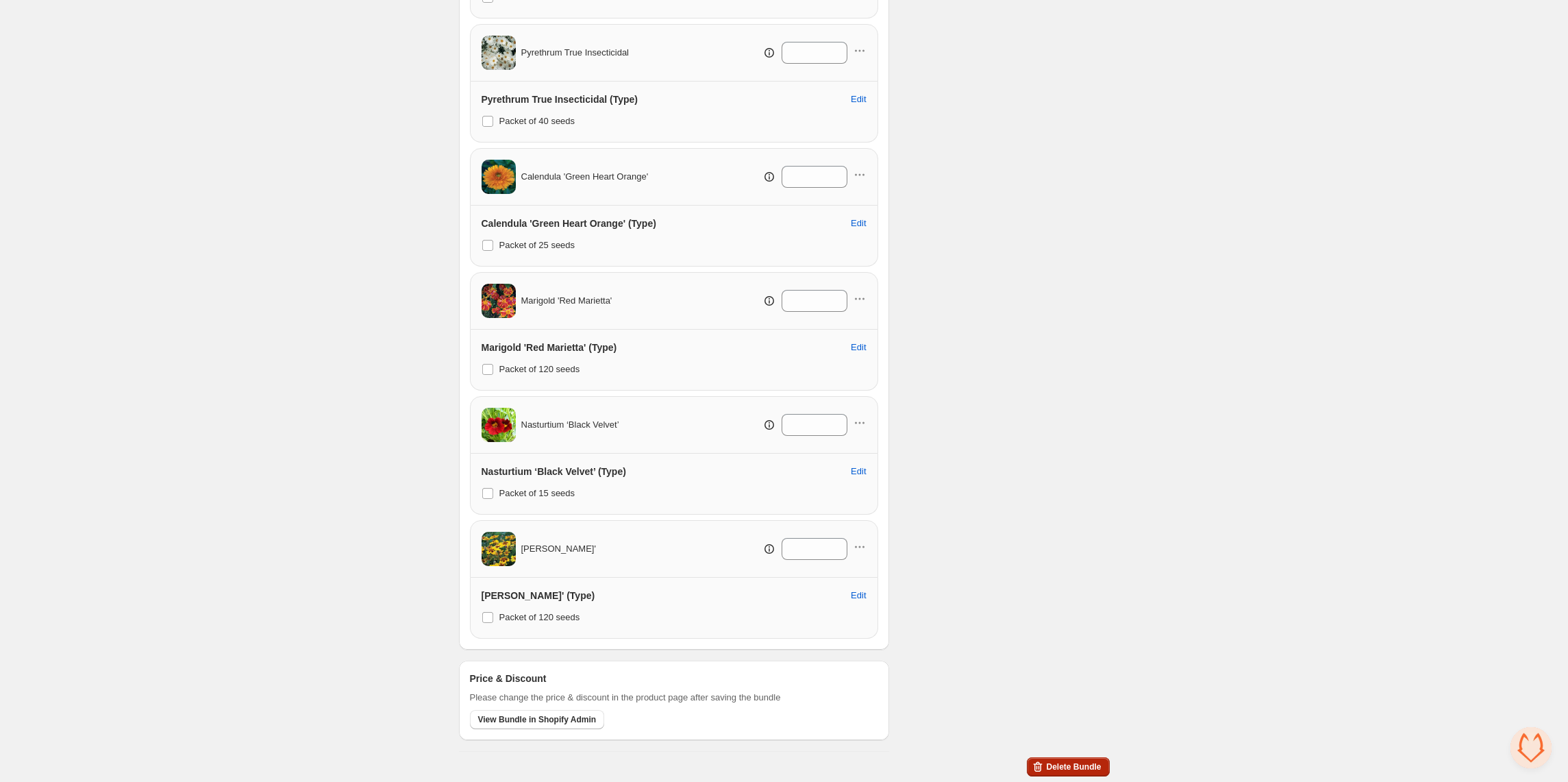
click at [1081, 769] on span "Delete Bundle" at bounding box center [1074, 767] width 55 height 11
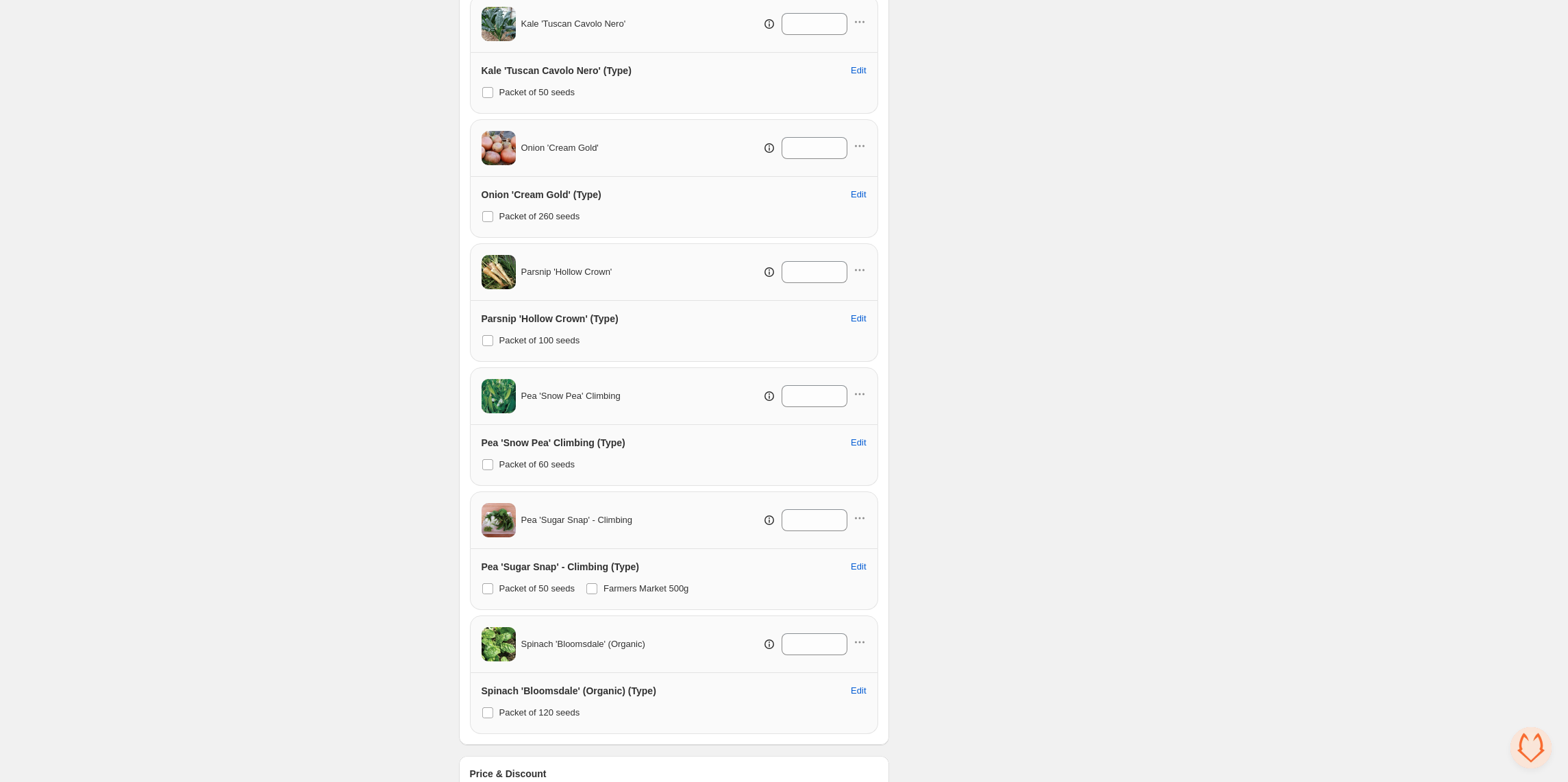
scroll to position [630, 0]
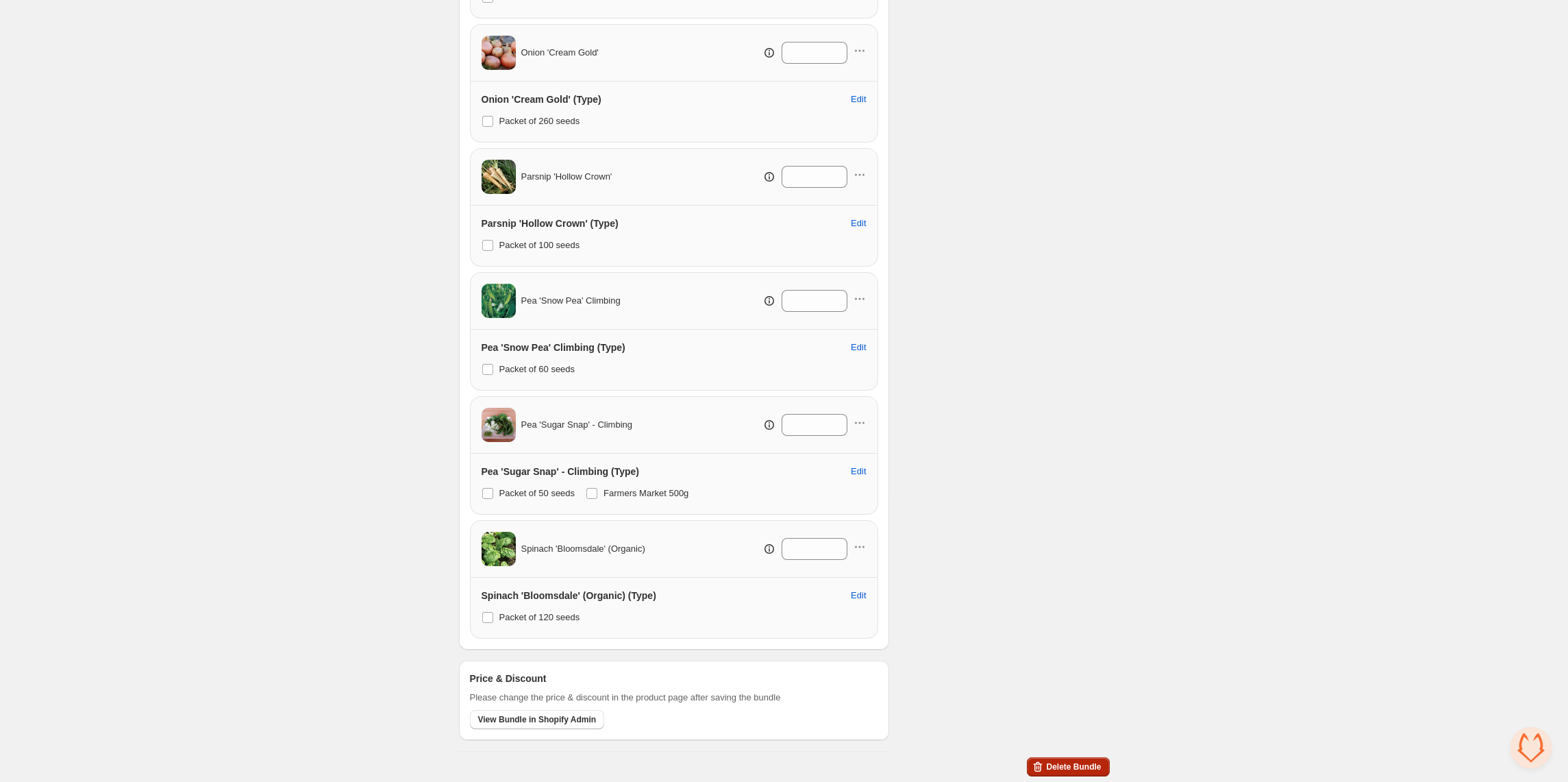
click at [1088, 761] on button "Delete Bundle" at bounding box center [1068, 766] width 82 height 19
click at [1079, 764] on span "Delete Bundle" at bounding box center [1074, 767] width 55 height 11
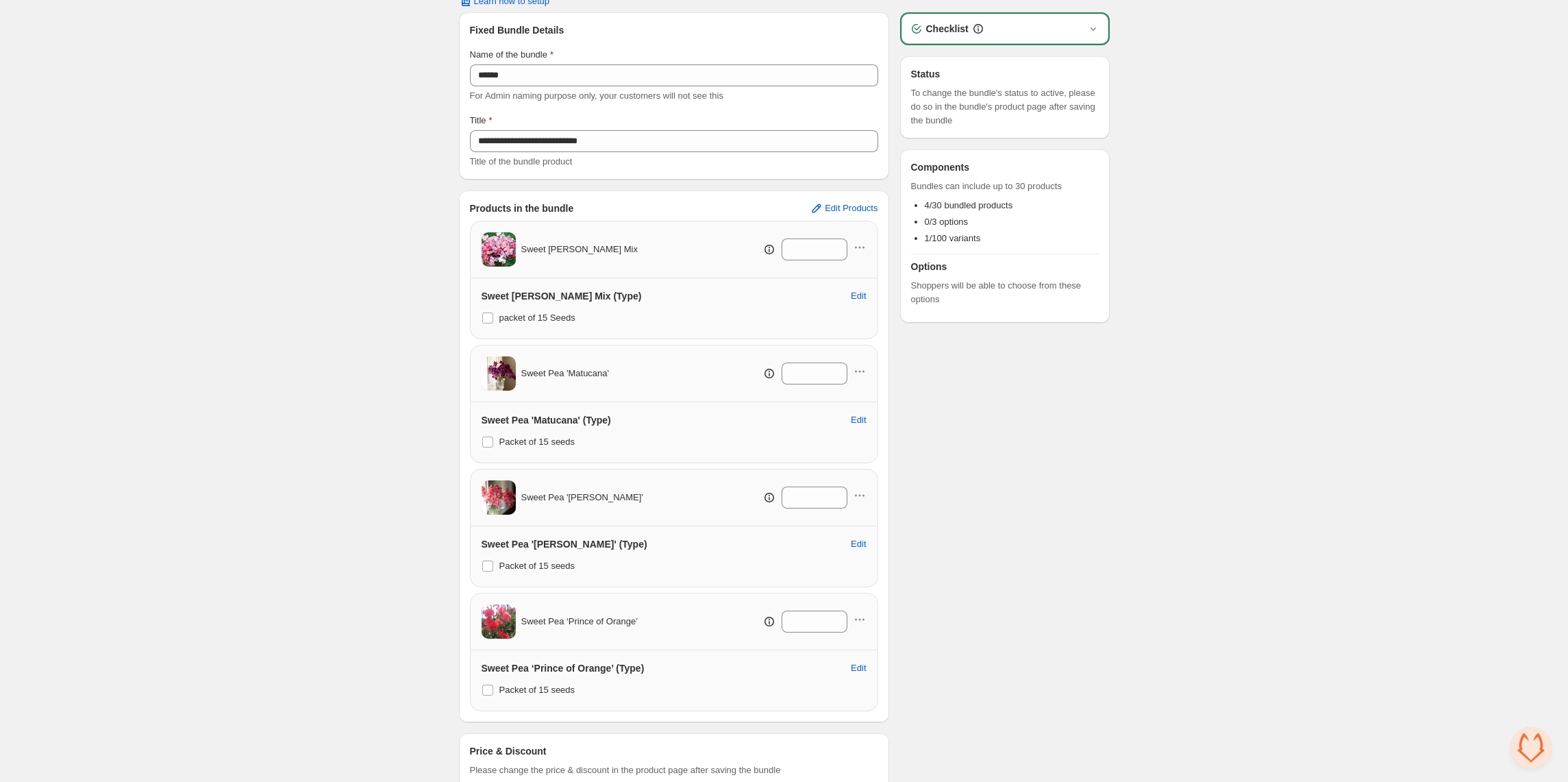
scroll to position [132, 0]
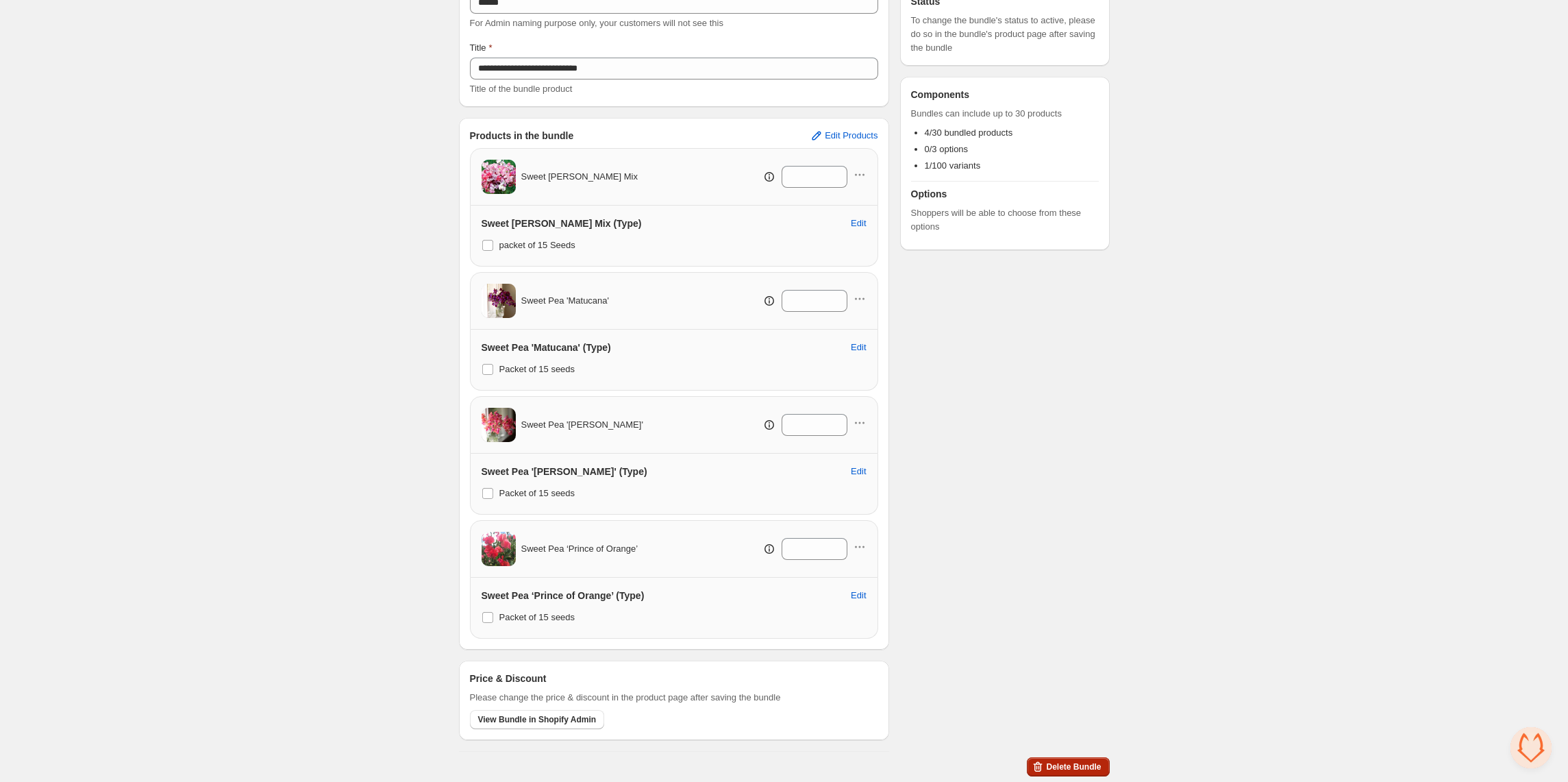
click at [1081, 770] on span "Delete Bundle" at bounding box center [1074, 767] width 55 height 11
click at [1082, 776] on div "**********" at bounding box center [784, 352] width 651 height 859
click at [1076, 765] on span "Delete Bundle" at bounding box center [1074, 767] width 55 height 11
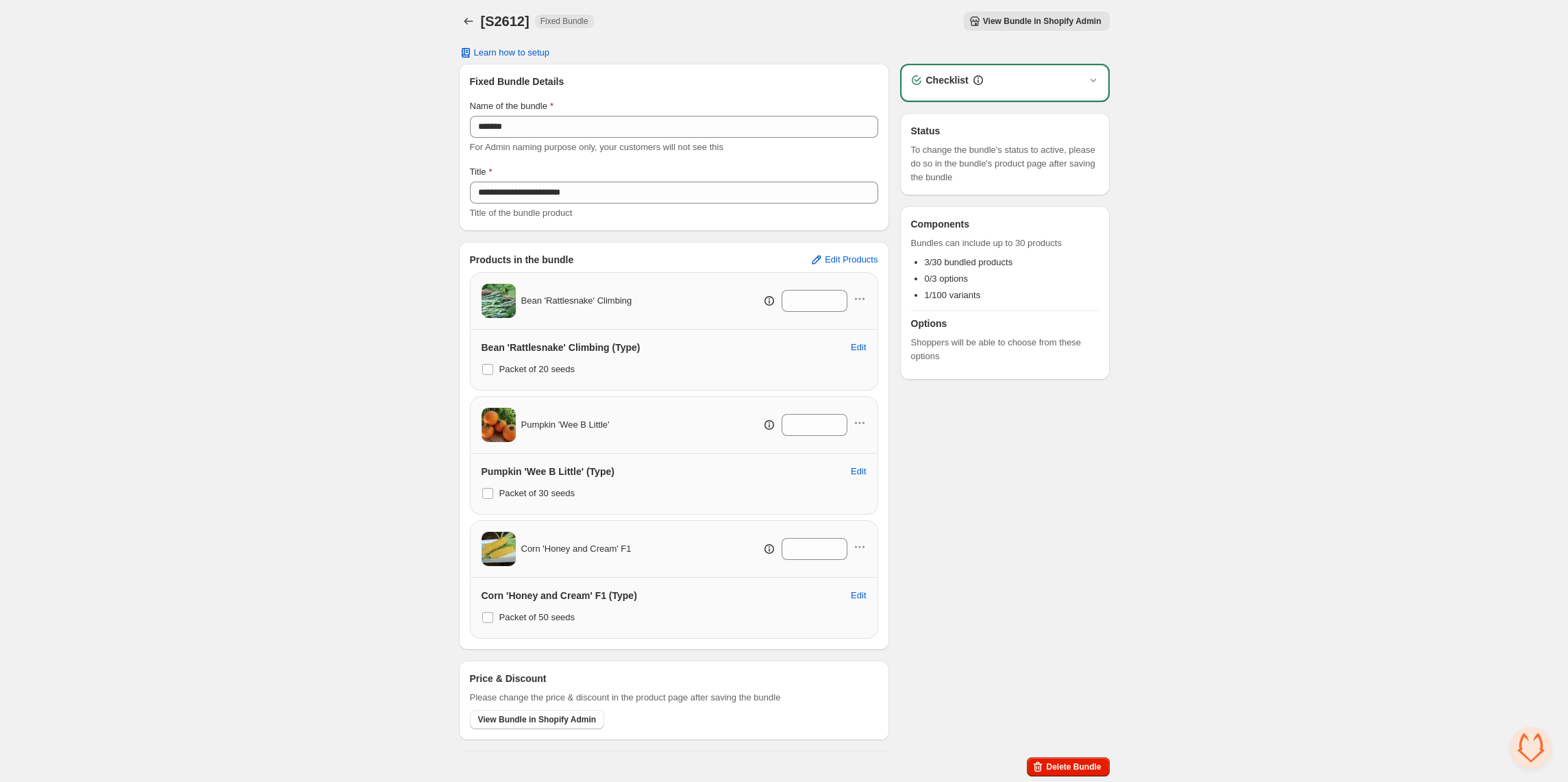
scroll to position [7, 0]
click at [1064, 771] on span "Delete Bundle" at bounding box center [1074, 767] width 55 height 11
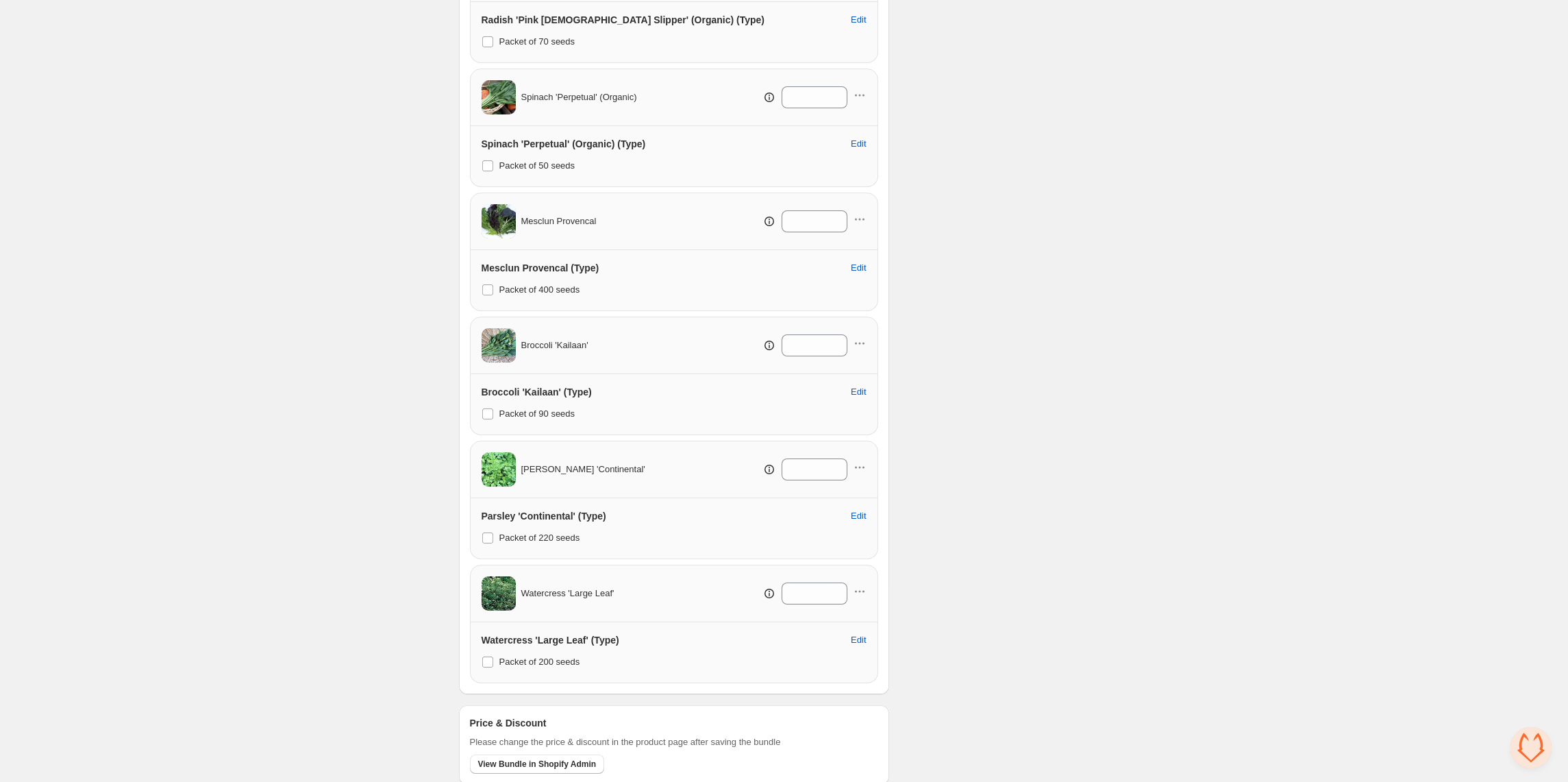
scroll to position [755, 0]
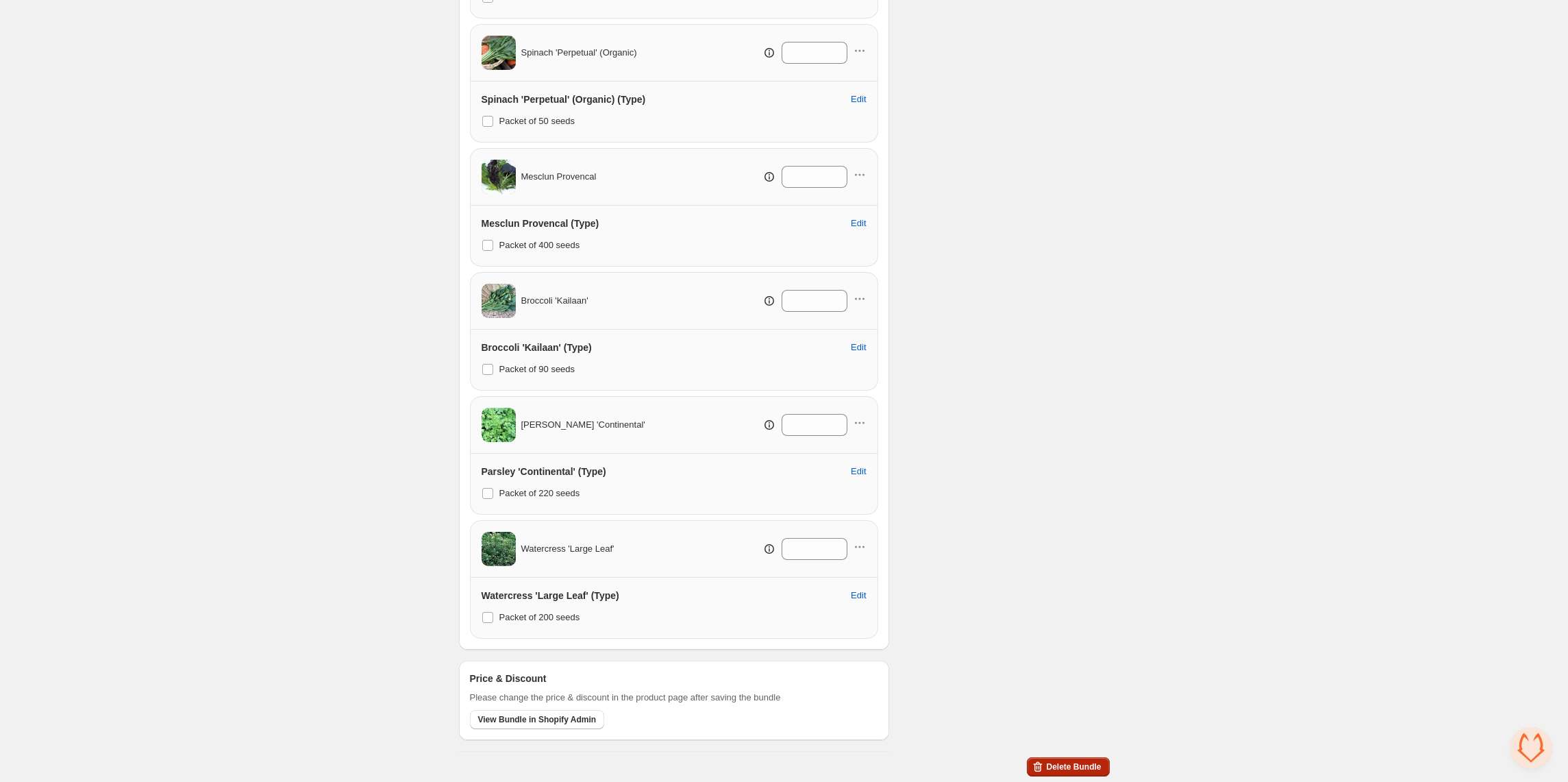
click at [1058, 761] on span "Delete Bundle" at bounding box center [1074, 767] width 55 height 11
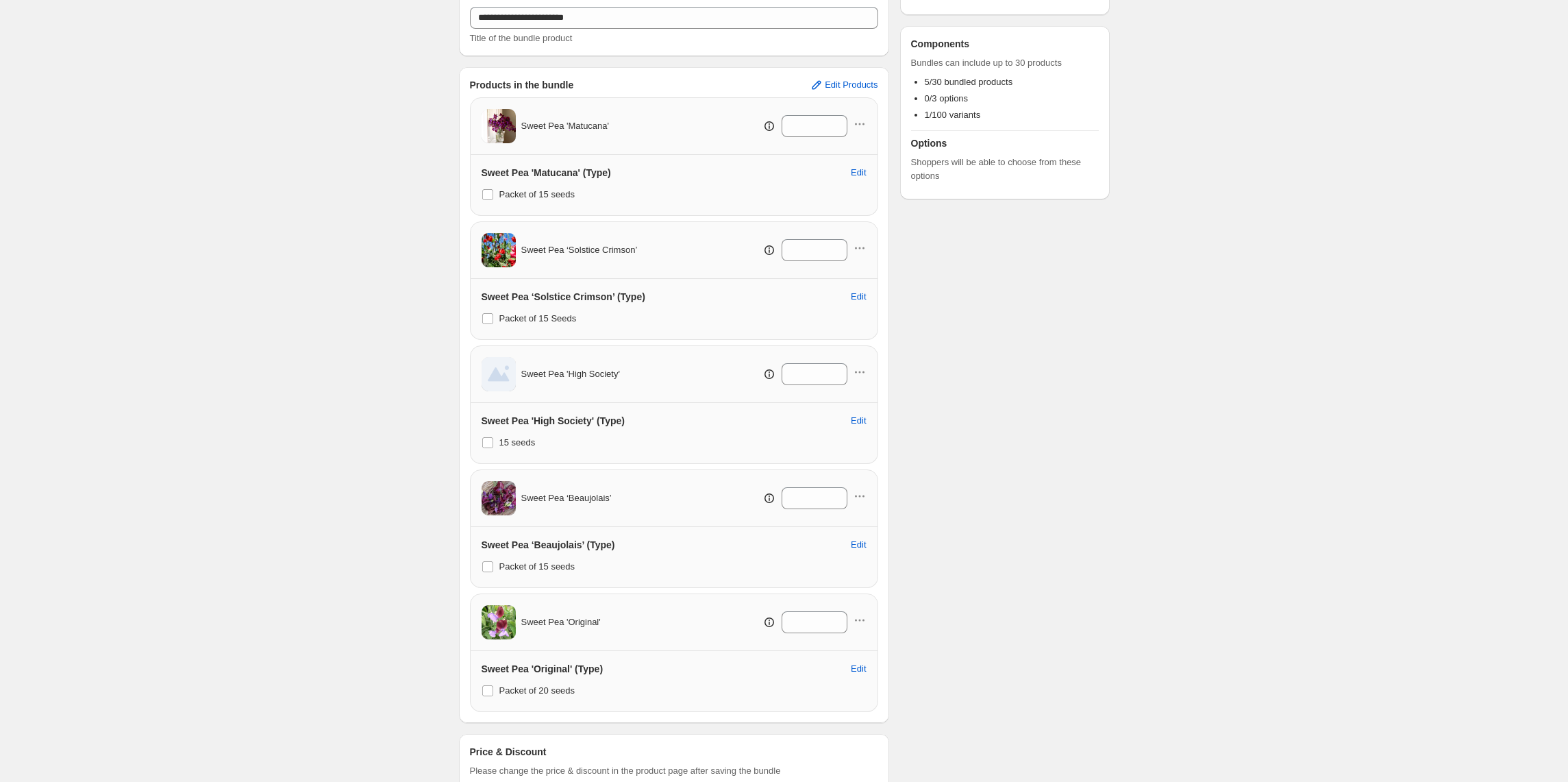
scroll to position [257, 0]
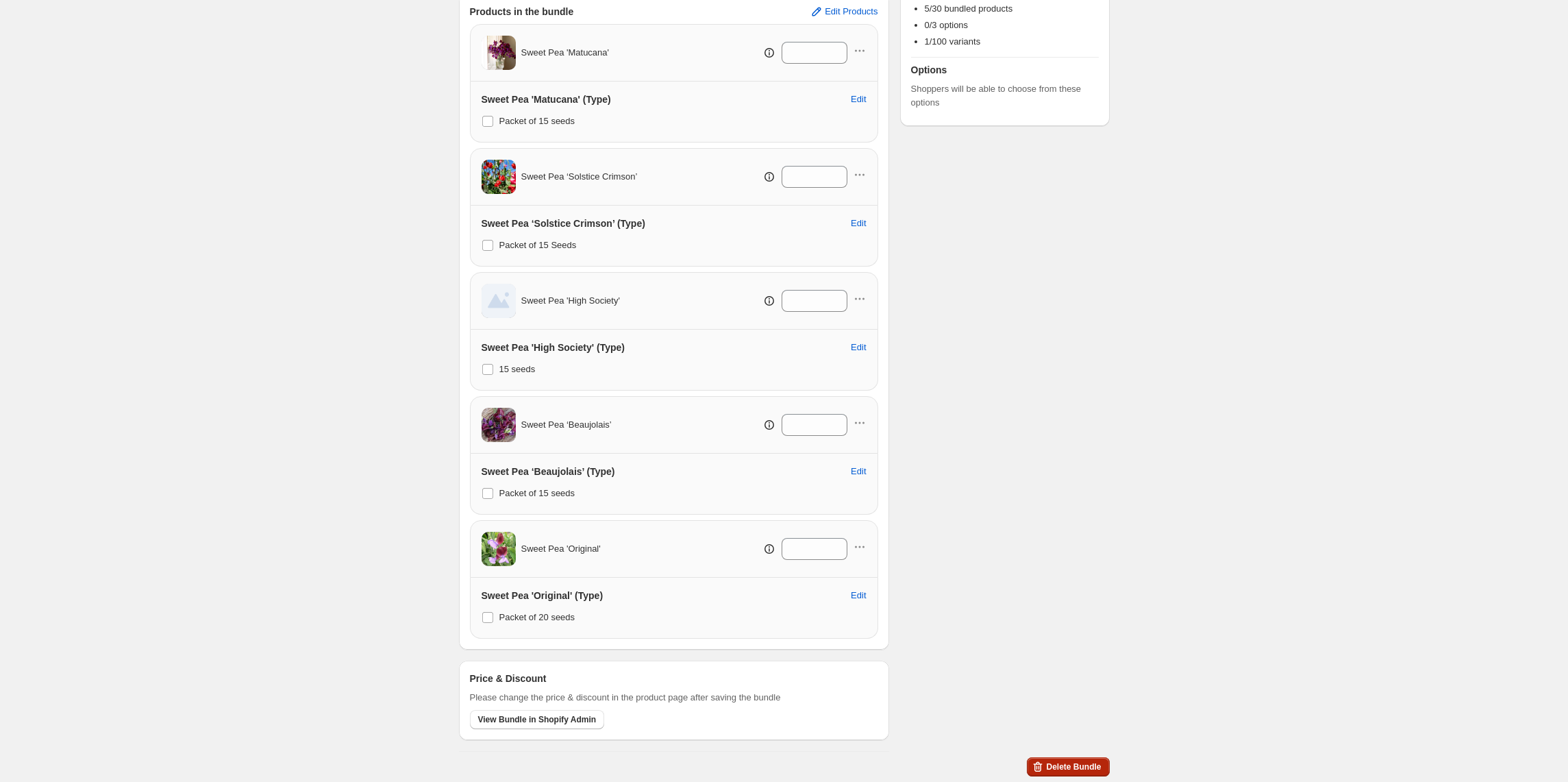
click at [1079, 769] on span "Delete Bundle" at bounding box center [1074, 767] width 55 height 11
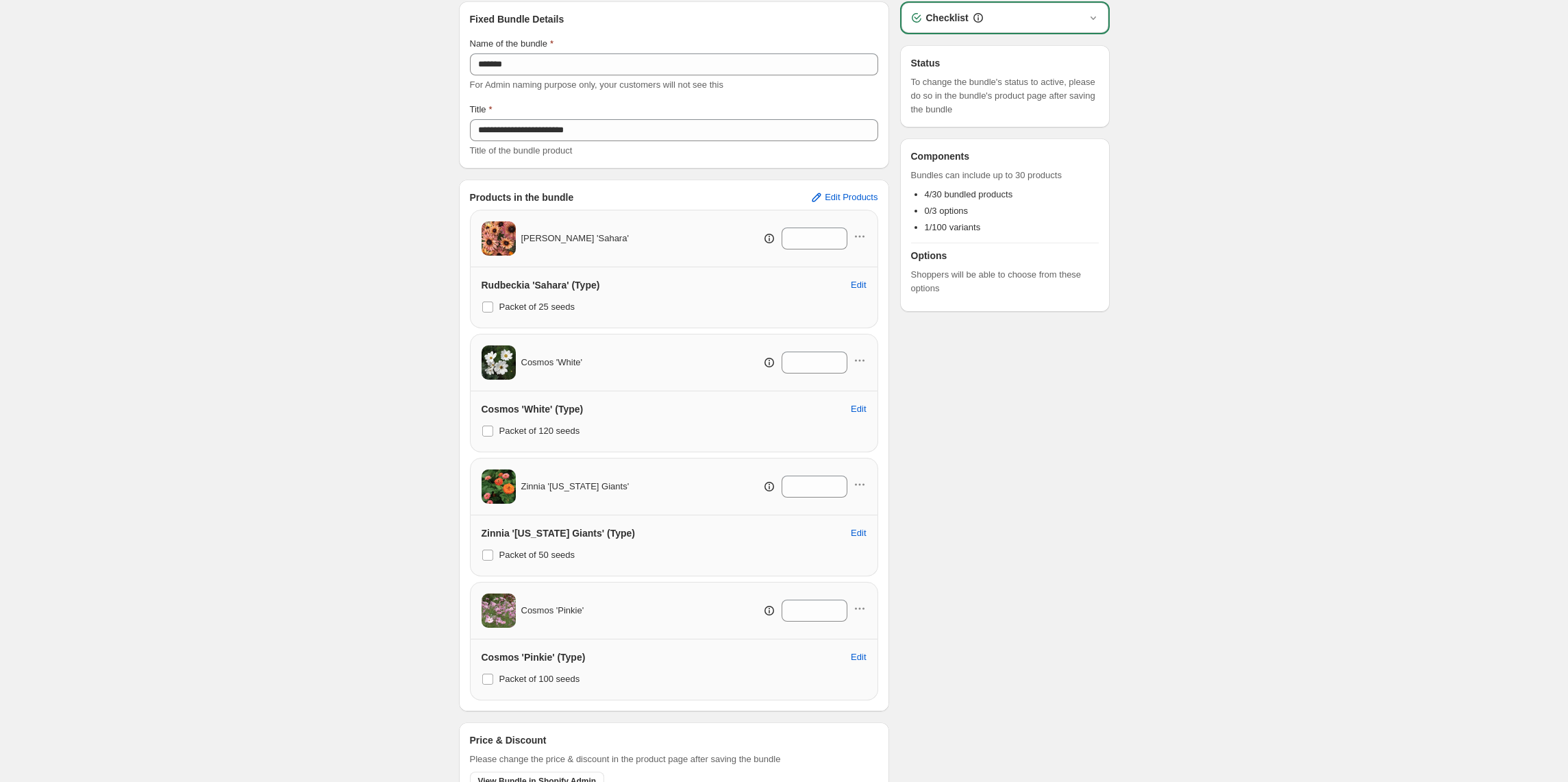
scroll to position [132, 0]
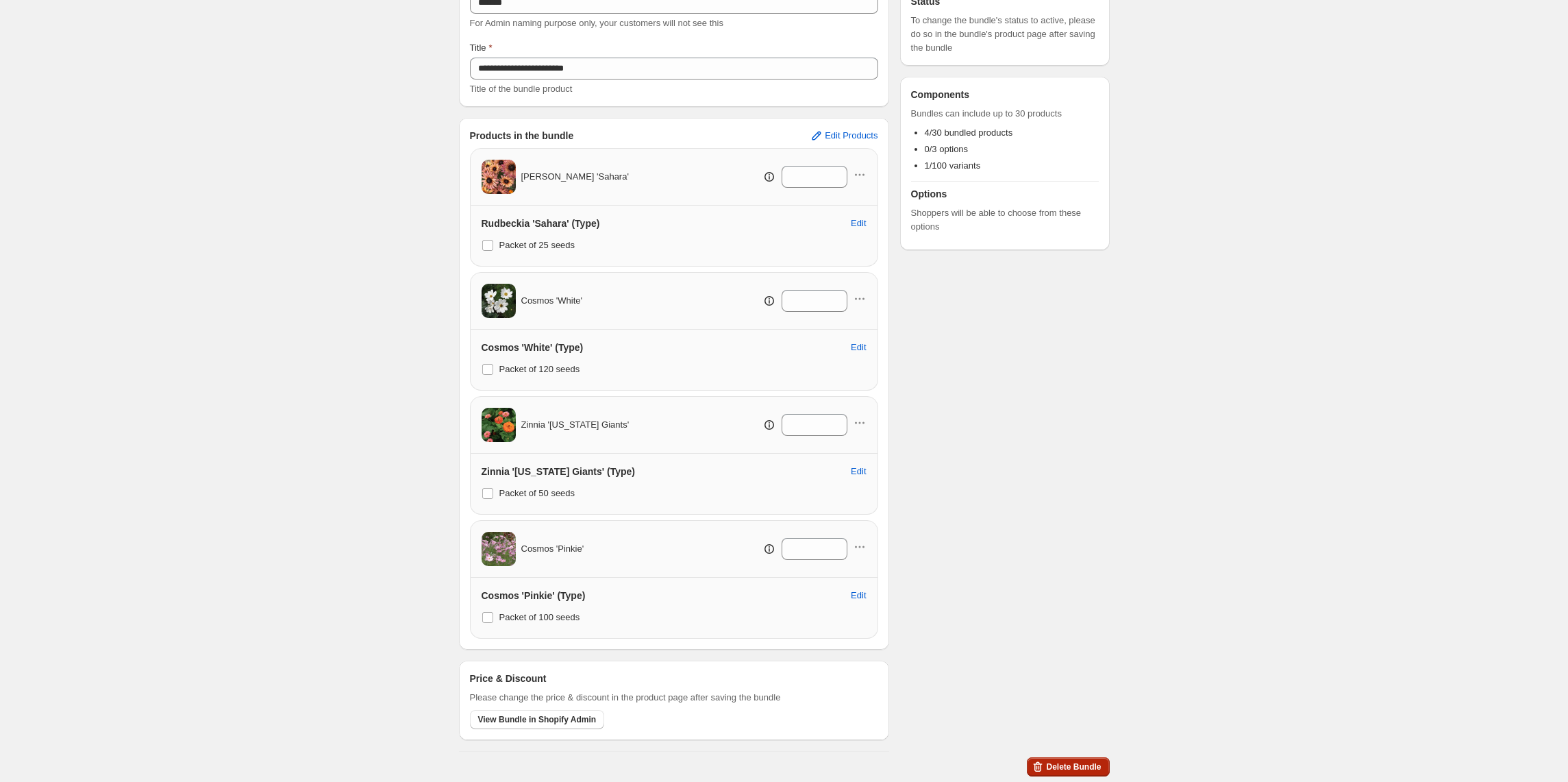
click at [1066, 763] on span "Delete Bundle" at bounding box center [1074, 767] width 55 height 11
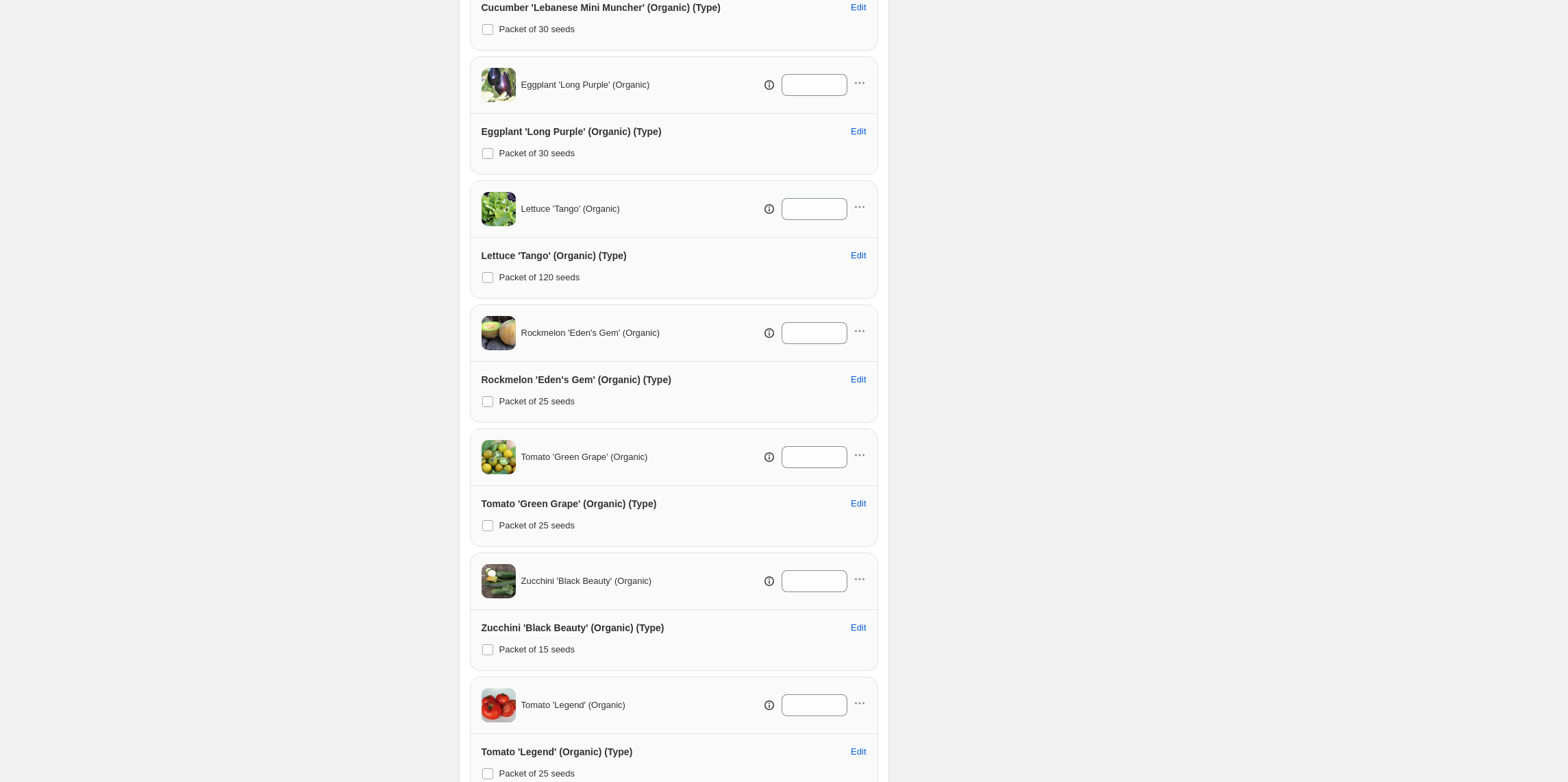
scroll to position [879, 0]
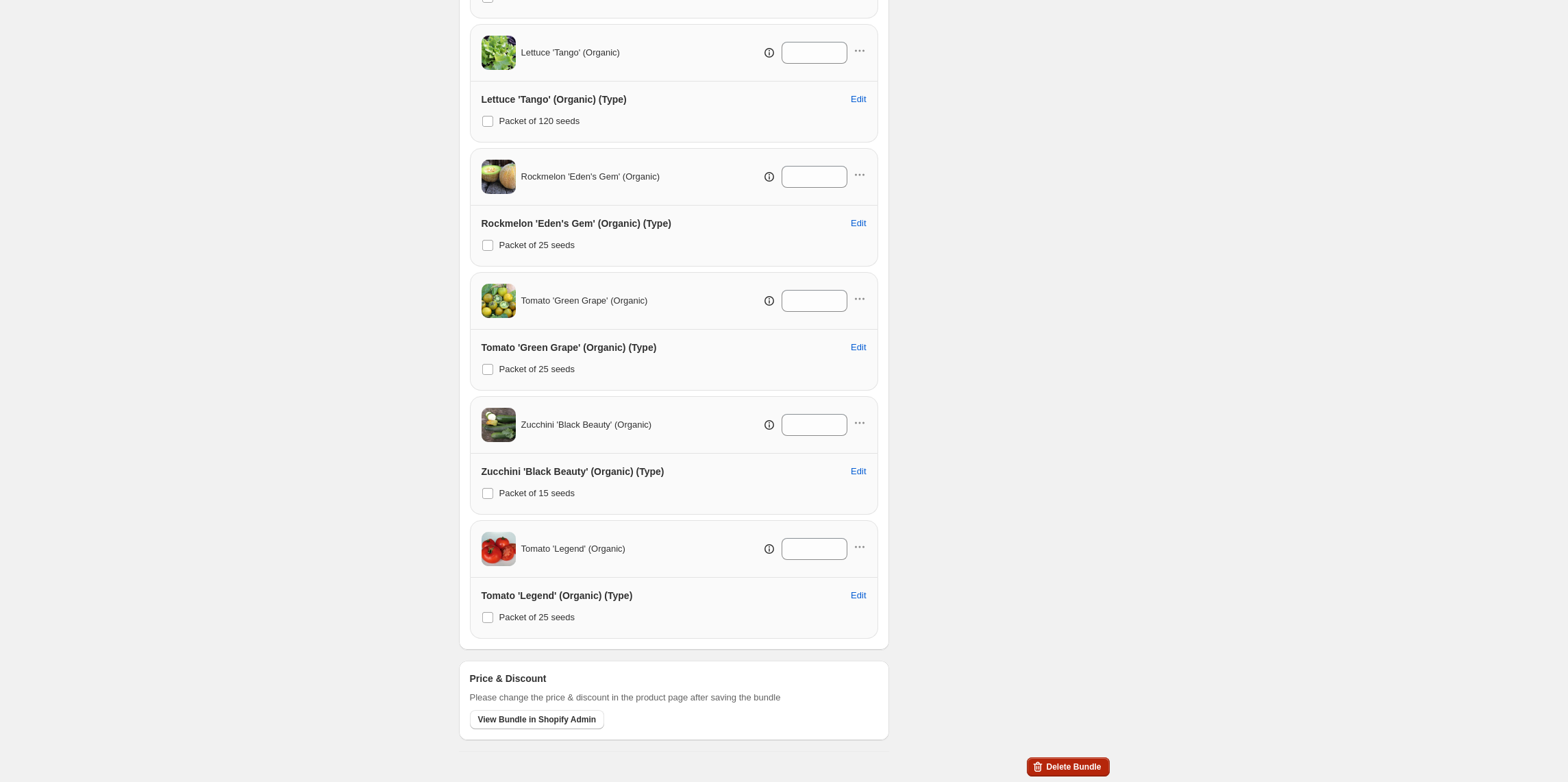
click at [1065, 766] on span "Delete Bundle" at bounding box center [1074, 767] width 55 height 11
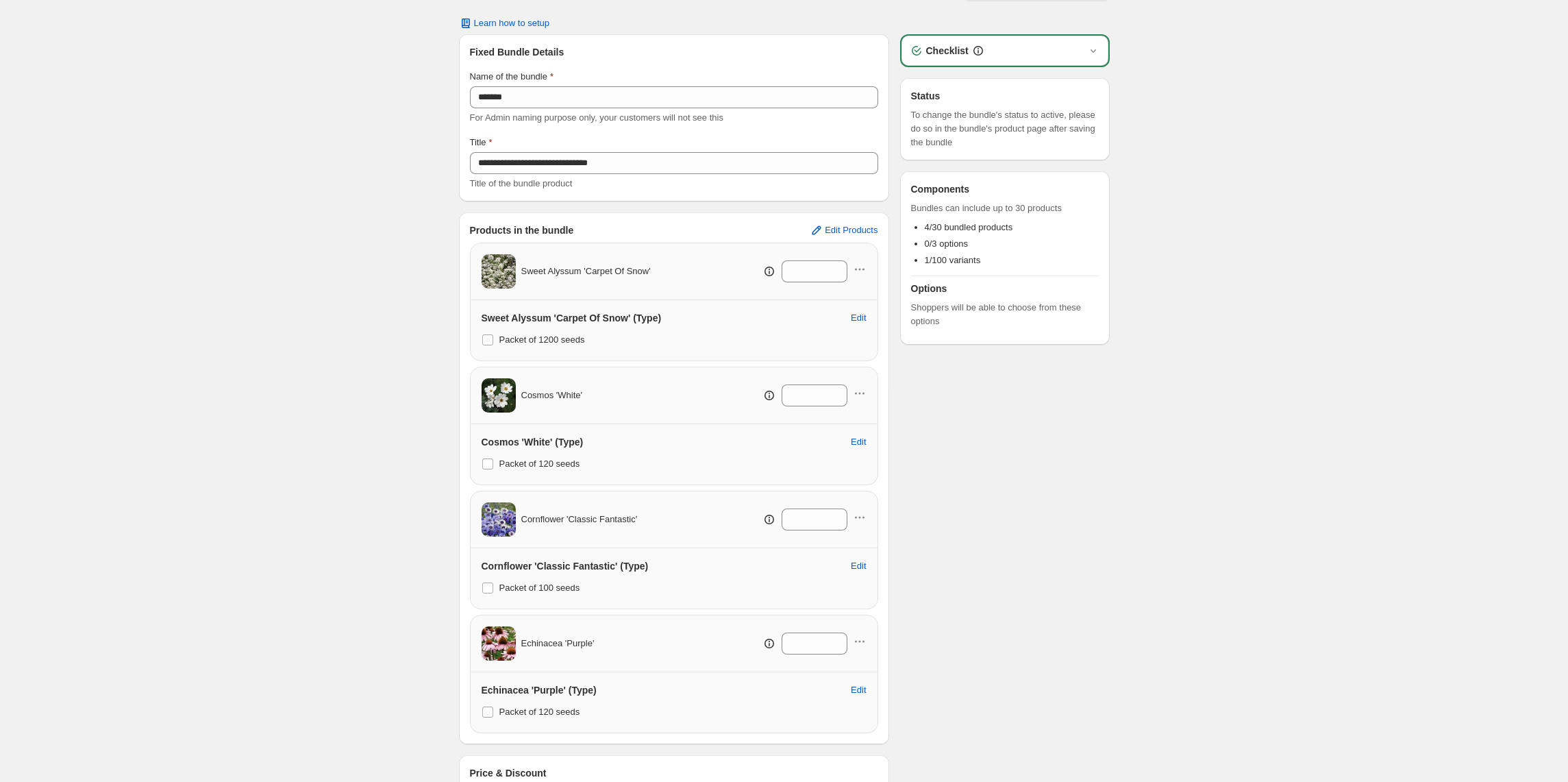
scroll to position [132, 0]
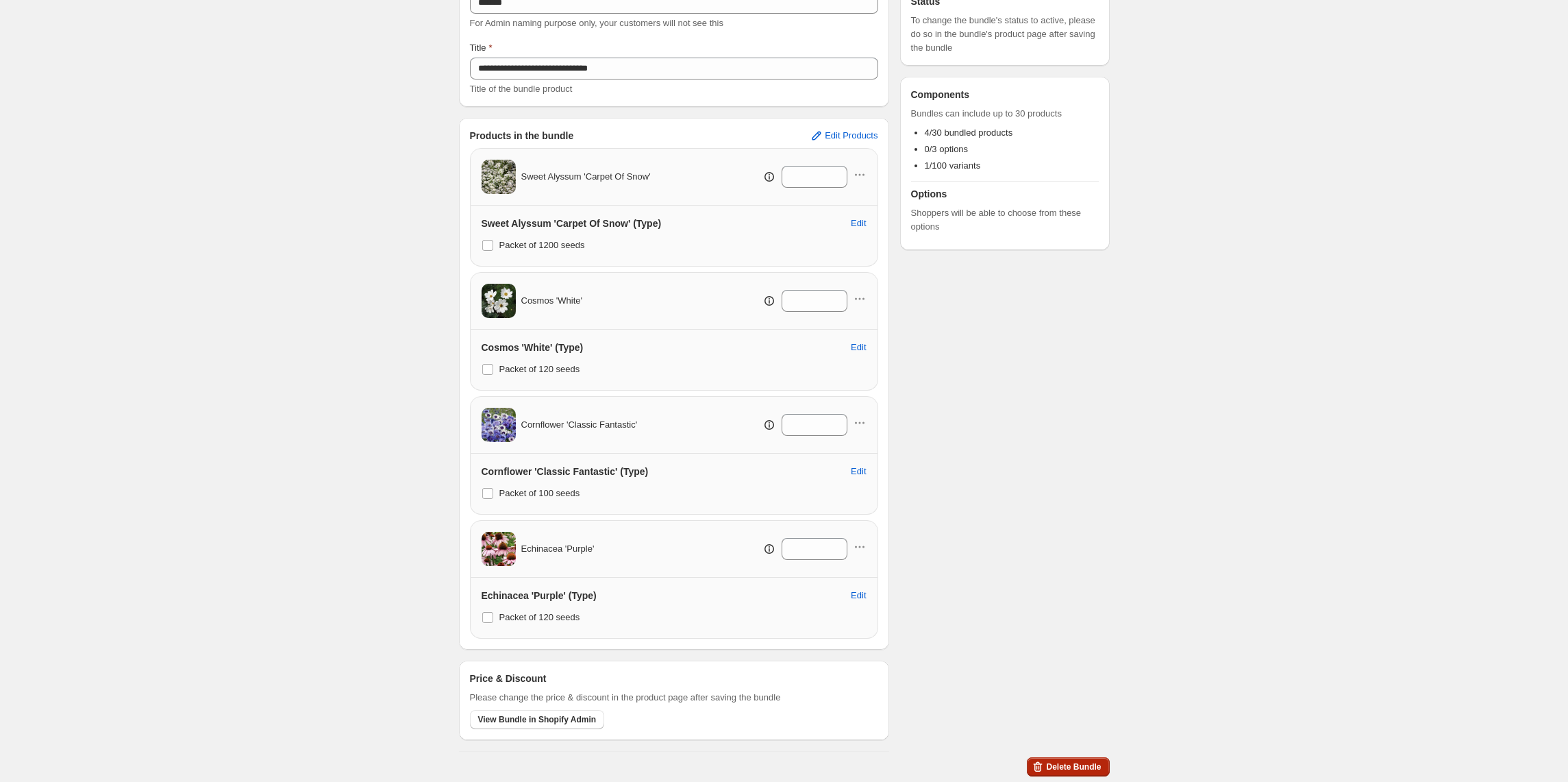
click at [1079, 768] on span "Delete Bundle" at bounding box center [1074, 767] width 55 height 11
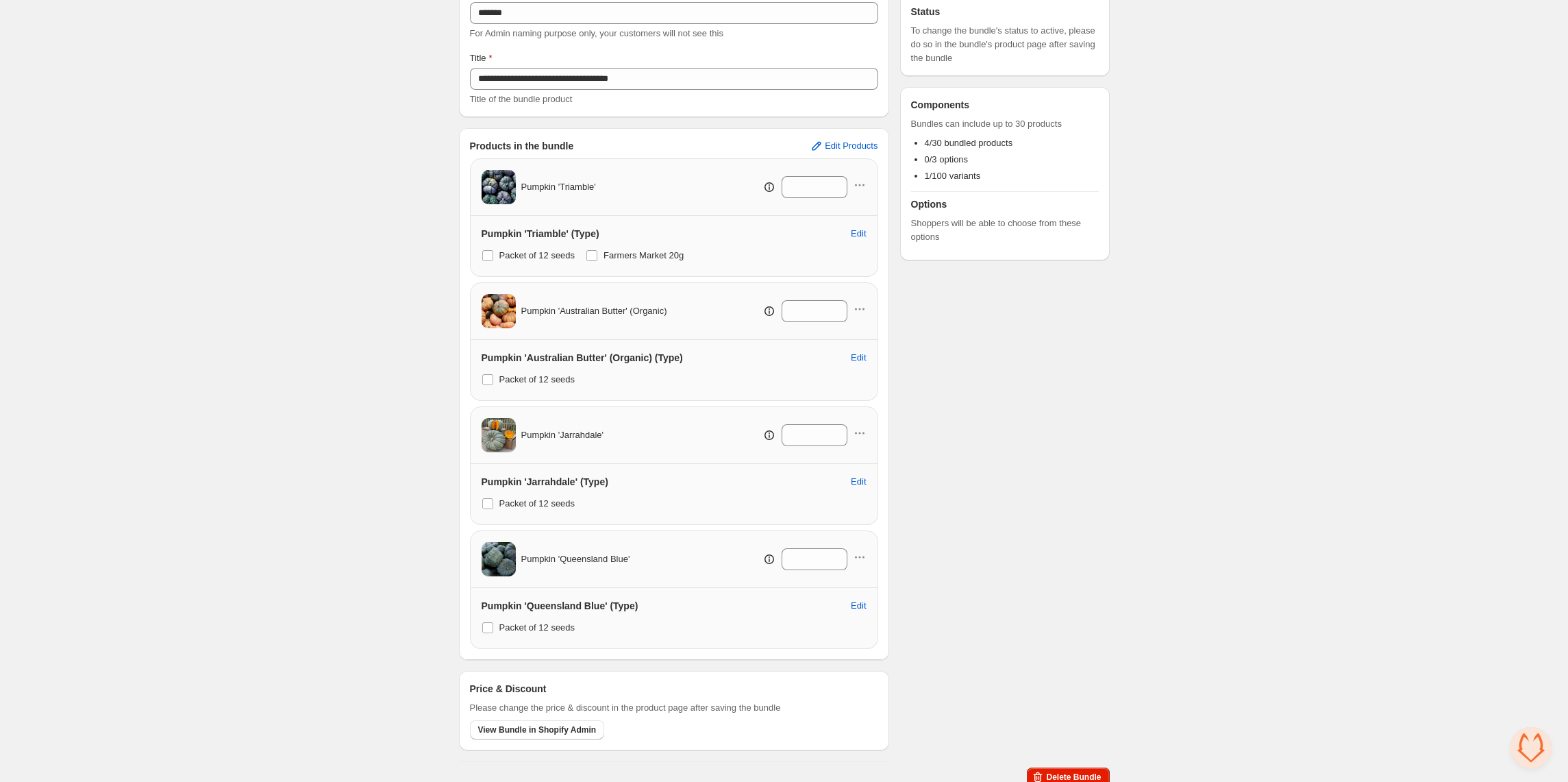
scroll to position [132, 0]
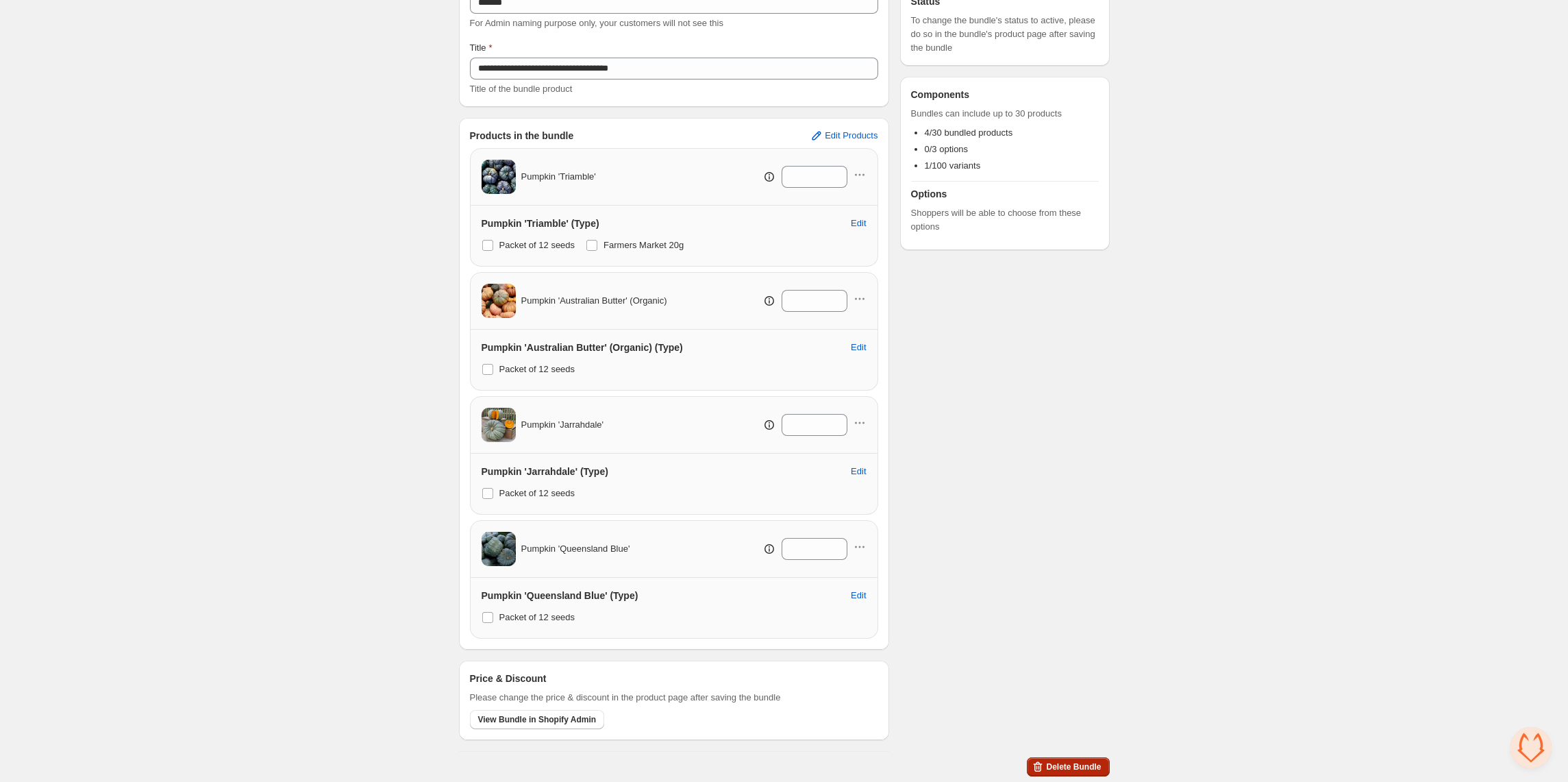
click span "Delete Bundle"
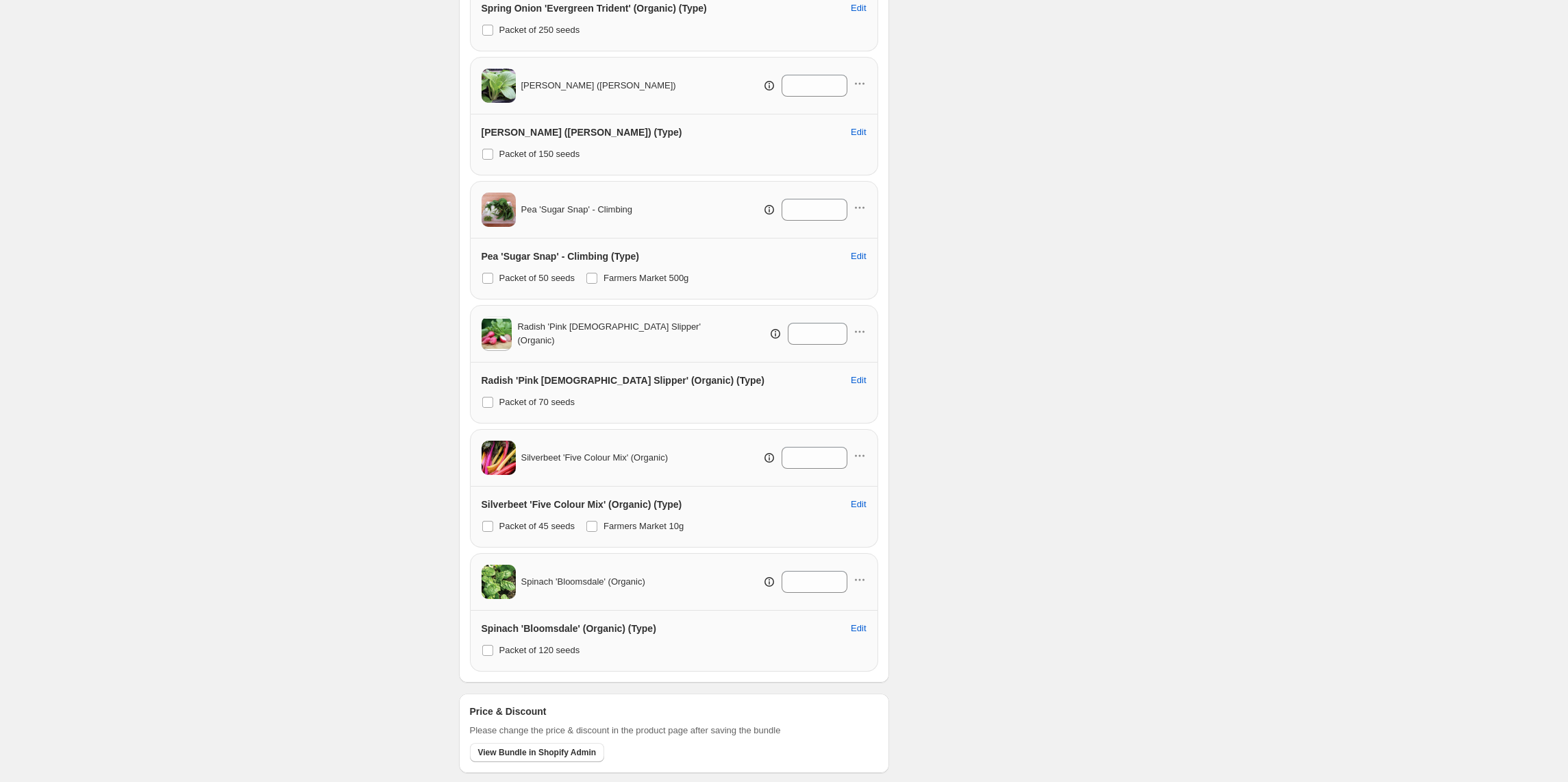
scroll to position [1379, 0]
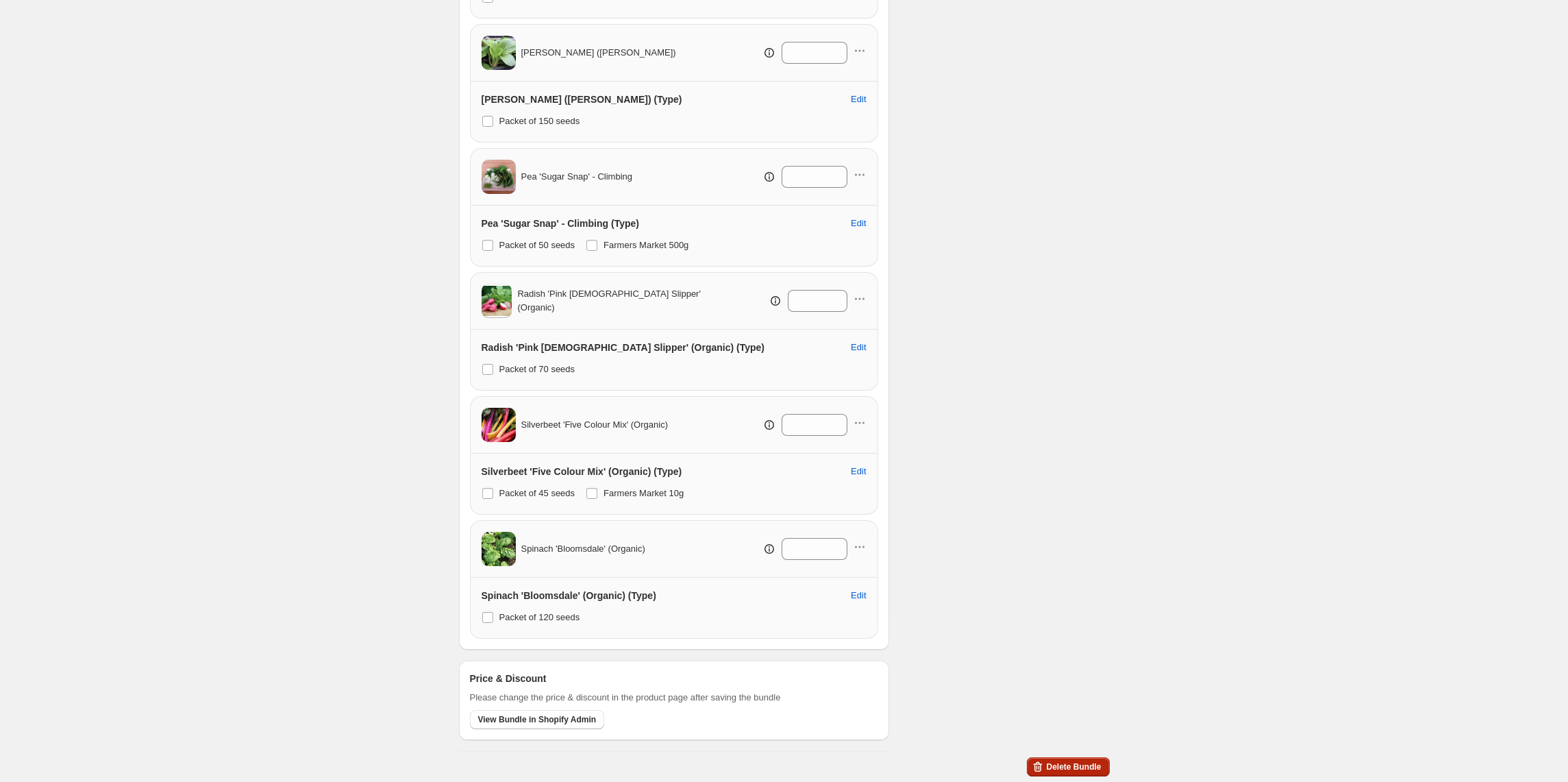
click at [1083, 771] on span "Delete Bundle" at bounding box center [1074, 767] width 55 height 11
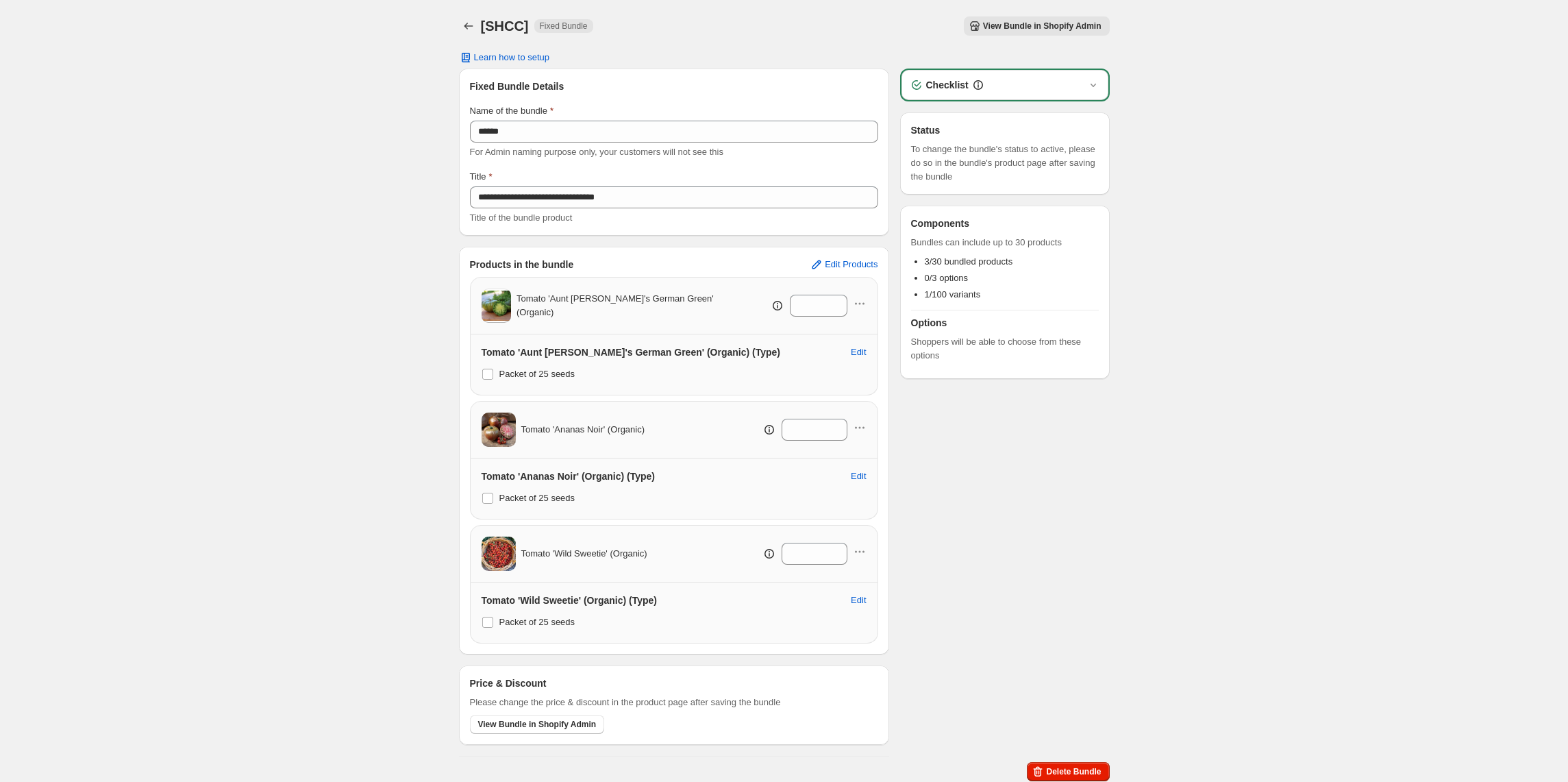
scroll to position [7, 0]
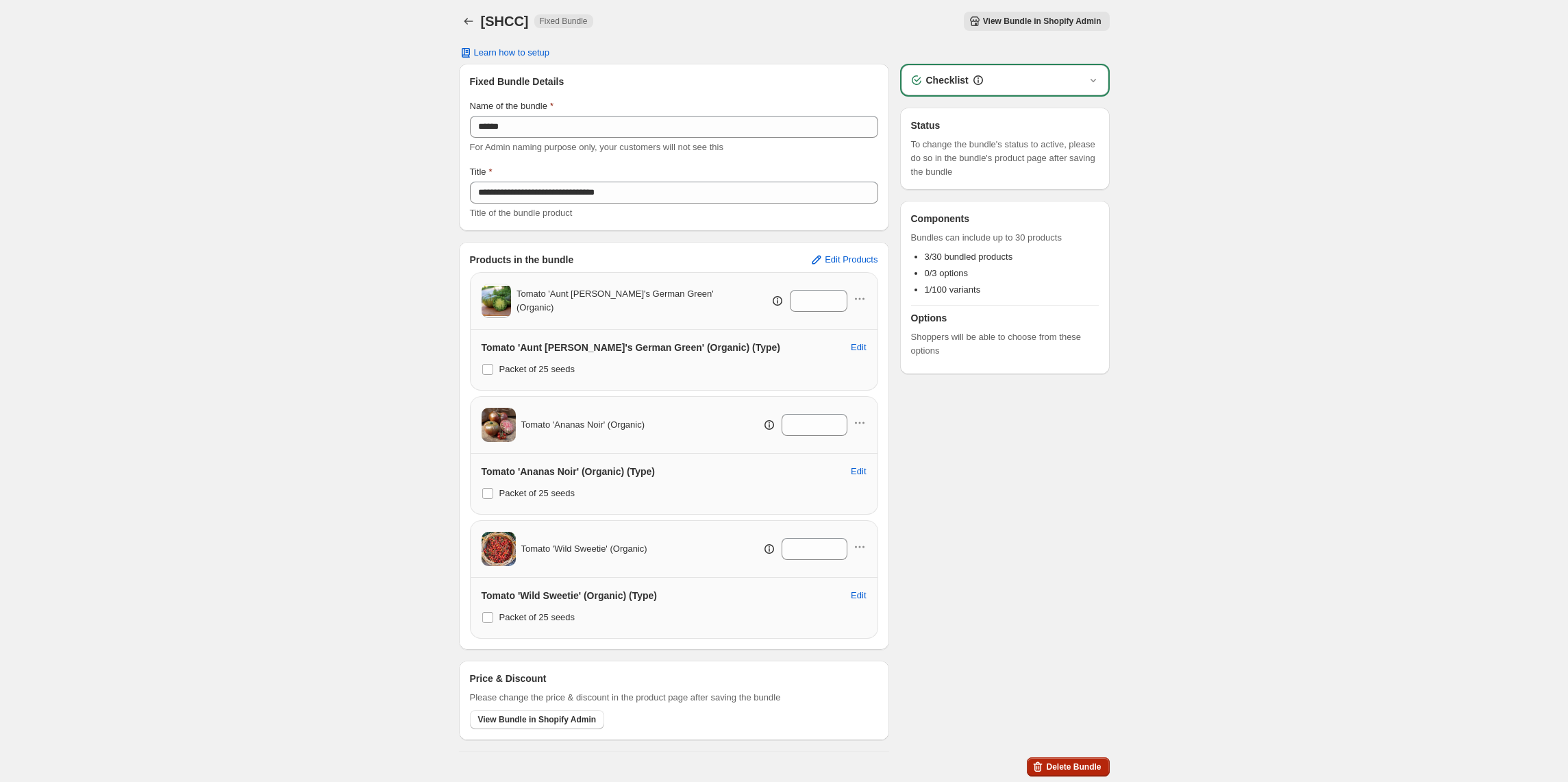
click at [1091, 766] on span "Delete Bundle" at bounding box center [1074, 767] width 55 height 11
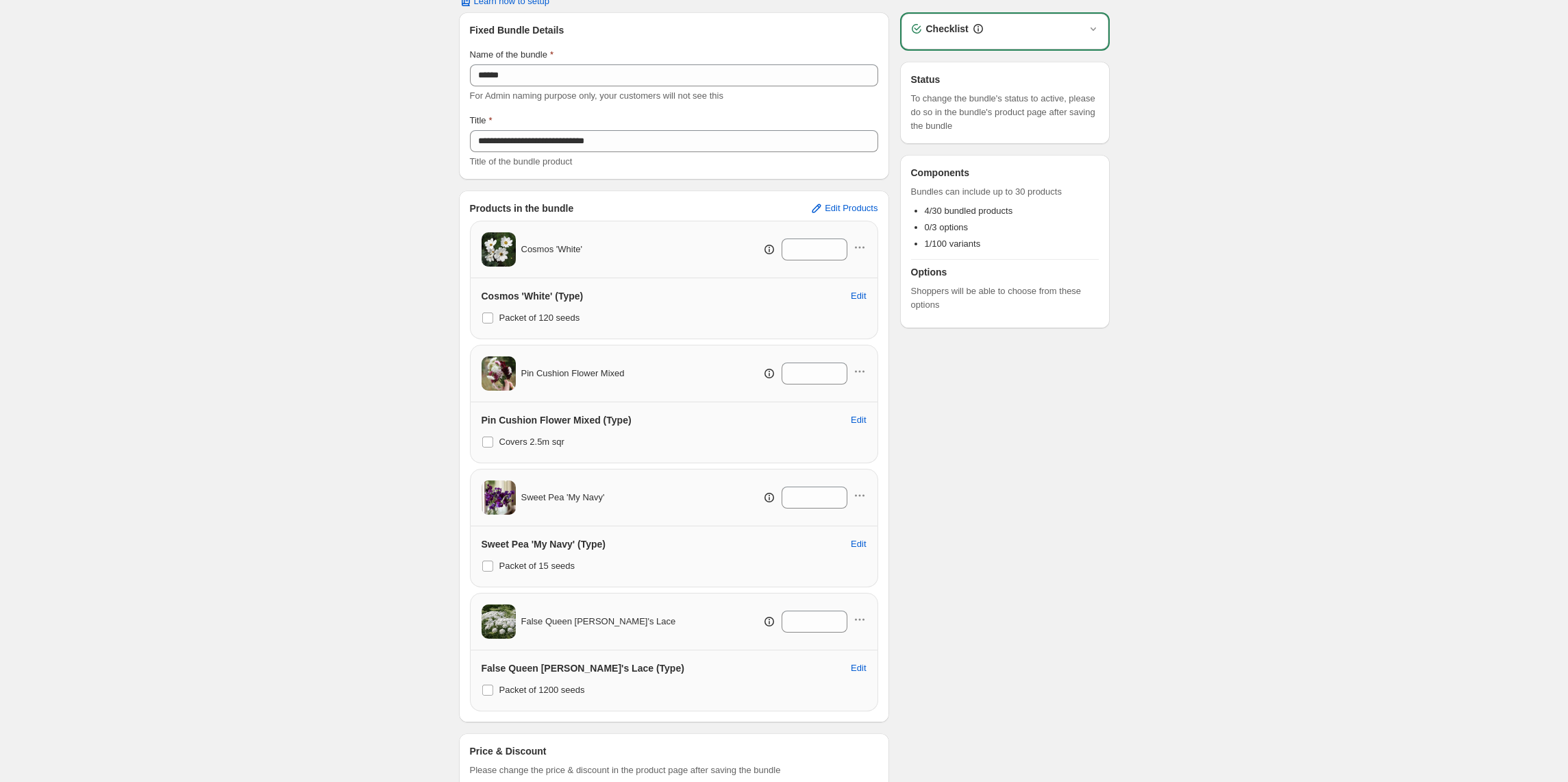
scroll to position [132, 0]
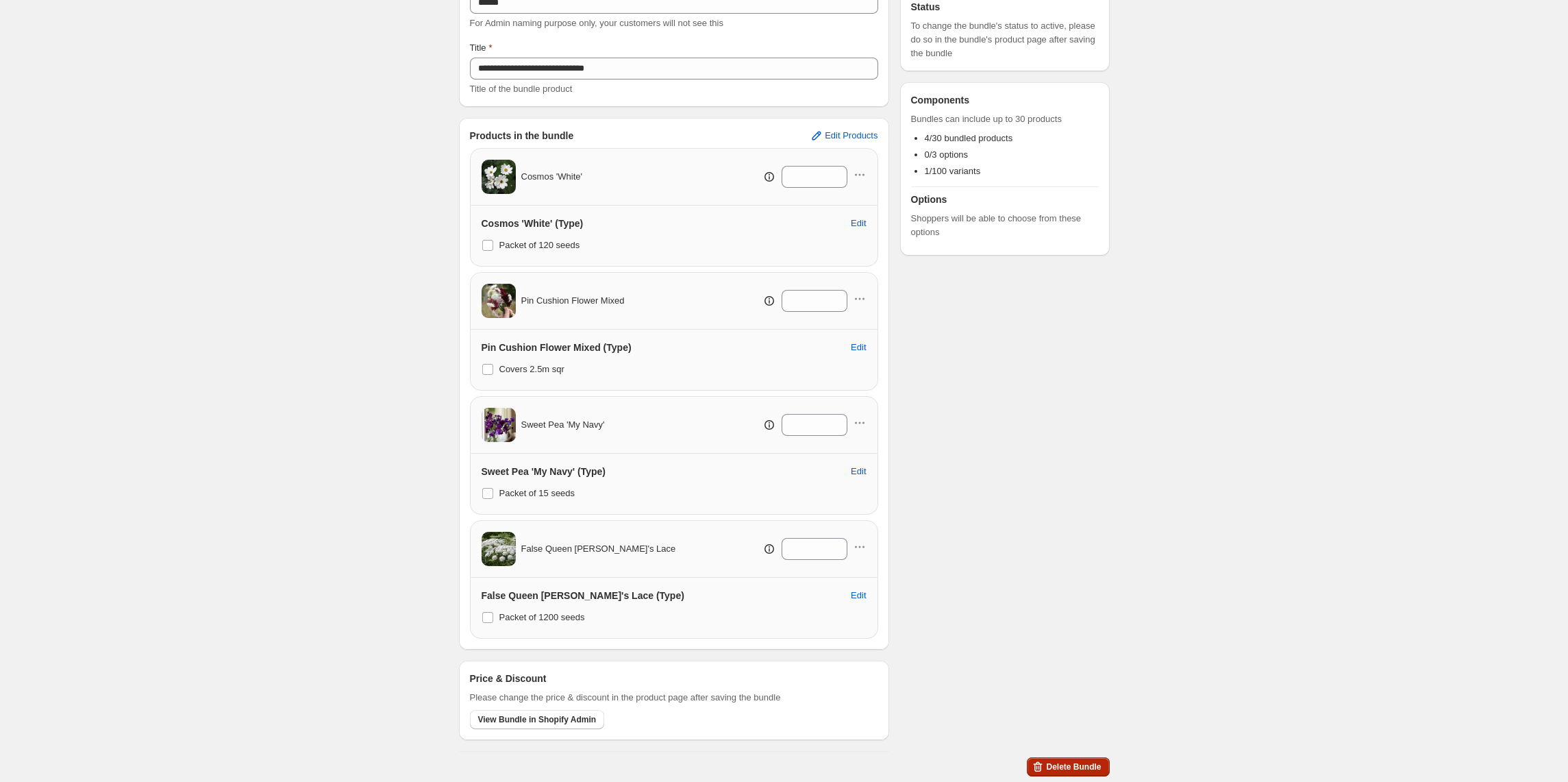
click at [1079, 767] on span "Delete Bundle" at bounding box center [1074, 767] width 55 height 11
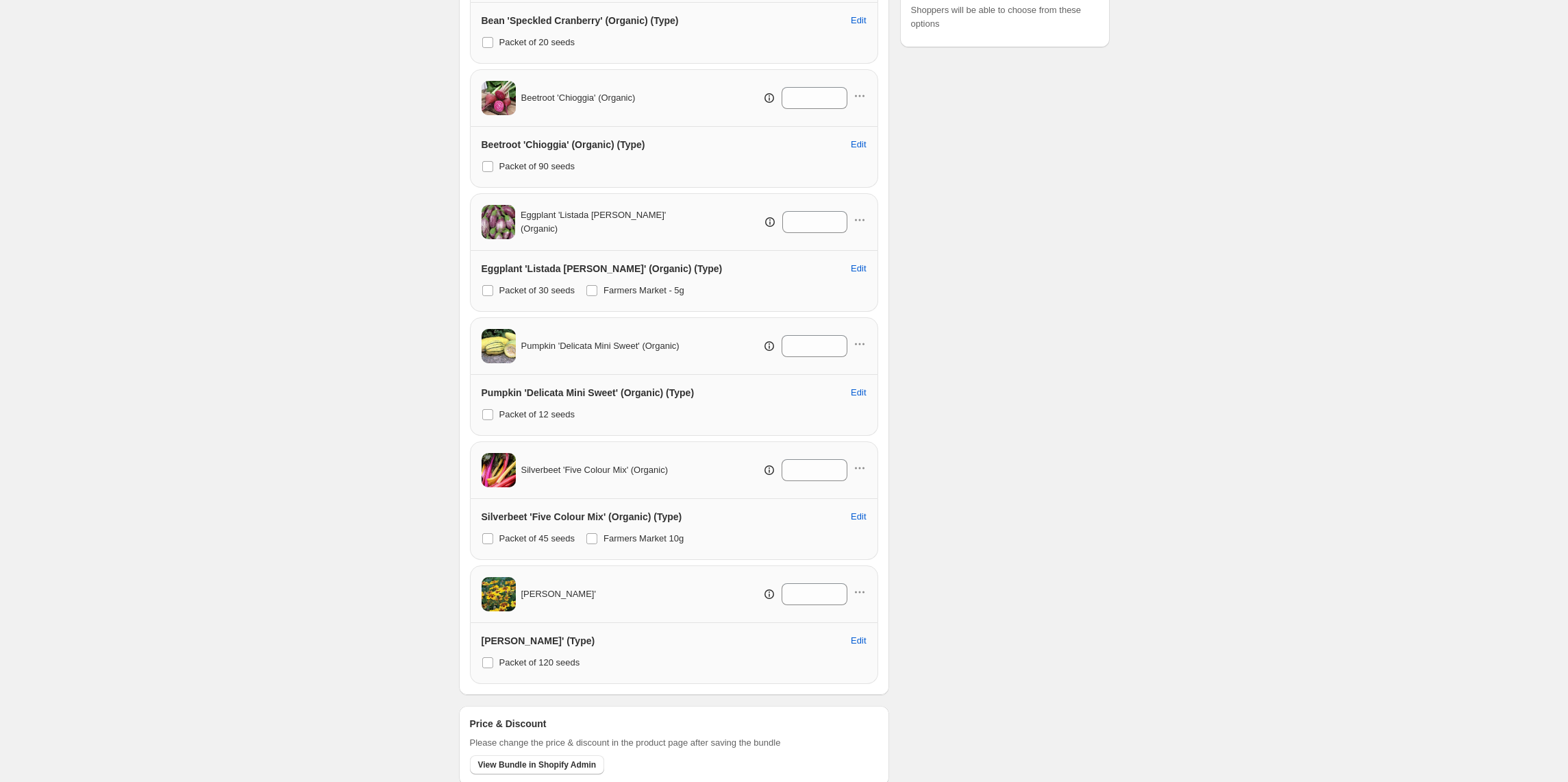
scroll to position [381, 0]
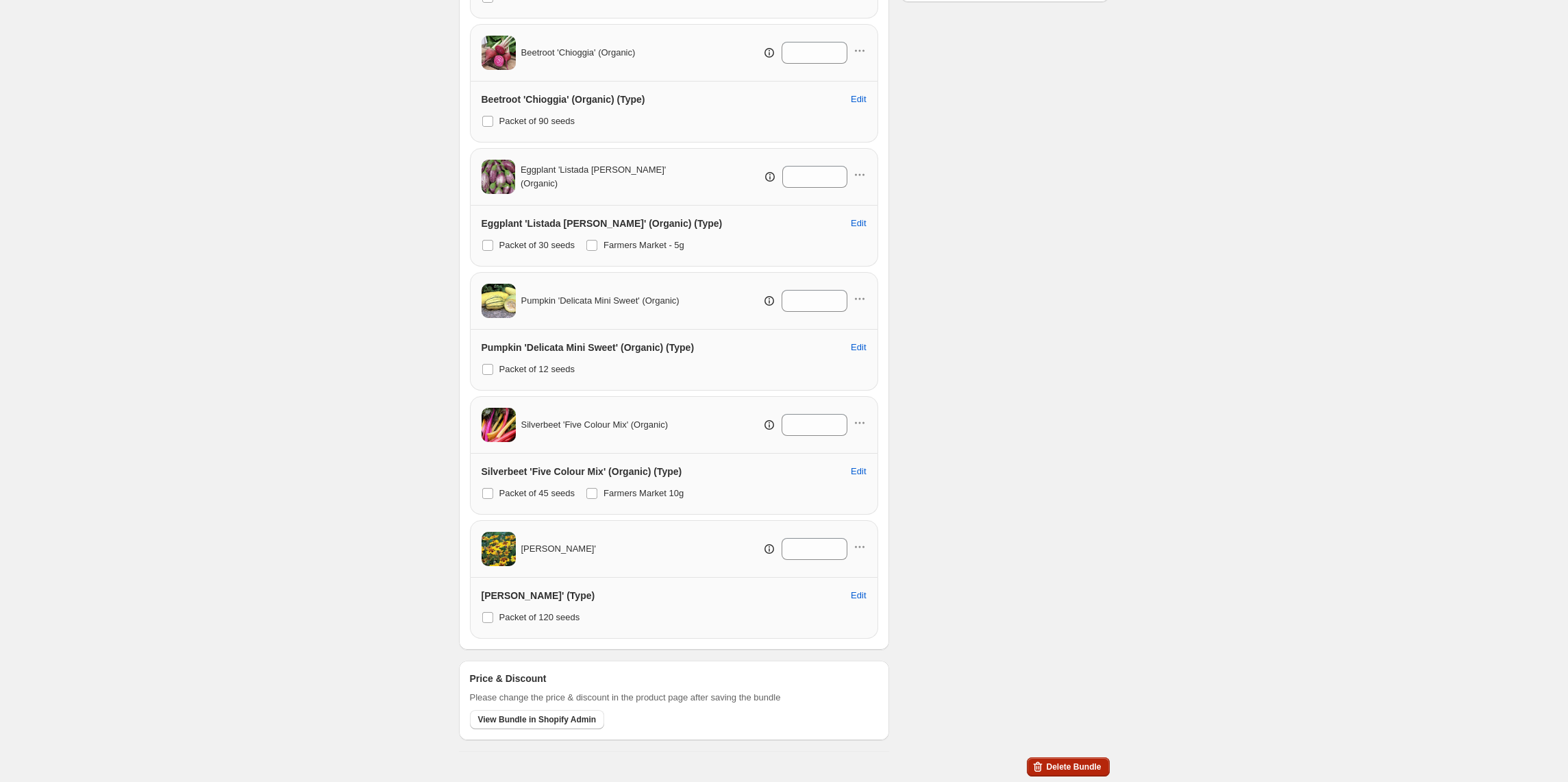
click at [1067, 773] on button "Delete Bundle" at bounding box center [1068, 766] width 82 height 19
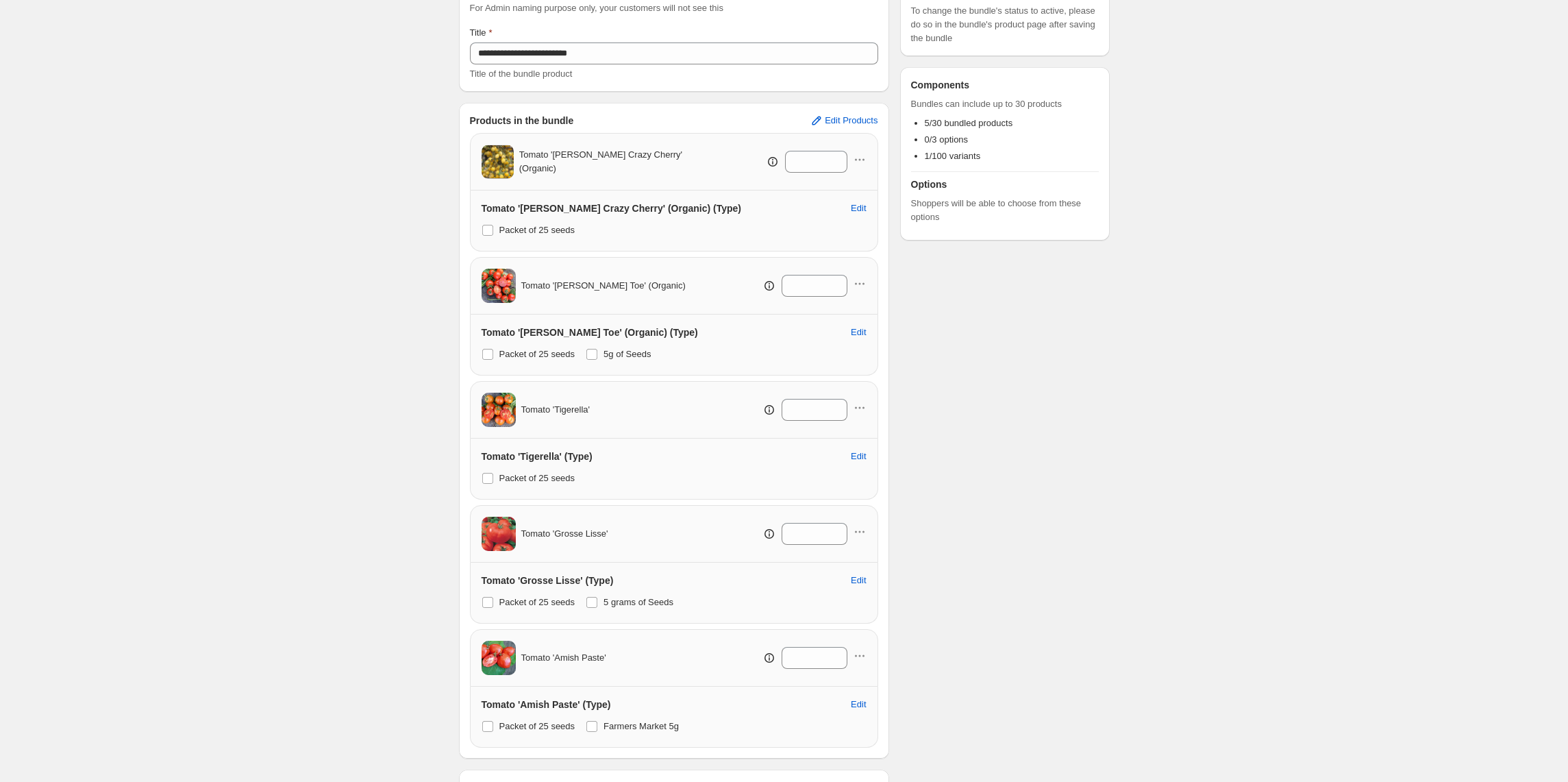
scroll to position [257, 0]
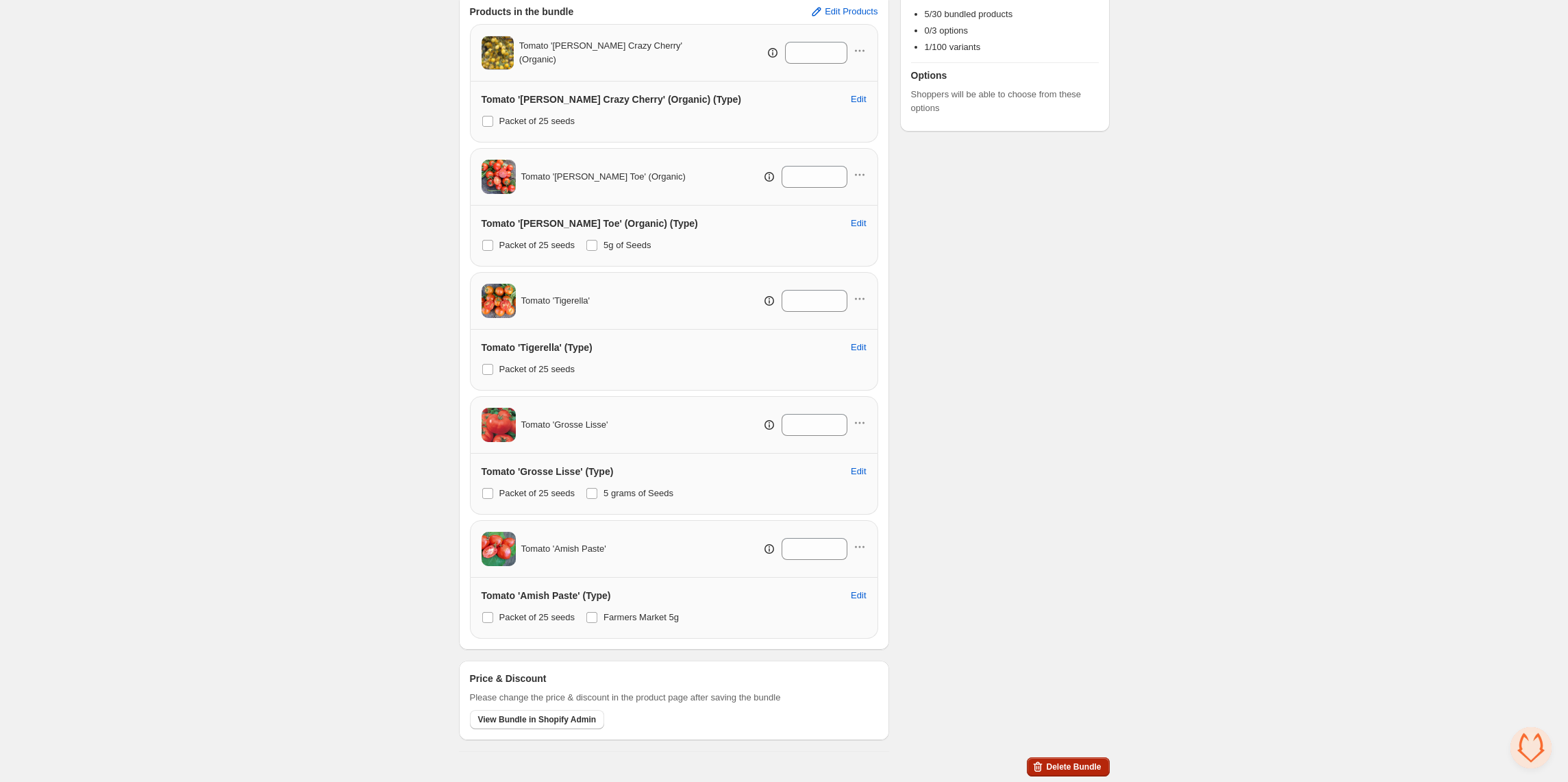
click at [1055, 757] on button "Delete Bundle" at bounding box center [1068, 766] width 82 height 19
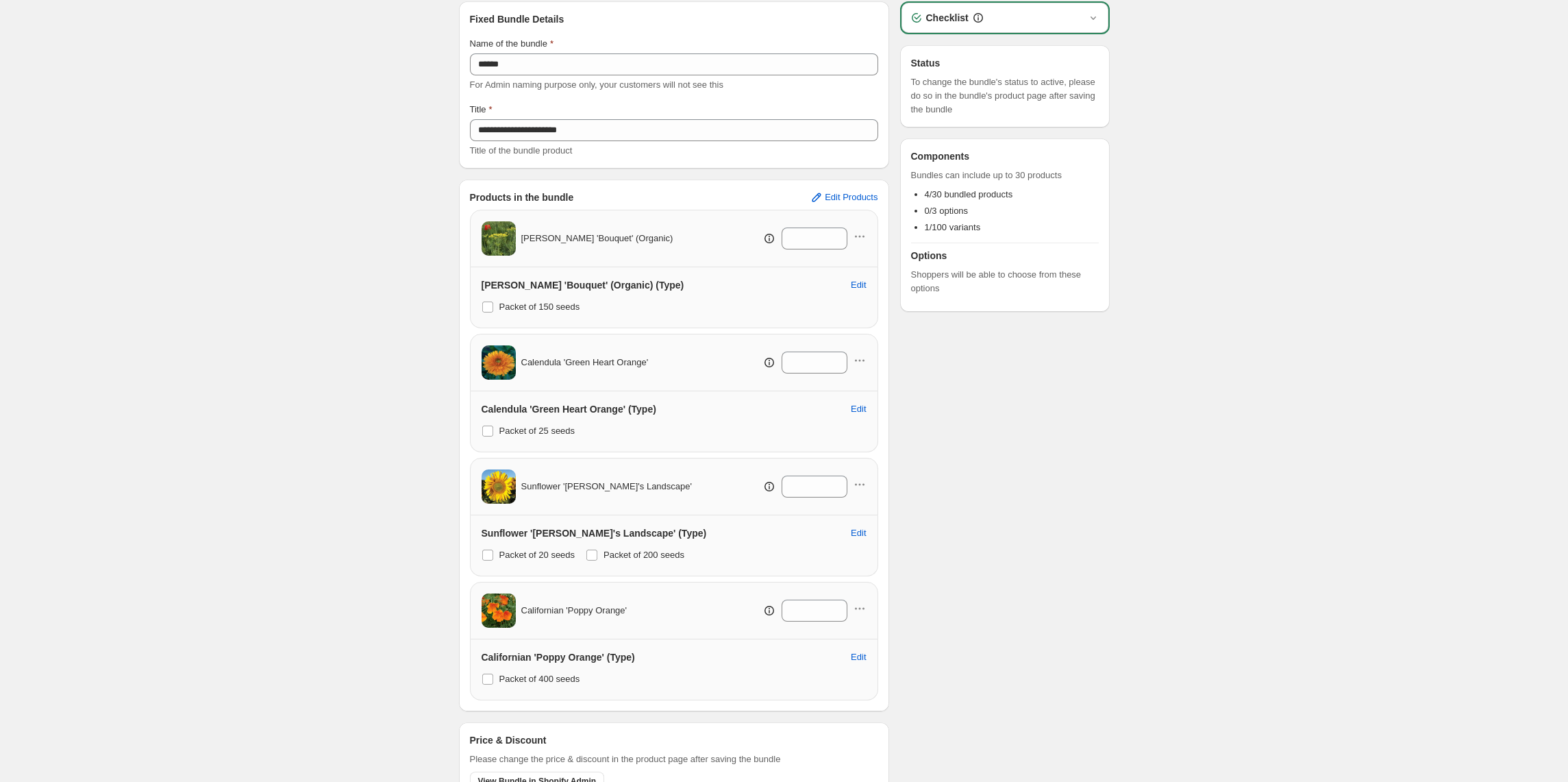
scroll to position [132, 0]
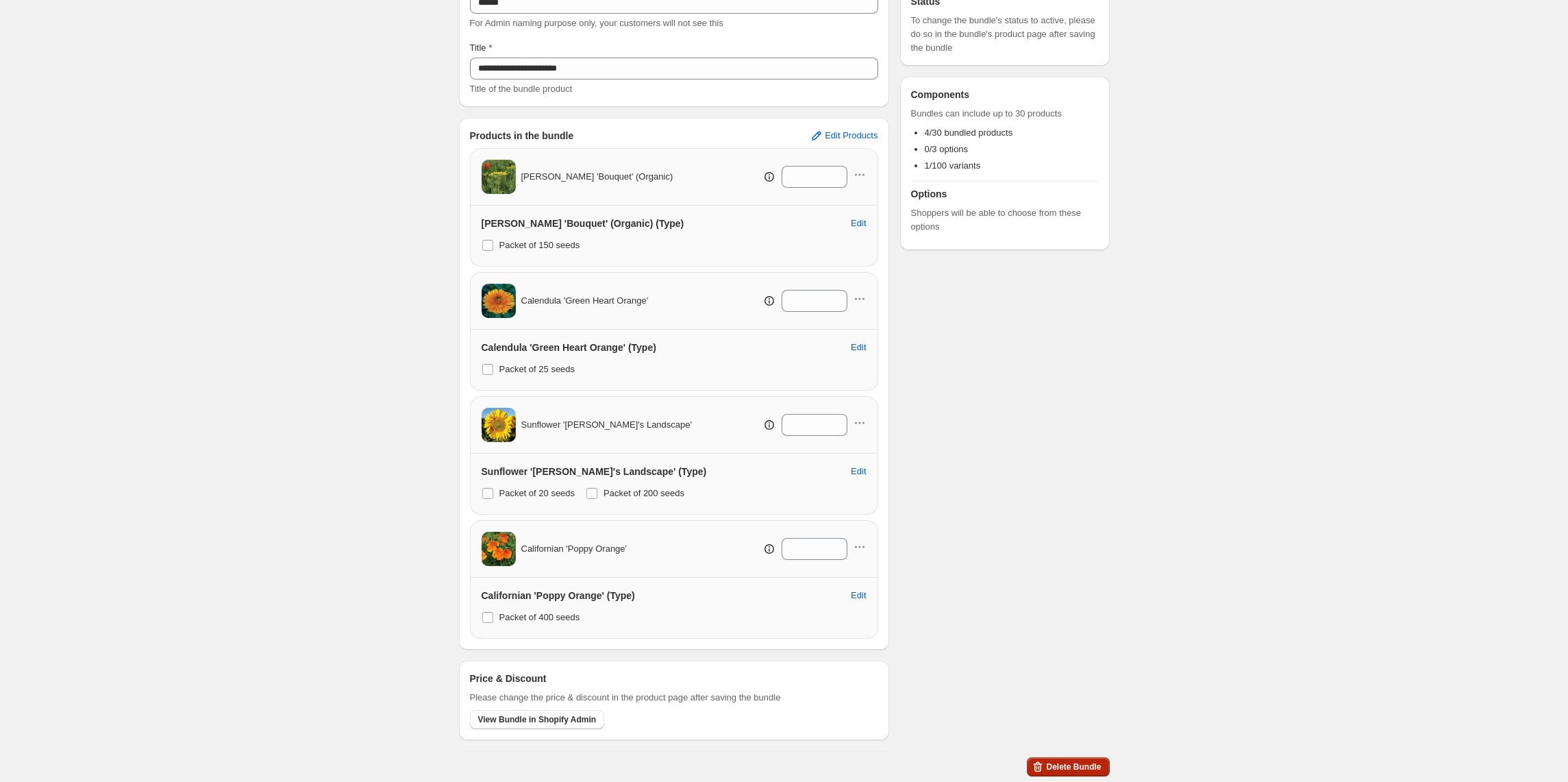
click at [1058, 771] on span "Delete Bundle" at bounding box center [1074, 767] width 55 height 11
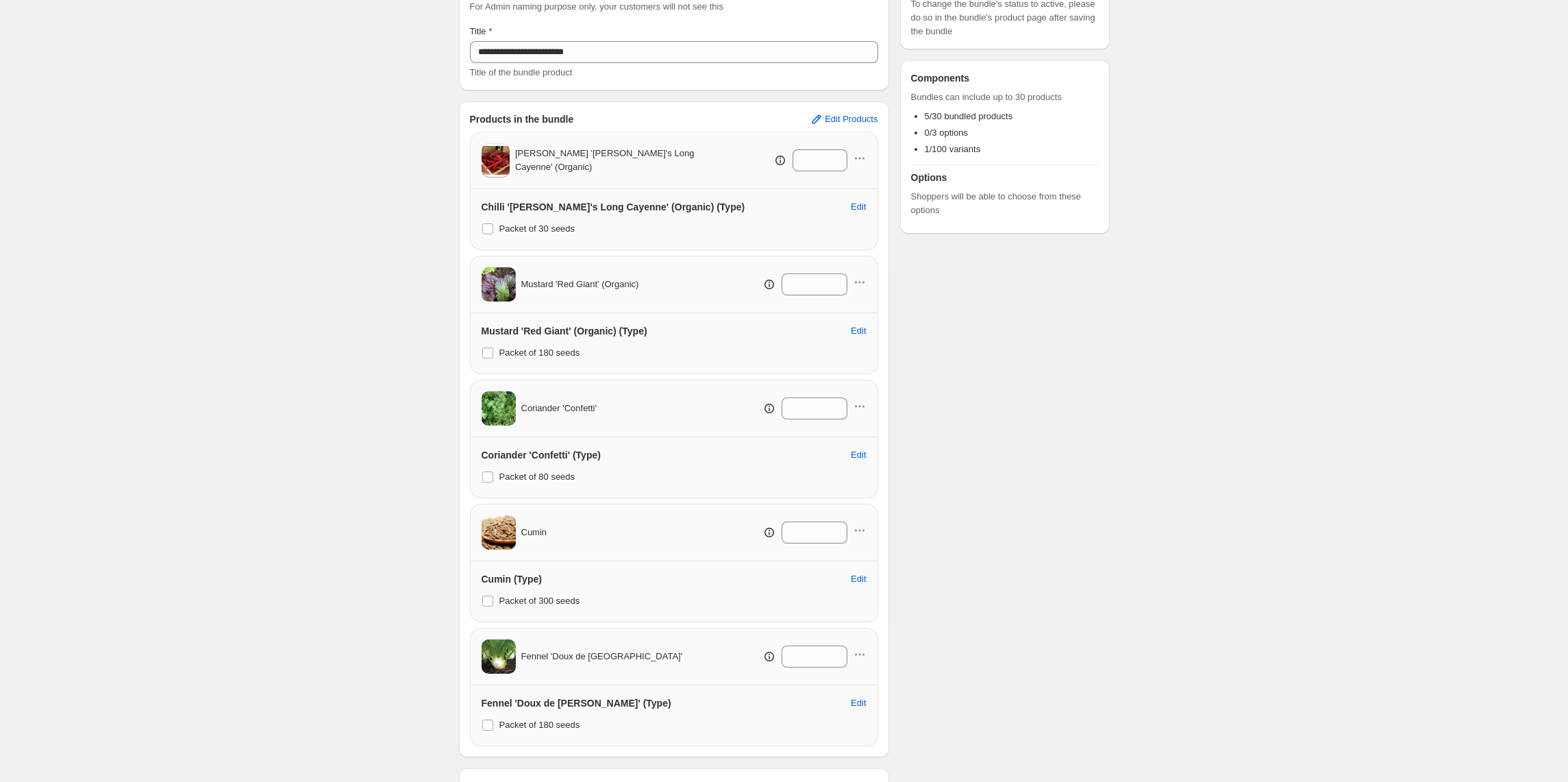
scroll to position [257, 0]
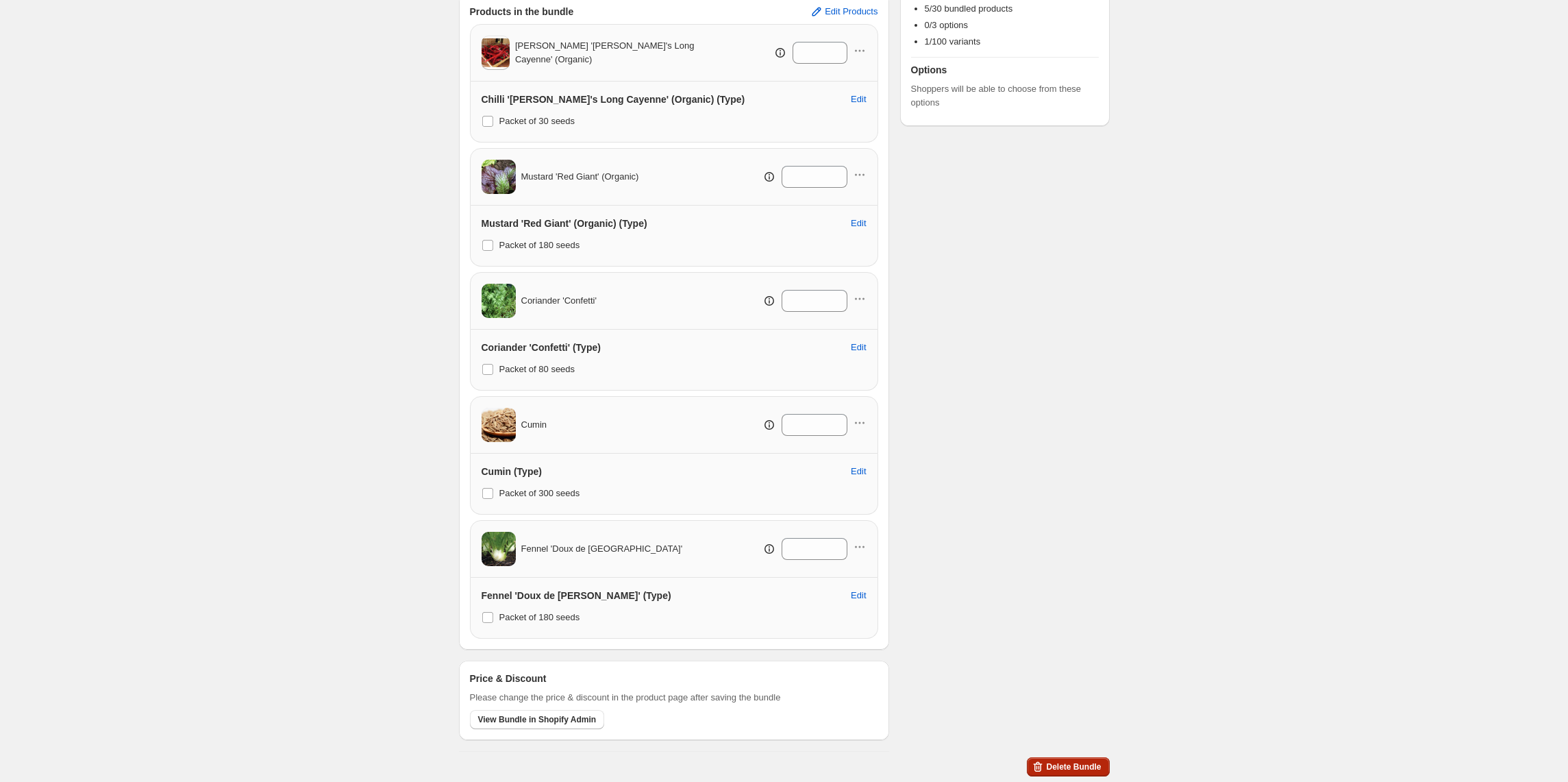
click at [1077, 763] on span "Delete Bundle" at bounding box center [1074, 767] width 55 height 11
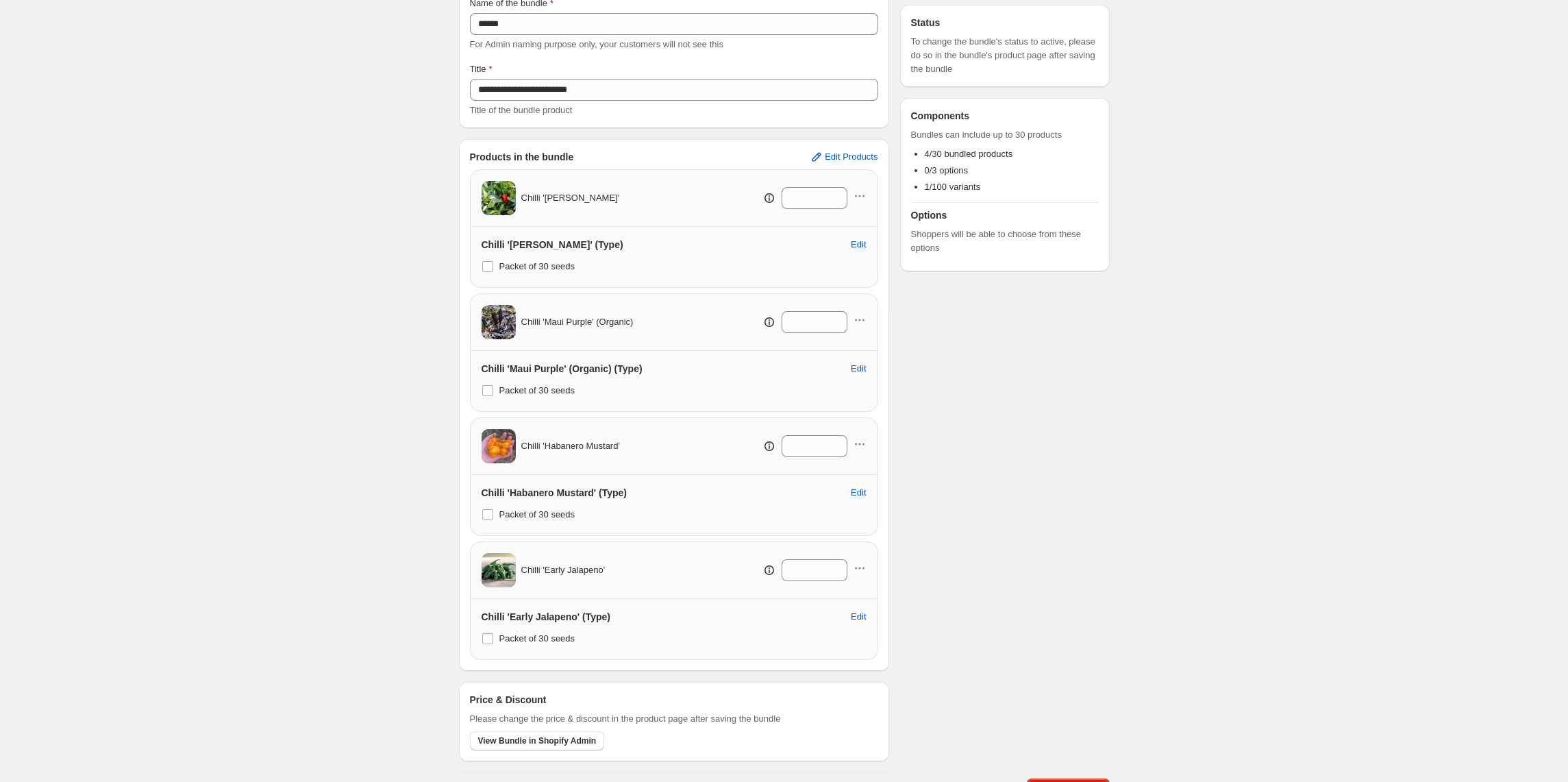
scroll to position [132, 0]
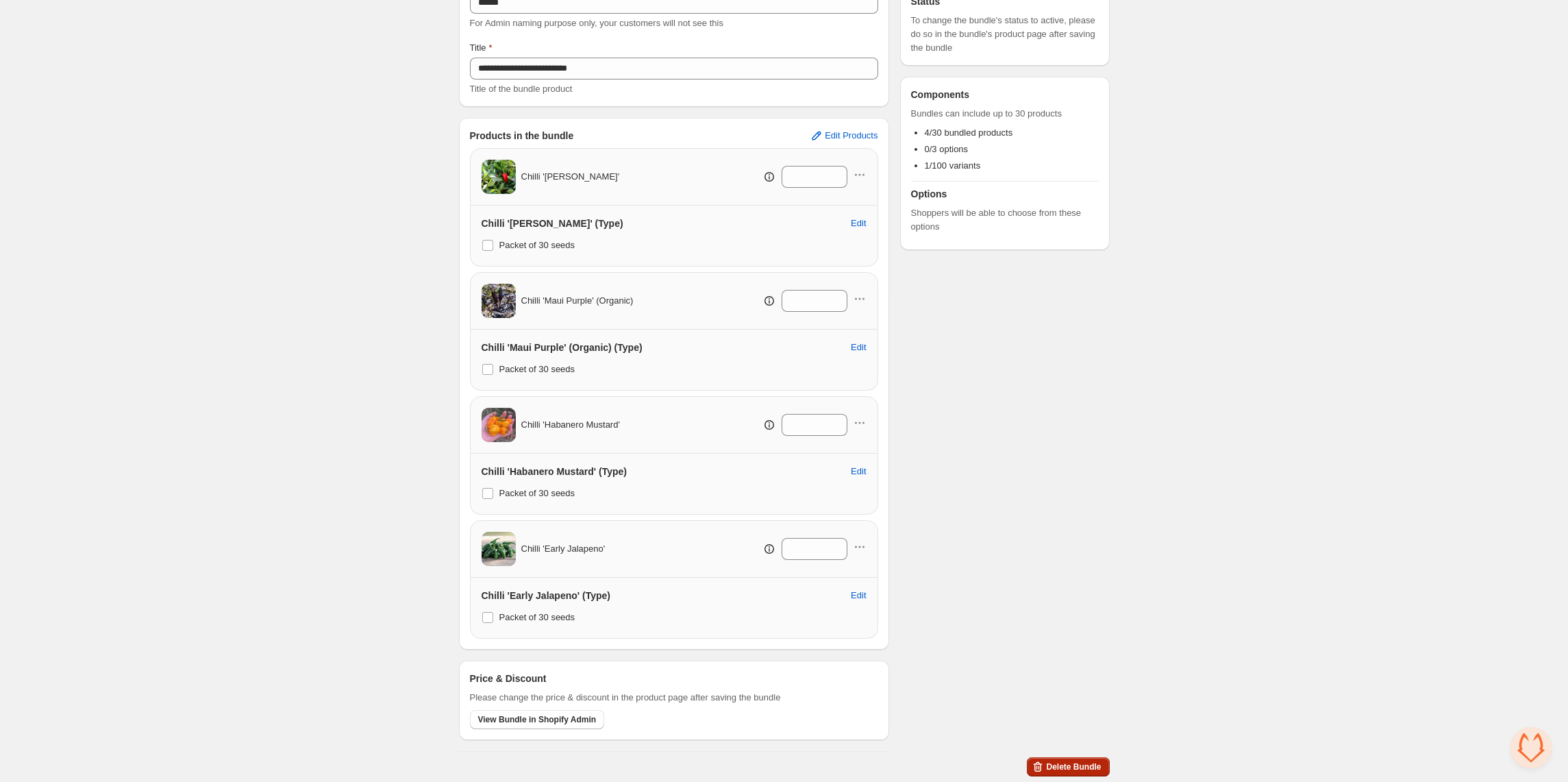
click at [1077, 763] on span "Delete Bundle" at bounding box center [1074, 767] width 55 height 11
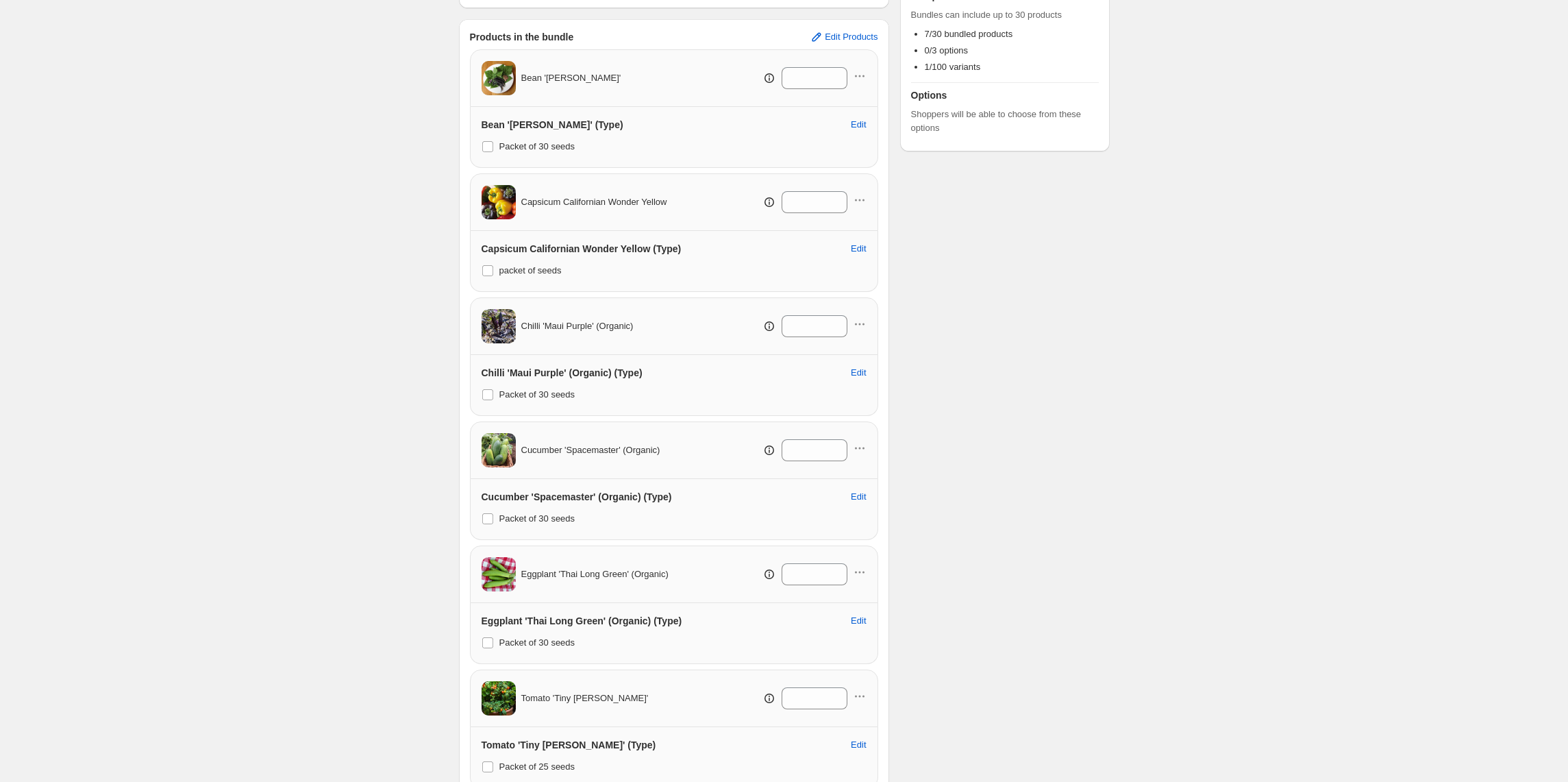
scroll to position [506, 0]
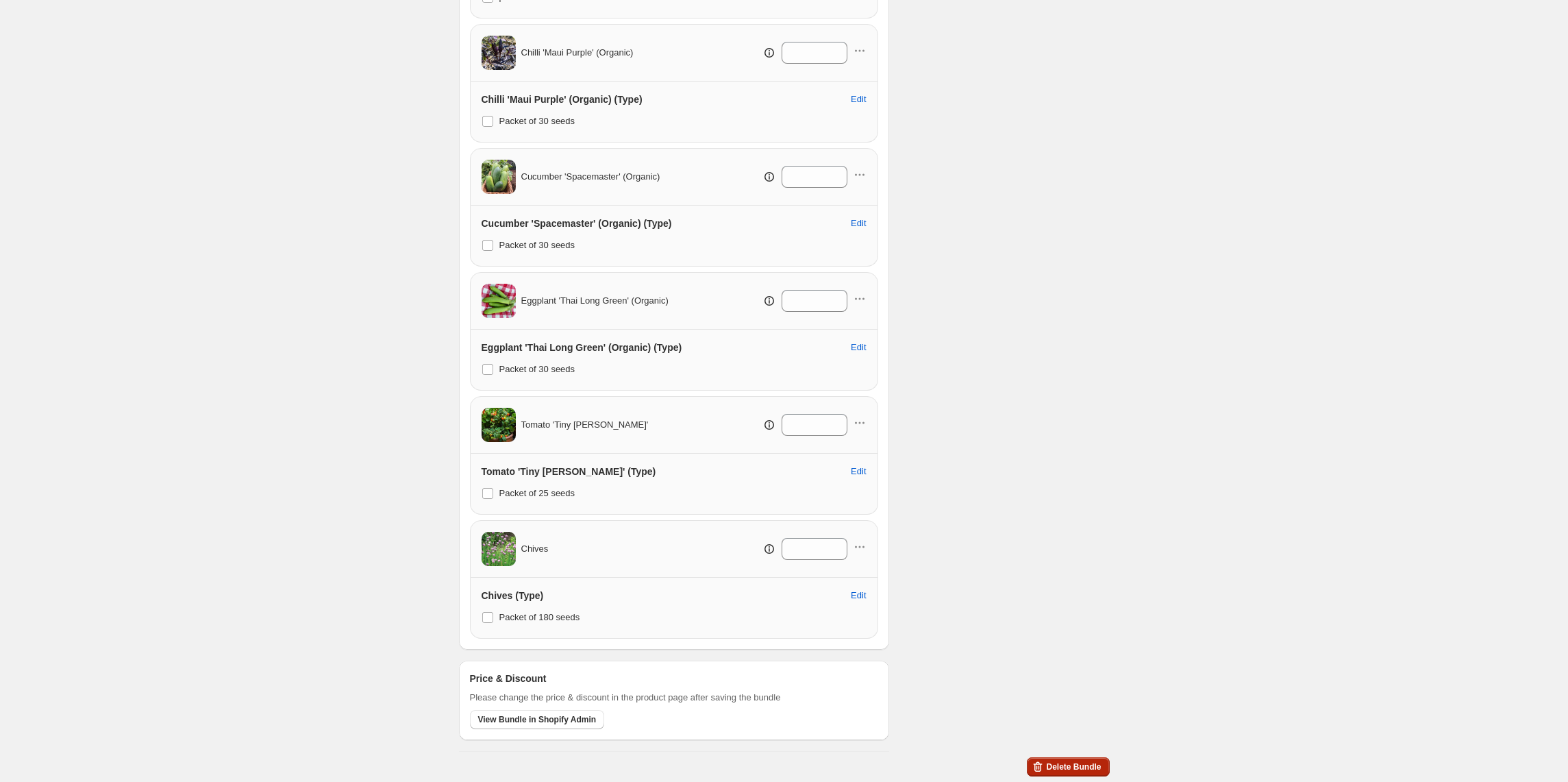
click at [1085, 764] on span "Delete Bundle" at bounding box center [1074, 767] width 55 height 11
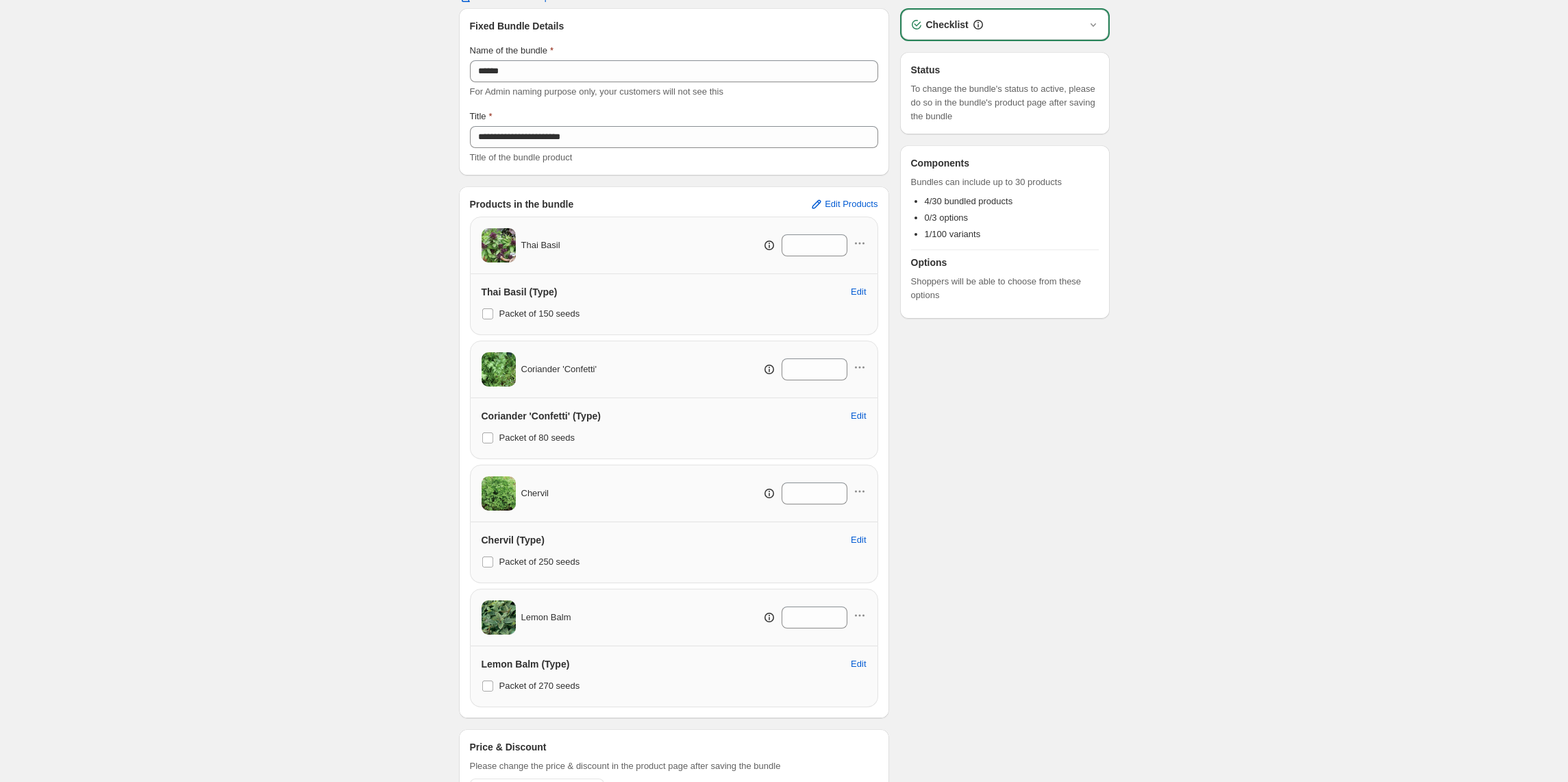
scroll to position [132, 0]
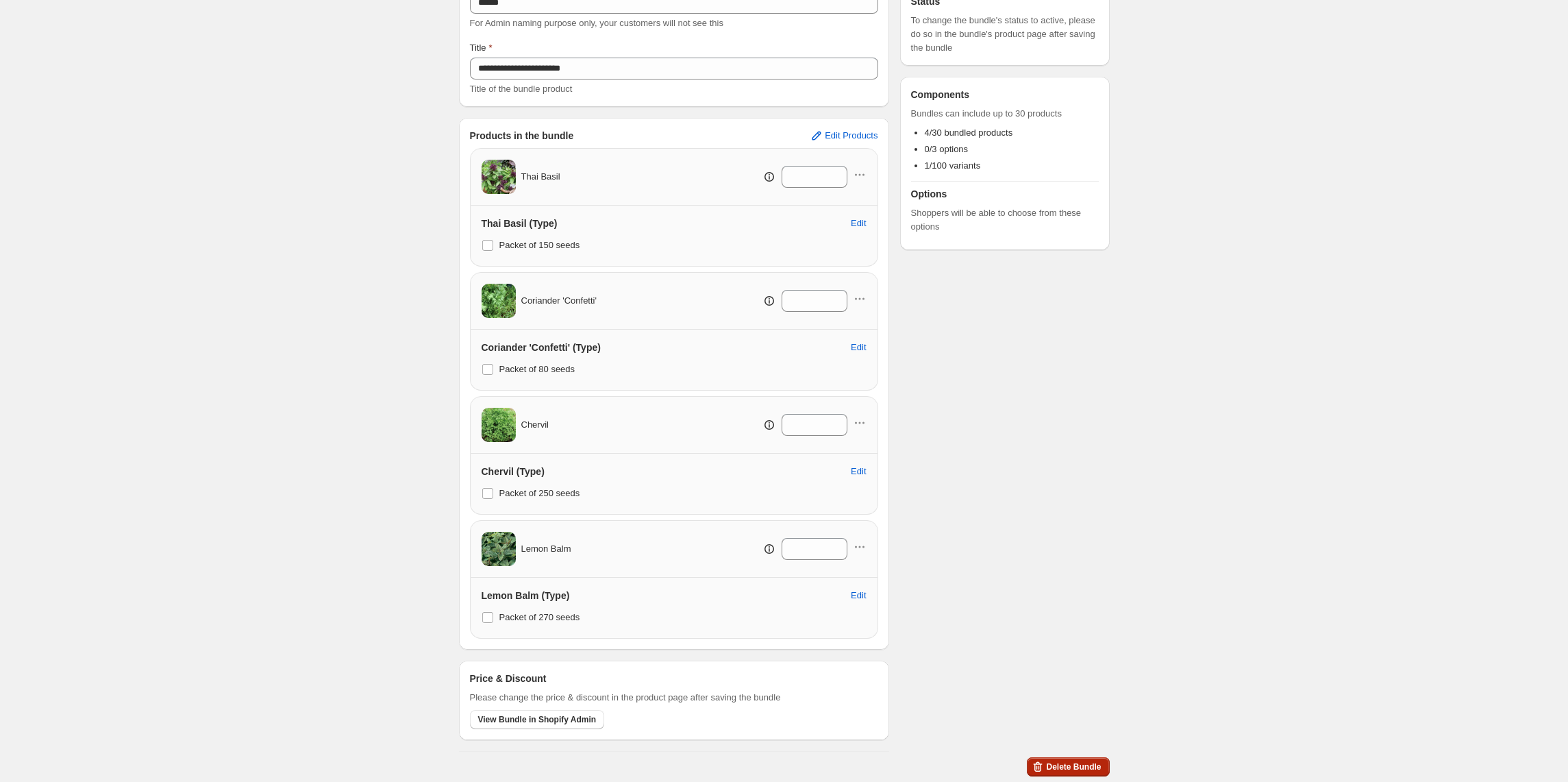
click at [1077, 771] on span "Delete Bundle" at bounding box center [1074, 767] width 55 height 11
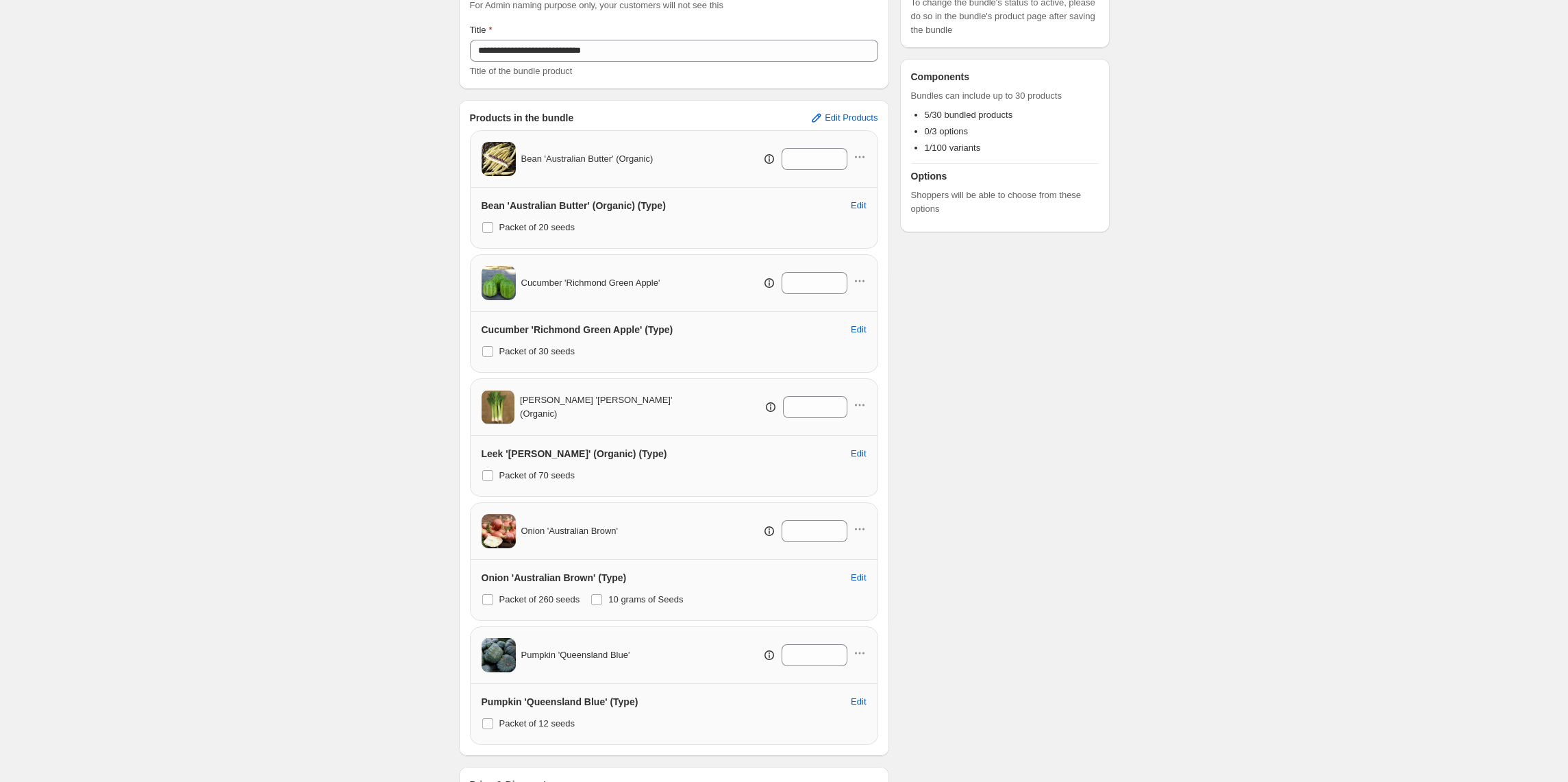
scroll to position [257, 0]
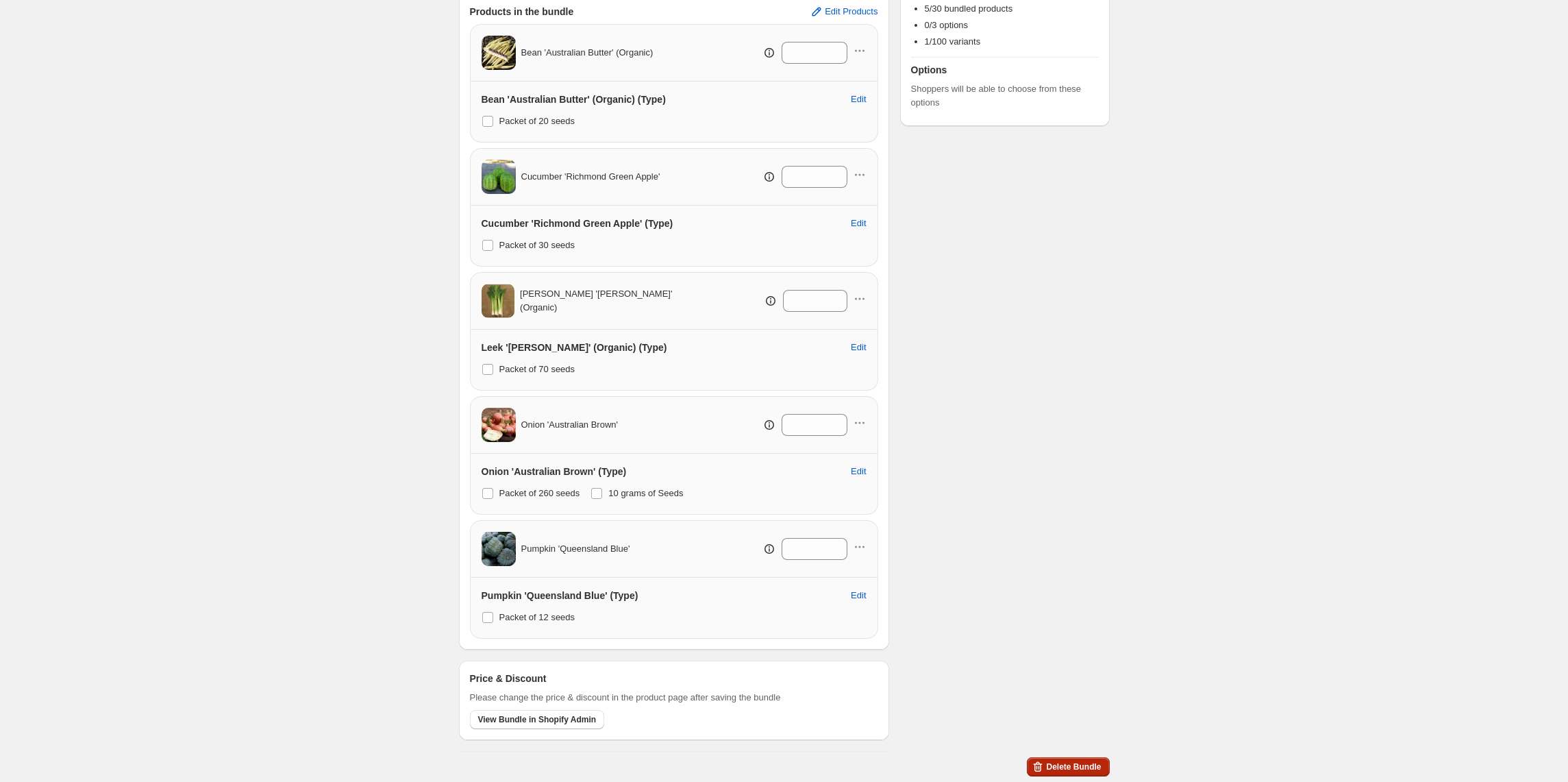
click at [1069, 767] on span "Delete Bundle" at bounding box center [1074, 767] width 55 height 11
click at [1074, 771] on button "Delete Bundle" at bounding box center [1068, 766] width 82 height 19
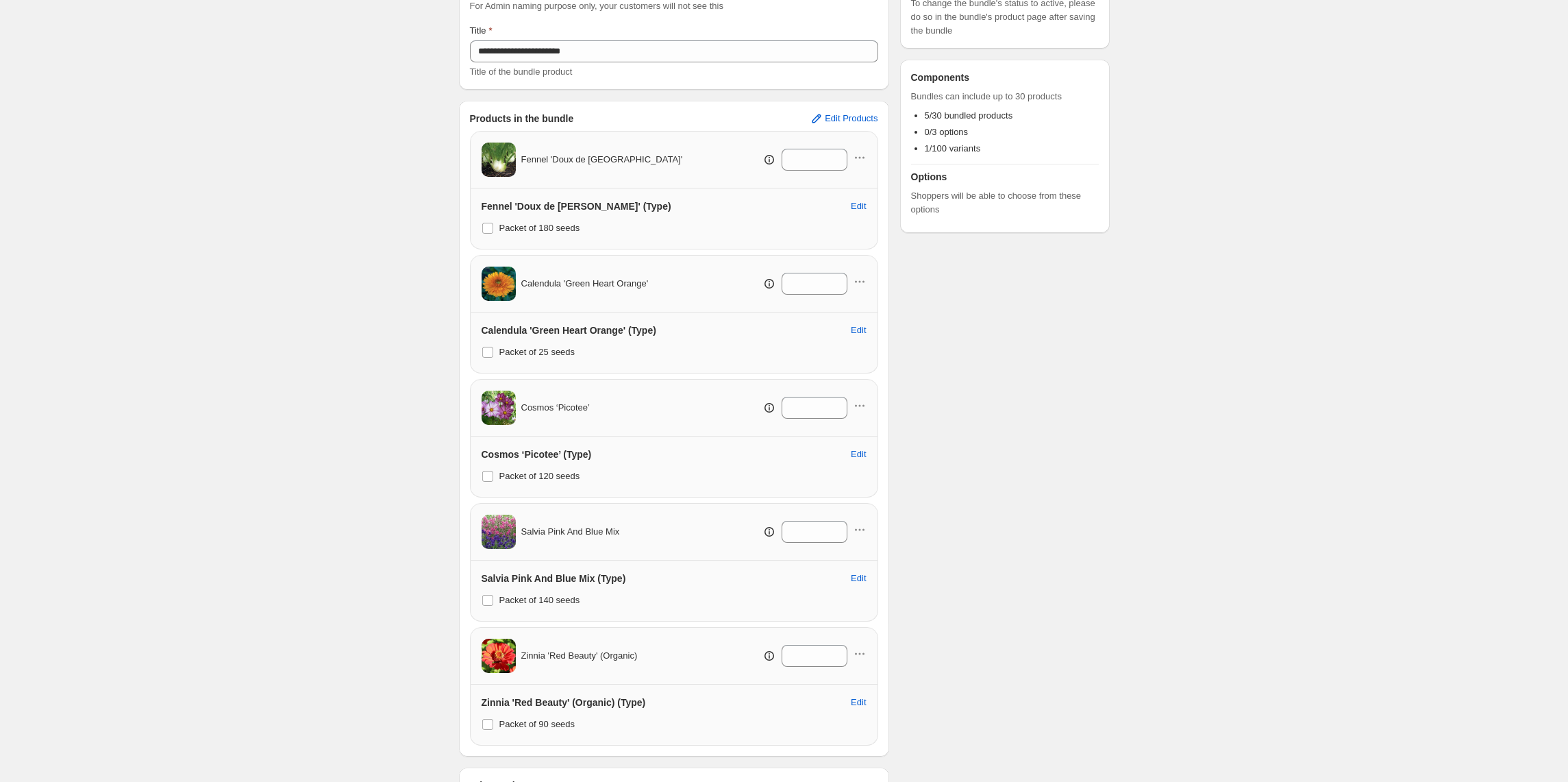
scroll to position [257, 0]
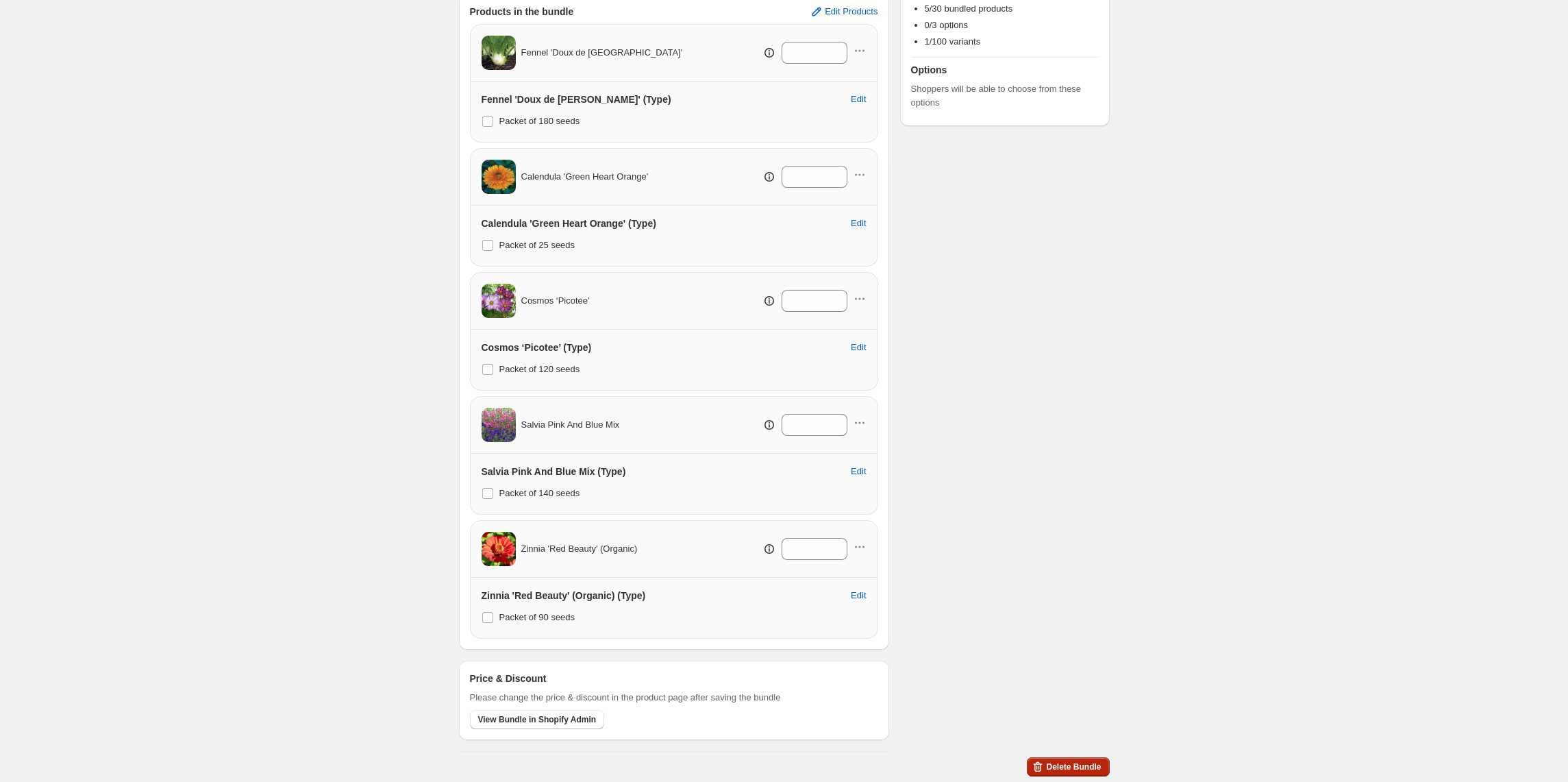
click at [1081, 766] on span "Delete Bundle" at bounding box center [1074, 767] width 55 height 11
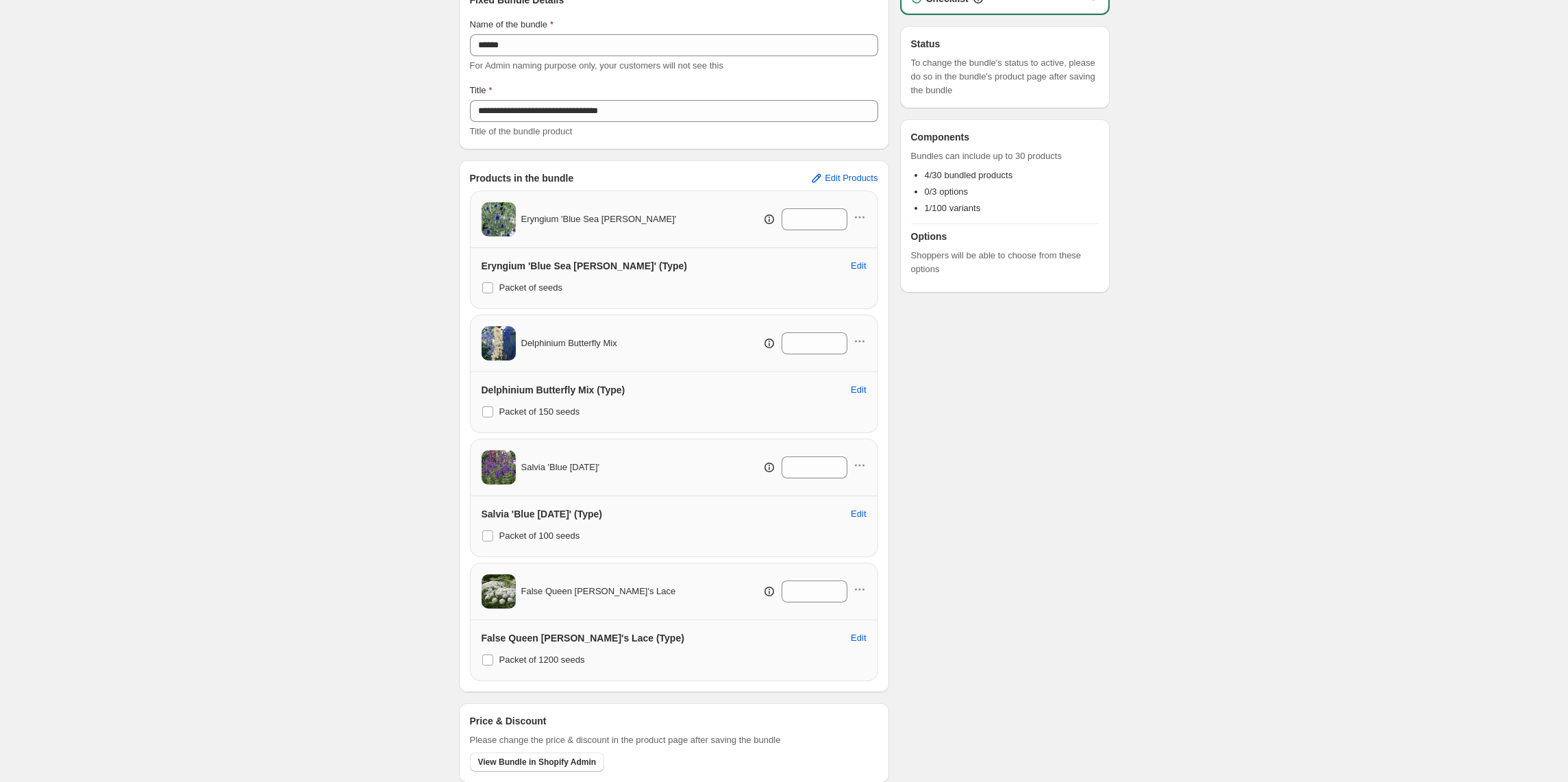
scroll to position [132, 0]
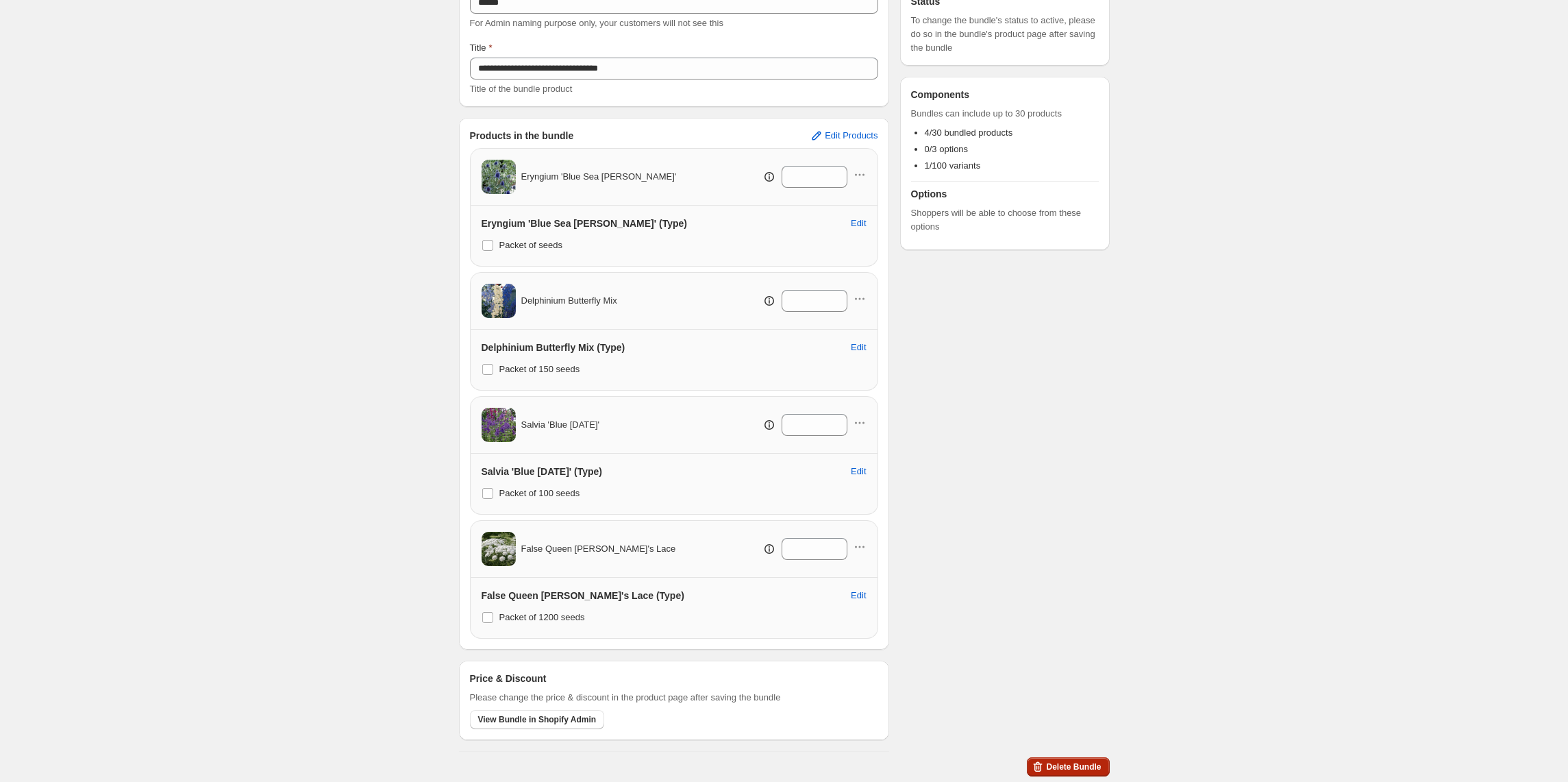
click at [1080, 763] on span "Delete Bundle" at bounding box center [1074, 767] width 55 height 11
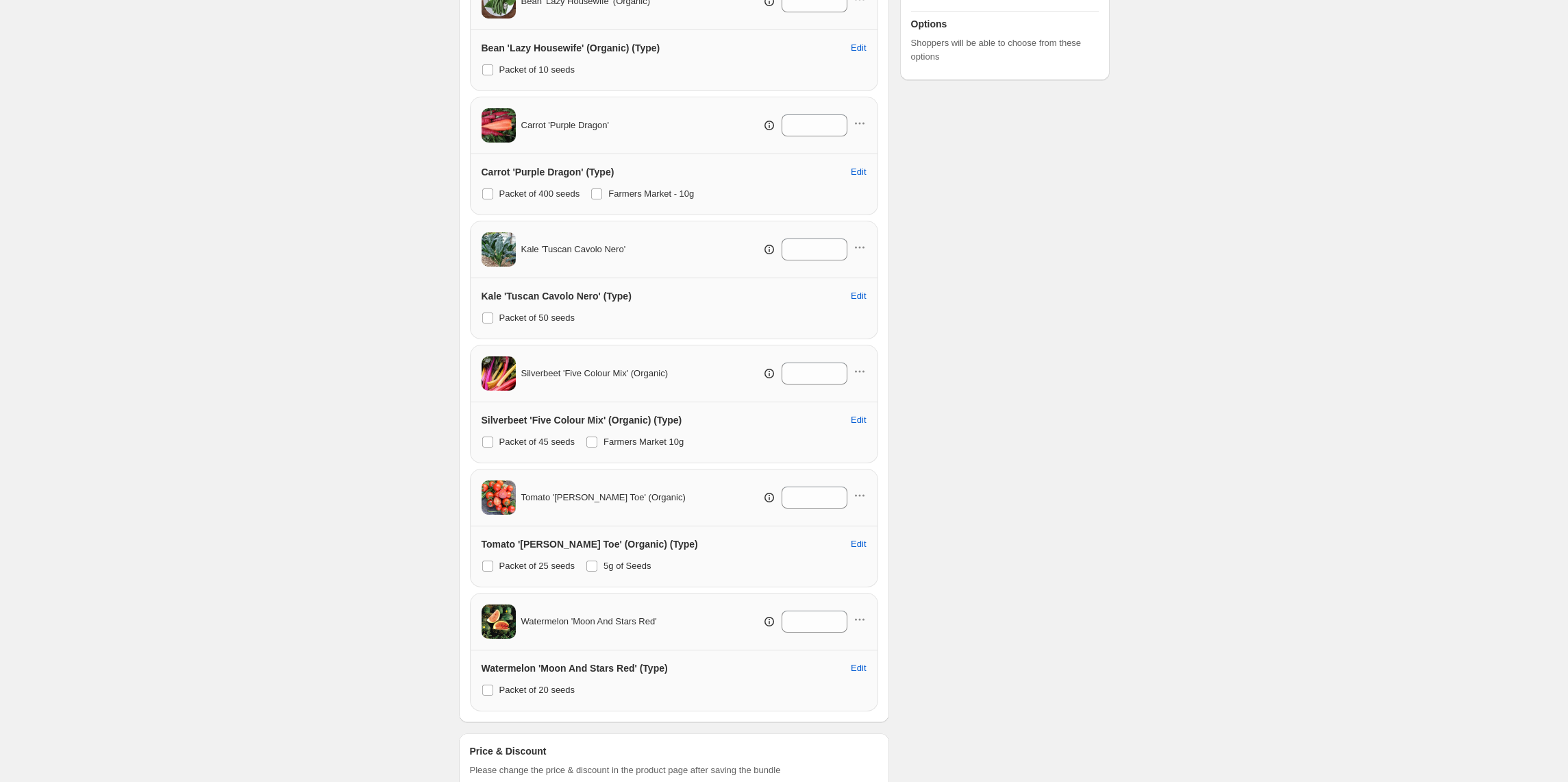
scroll to position [381, 0]
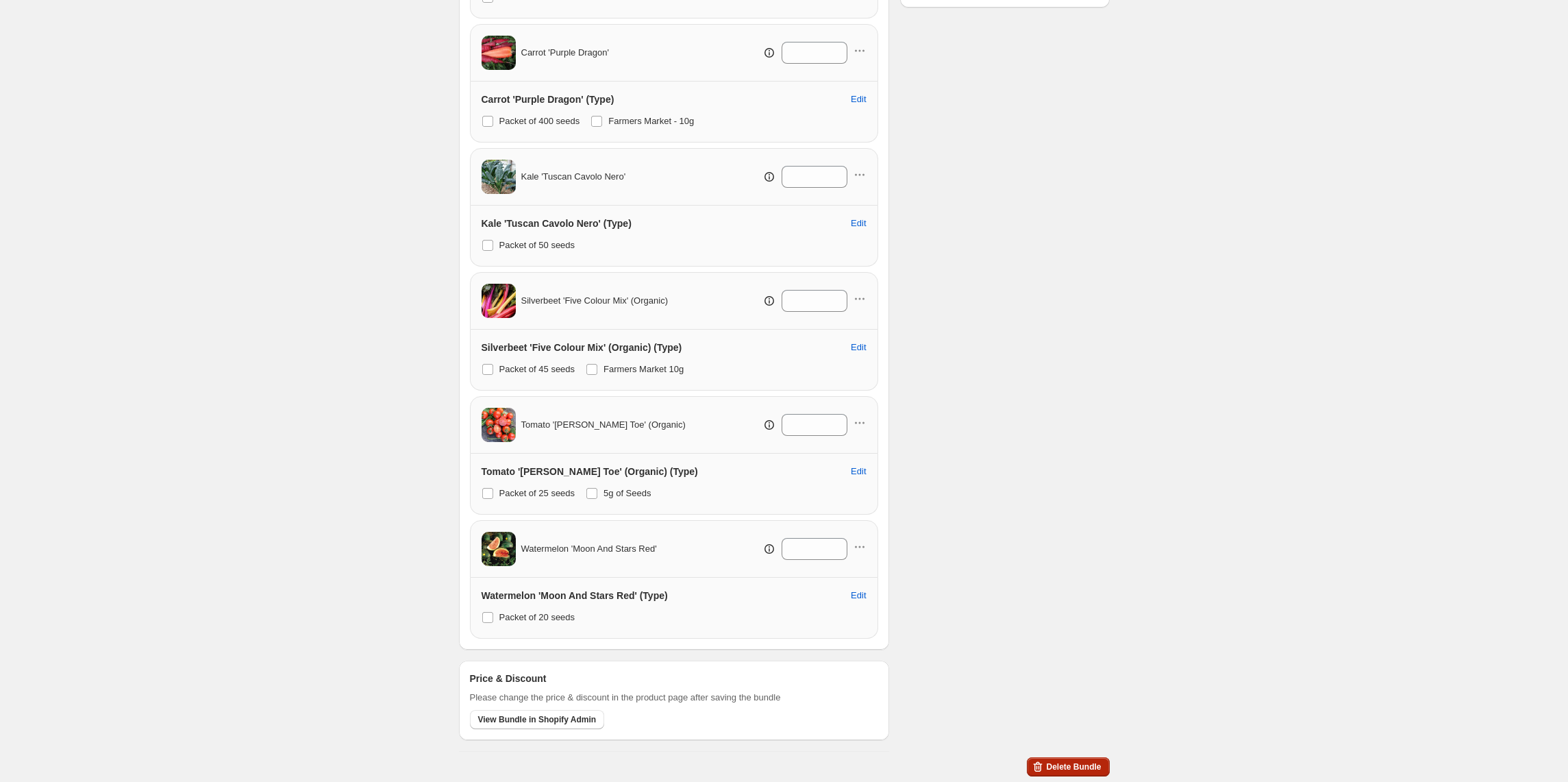
click at [1063, 762] on button "Delete Bundle" at bounding box center [1068, 766] width 82 height 19
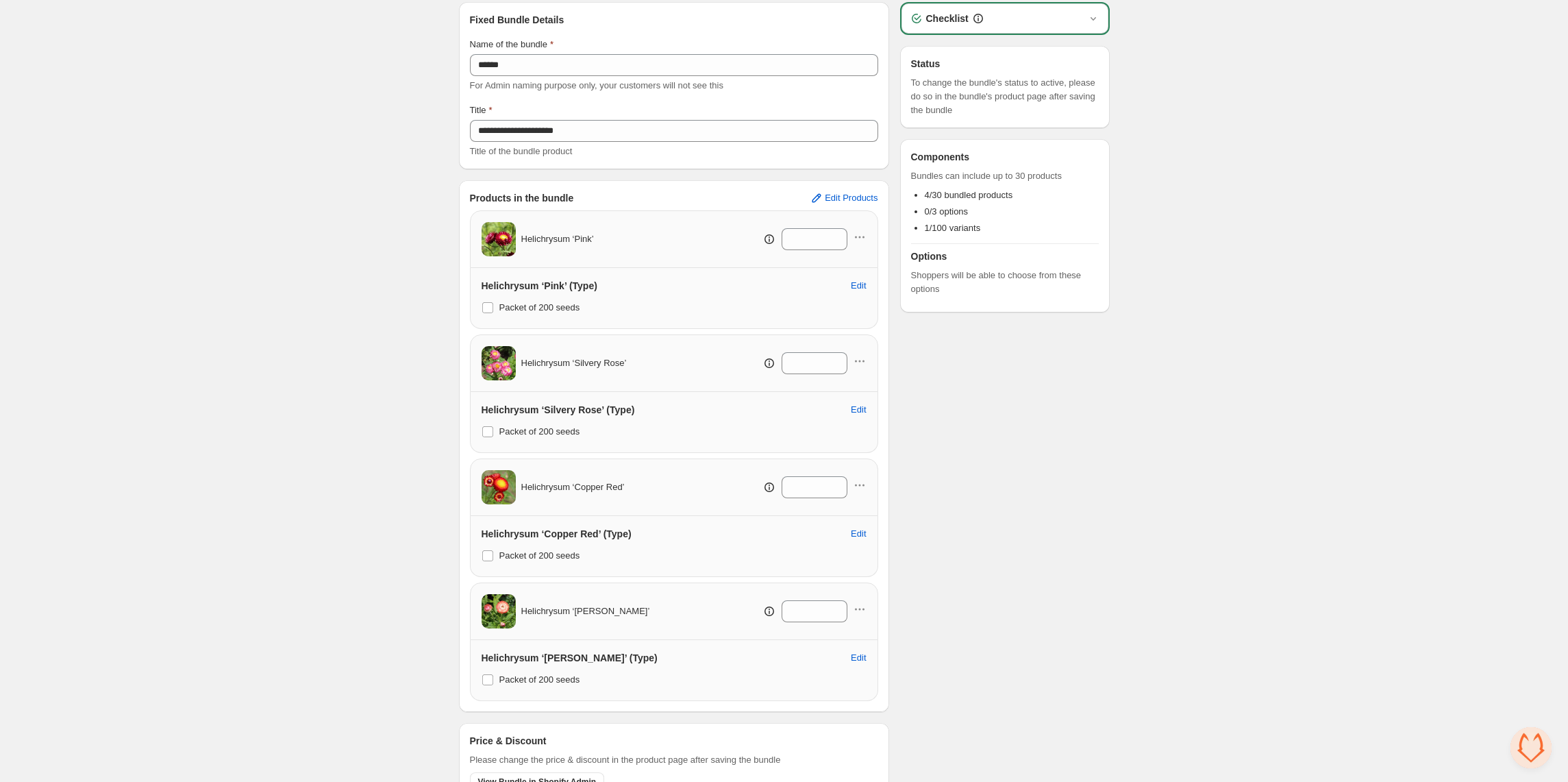
scroll to position [132, 0]
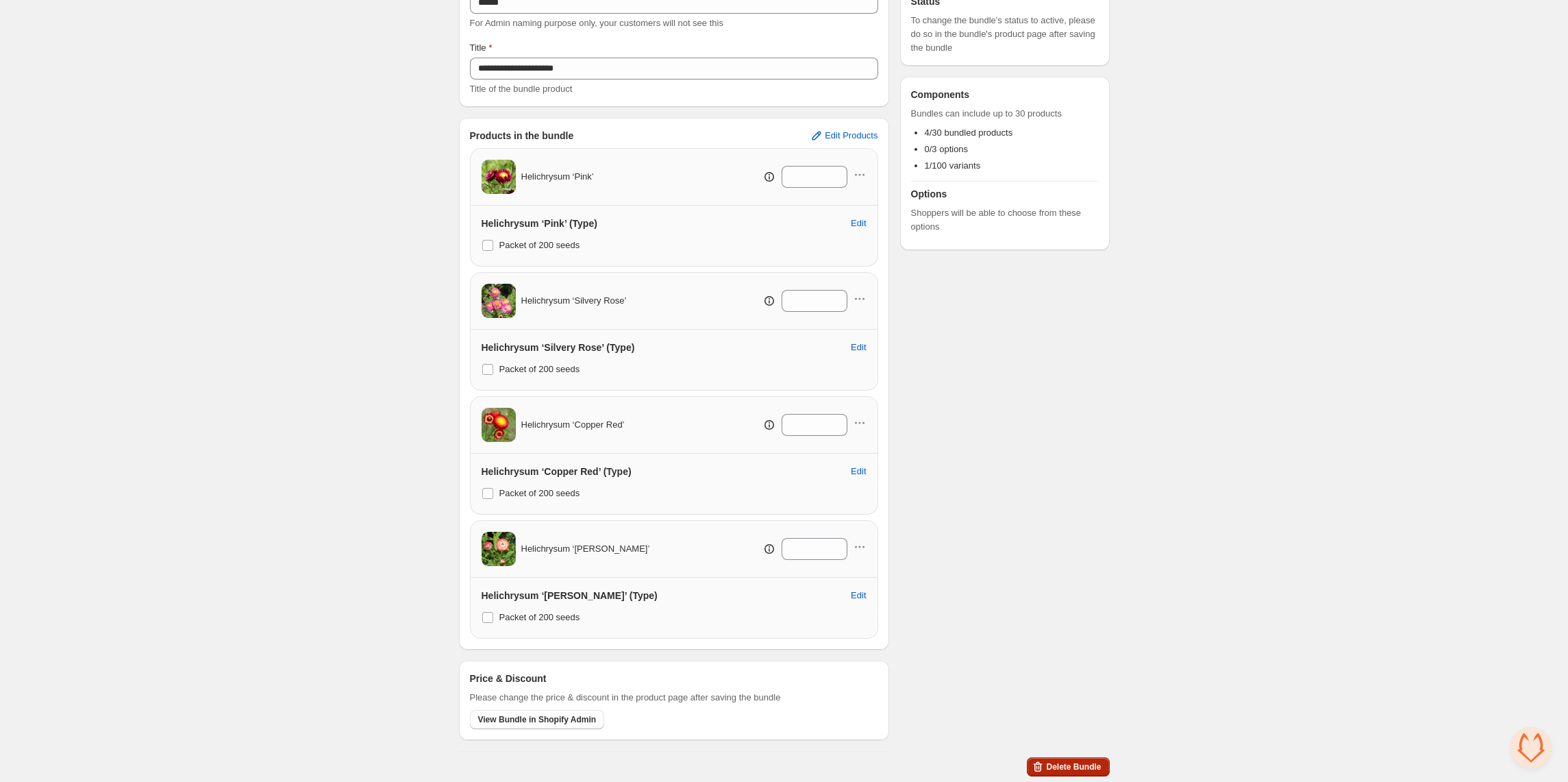
click at [1081, 769] on span "Delete Bundle" at bounding box center [1074, 767] width 55 height 11
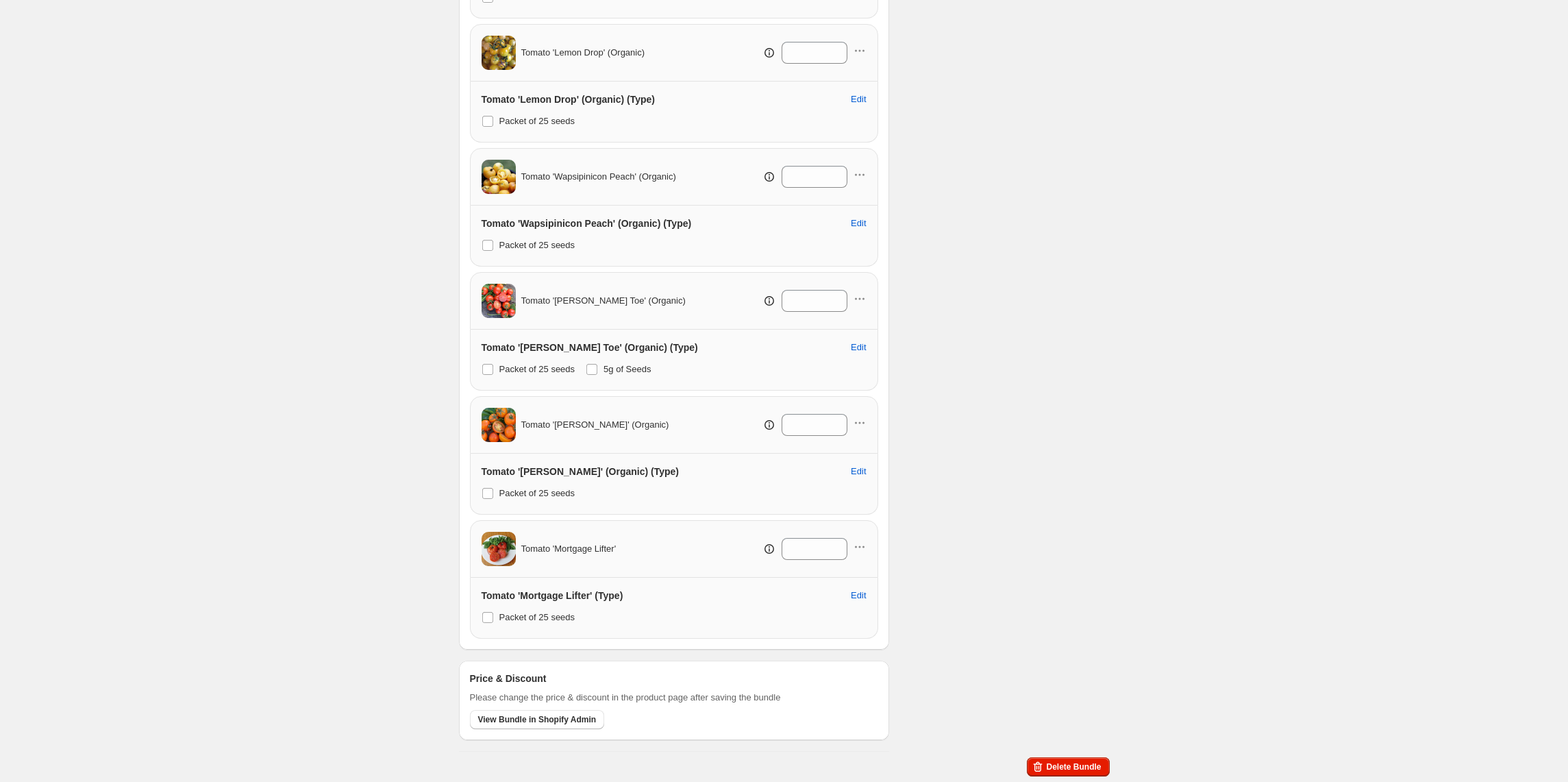
scroll to position [506, 0]
click at [1087, 762] on span "Delete Bundle" at bounding box center [1074, 767] width 55 height 11
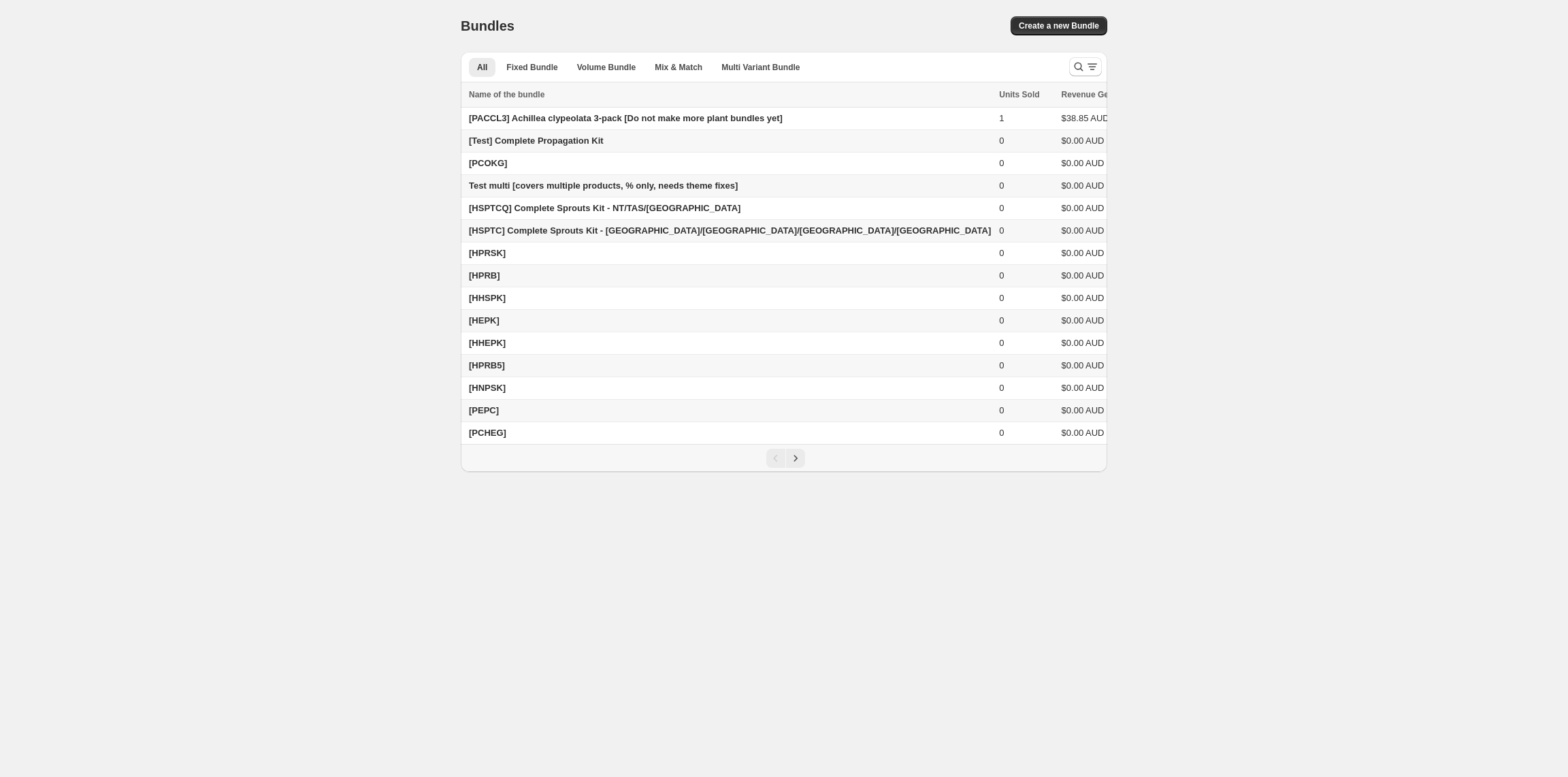
click at [1236, 409] on div "Home Bundles Analytics Plan and Billing Bundles. This page is ready Bundles Cre…" at bounding box center [784, 236] width 1568 height 472
click at [1306, 291] on div "Home Bundles Analytics Plan and Billing Bundles. This page is ready Bundles Cre…" at bounding box center [784, 236] width 1568 height 472
click at [1209, 439] on div "Home Bundles Analytics Plan and Billing Bundles. This page is ready Bundles Cre…" at bounding box center [784, 236] width 1568 height 472
click at [1293, 155] on div "Home Bundles Analytics Plan and Billing Bundles. This page is ready Bundles Cre…" at bounding box center [784, 236] width 1568 height 472
click at [1259, 228] on div "Home Bundles Analytics Plan and Billing Bundles. This page is ready Bundles Cre…" at bounding box center [784, 236] width 1568 height 472
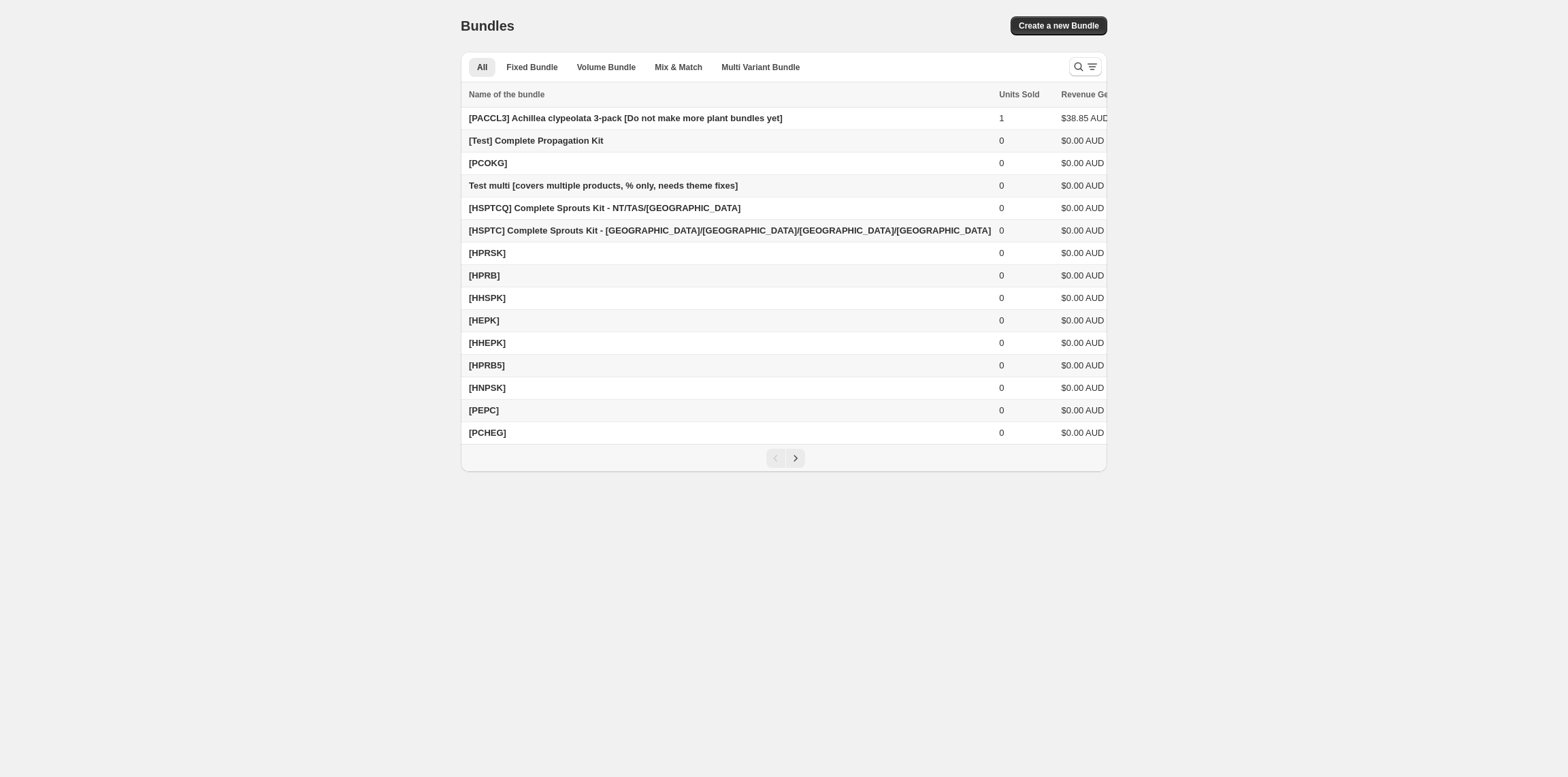
click at [1140, 602] on body "Home Bundles Analytics Plan and Billing Bundles. This page is ready Bundles Cre…" at bounding box center [784, 388] width 1568 height 777
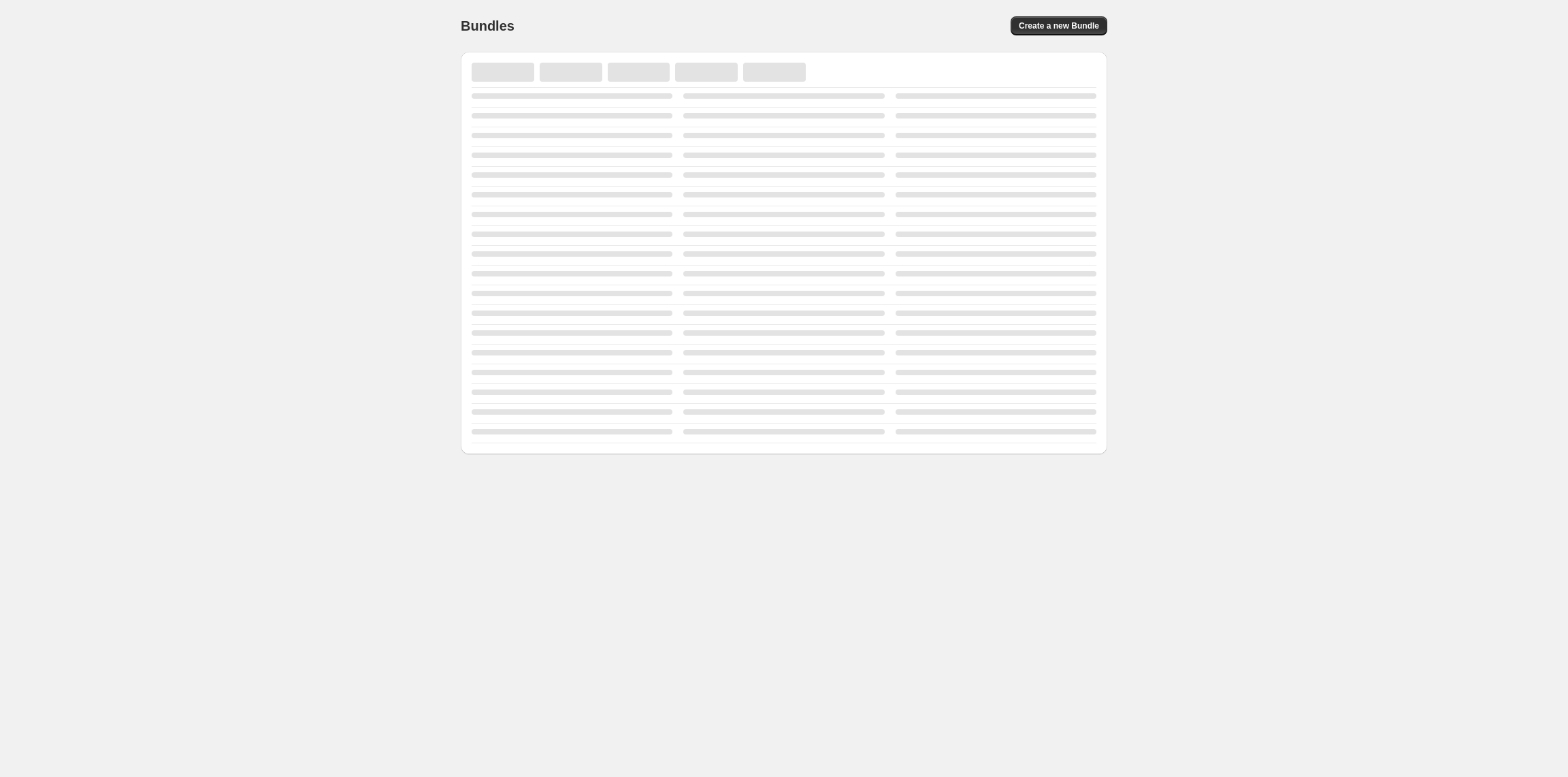
click at [1217, 281] on div "Home Bundles Analytics Plan and Billing Bundles. This page is ready Bundles Cre…" at bounding box center [784, 227] width 1568 height 454
